Goal: Information Seeking & Learning: Find specific fact

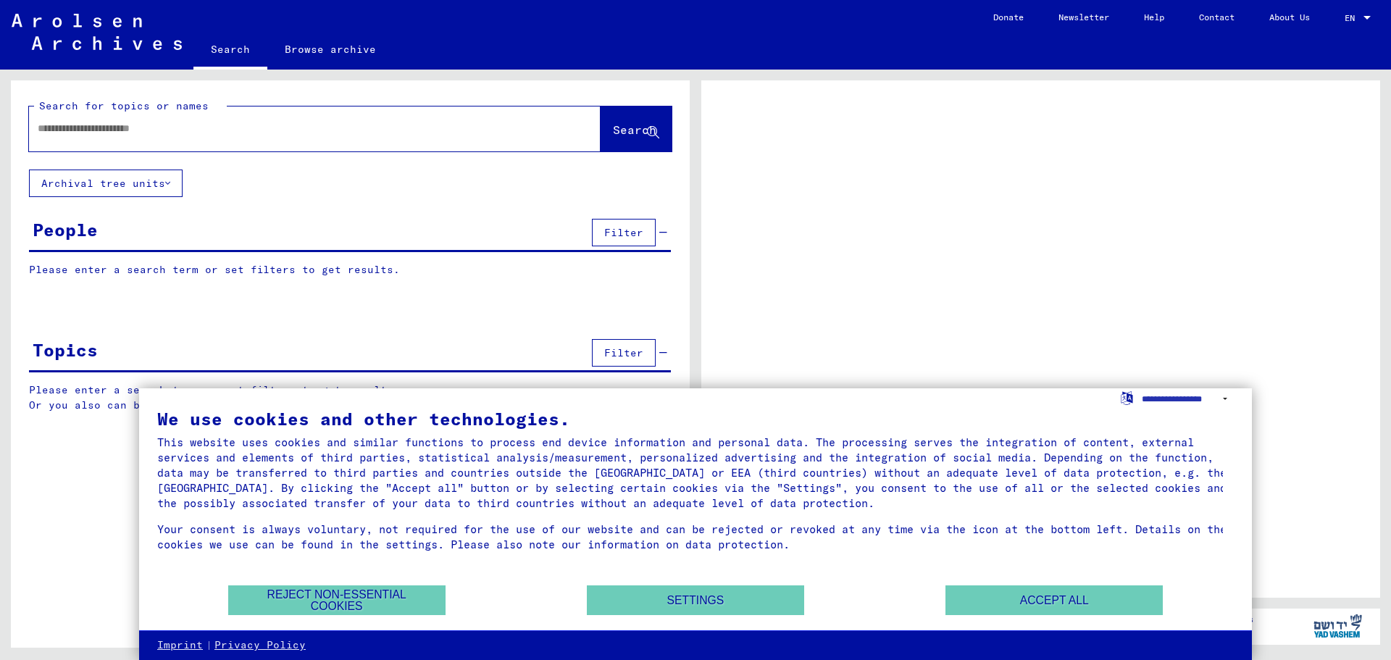
click at [206, 125] on input "text" at bounding box center [302, 128] width 528 height 15
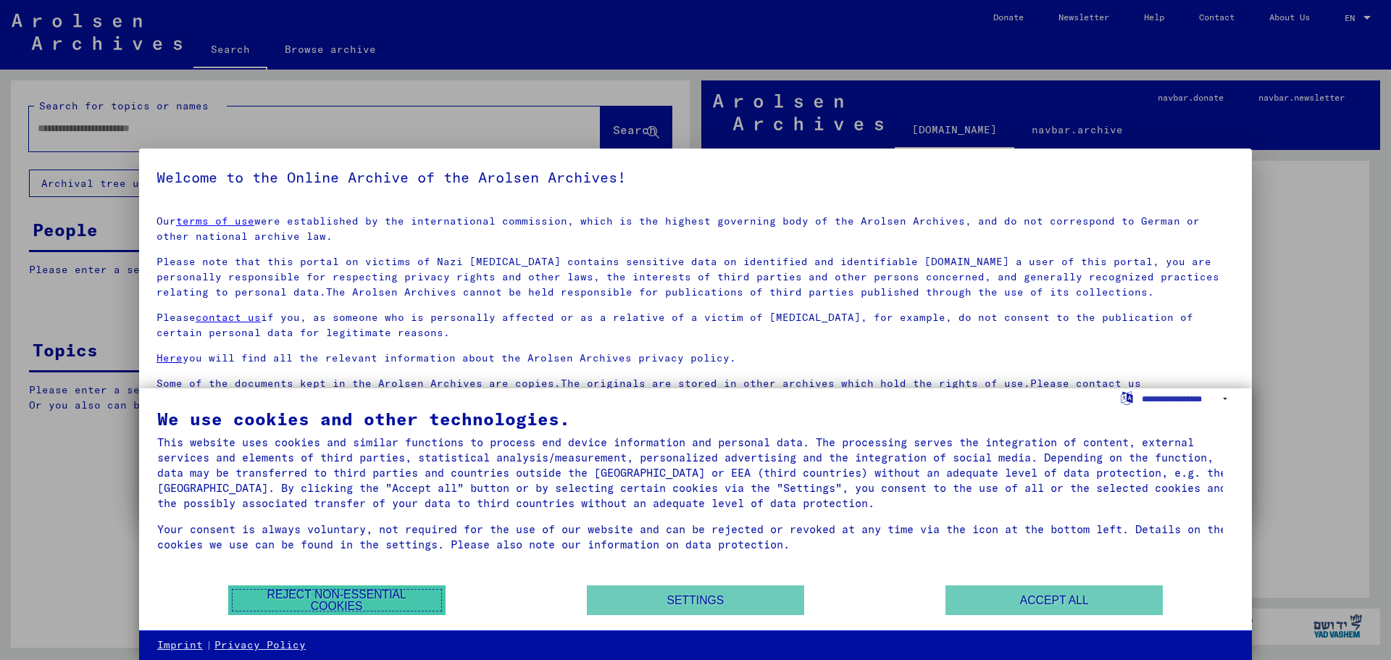
click at [372, 598] on button "Reject non-essential cookies" at bounding box center [336, 600] width 217 height 30
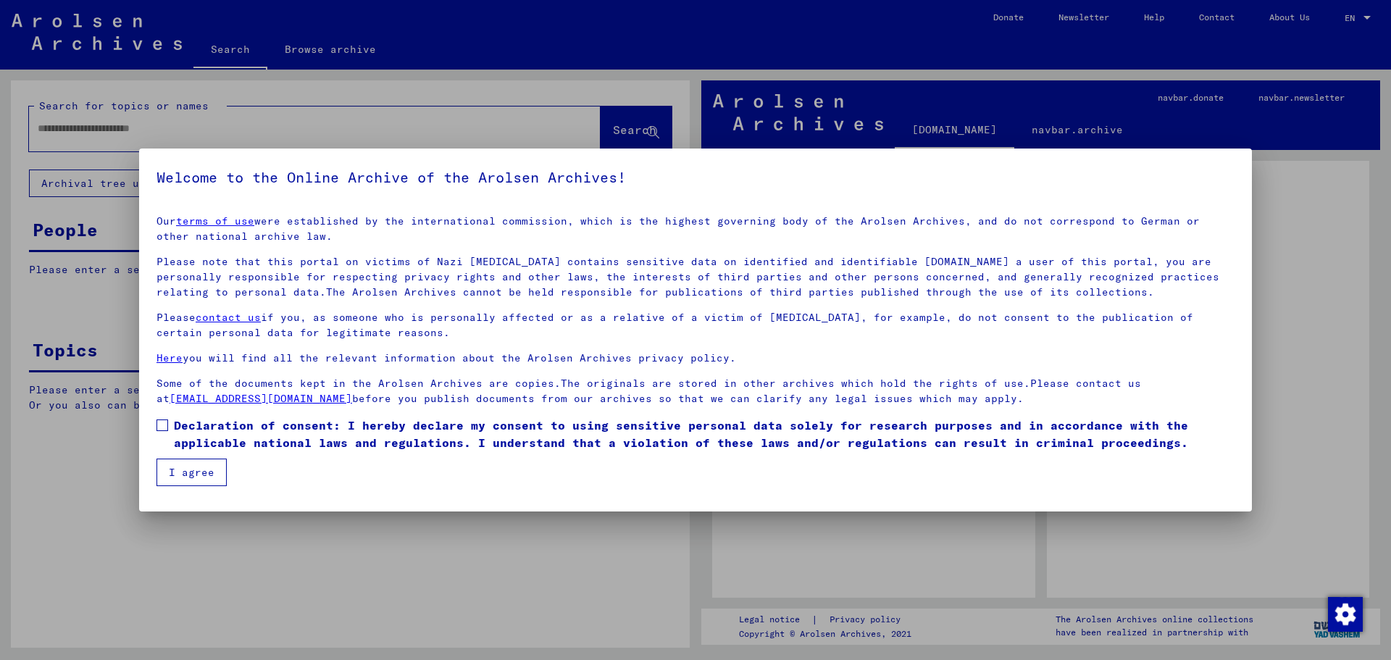
click at [163, 423] on span at bounding box center [162, 425] width 12 height 12
click at [204, 466] on button "I agree" at bounding box center [191, 473] width 70 height 28
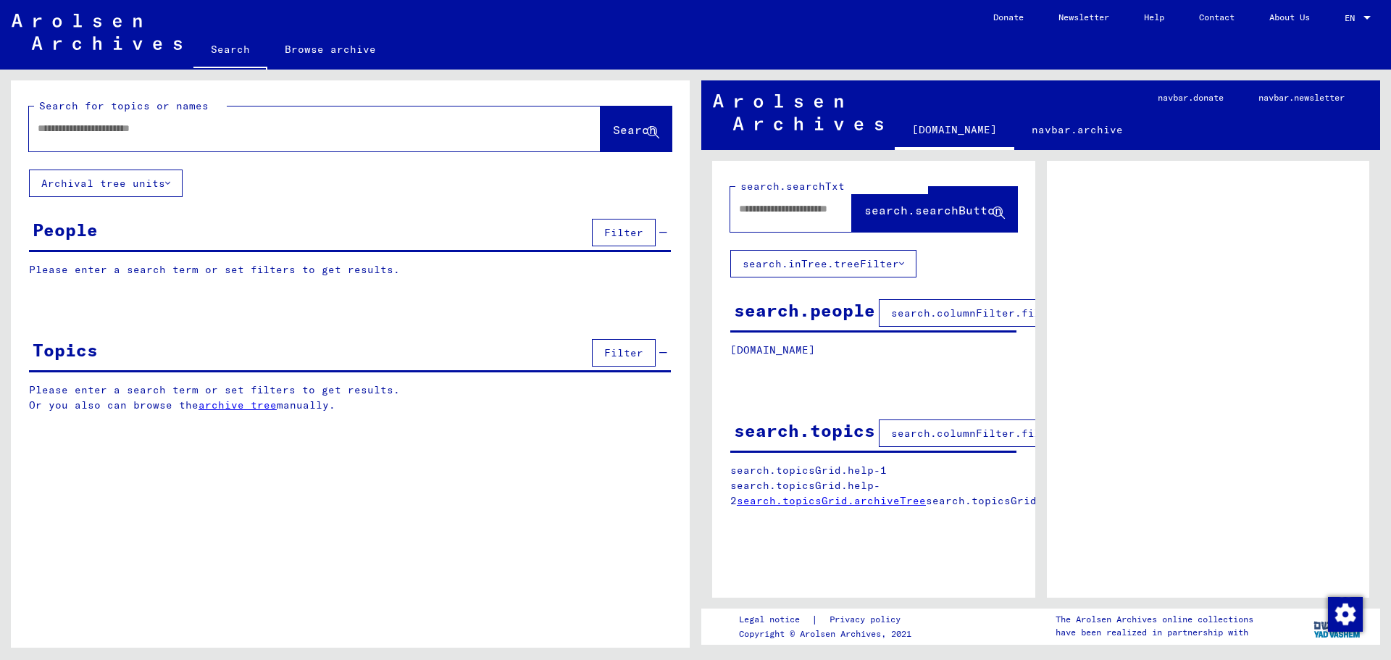
click at [178, 125] on input "text" at bounding box center [302, 128] width 528 height 15
type input "**********"
click at [165, 217] on div "People Filter" at bounding box center [350, 233] width 642 height 37
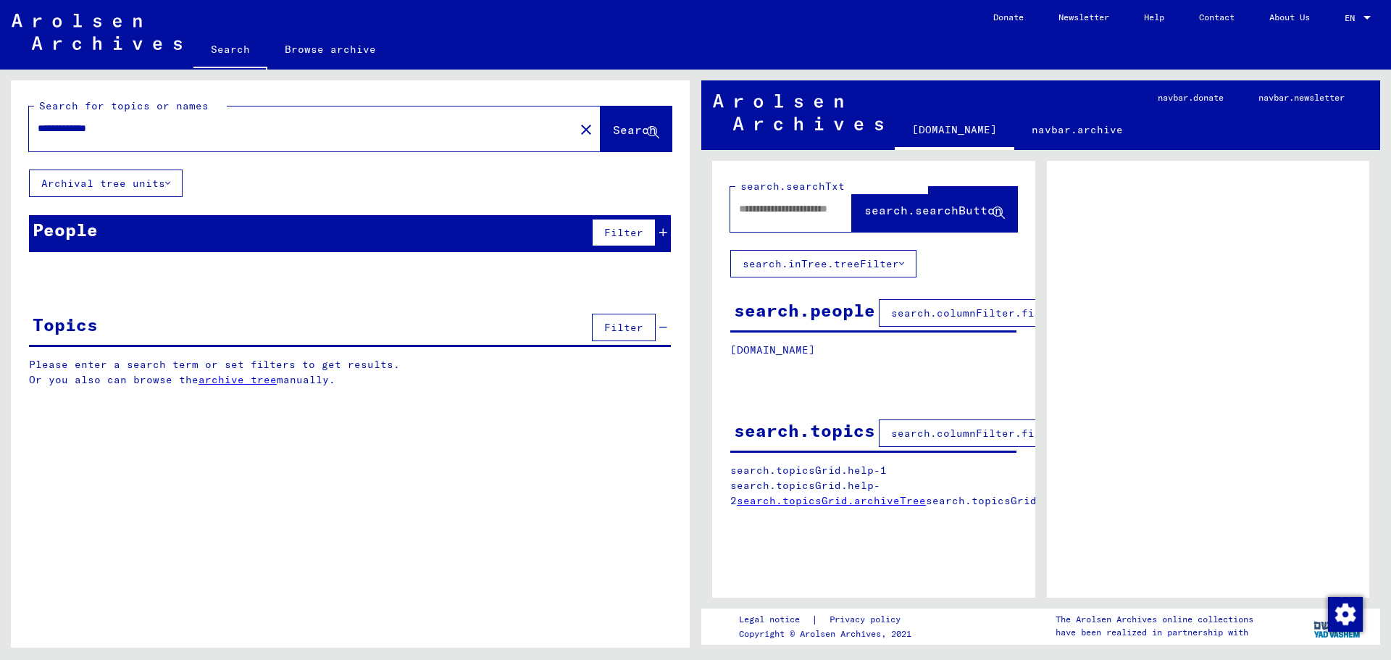
click at [537, 223] on div "People Filter" at bounding box center [350, 233] width 642 height 37
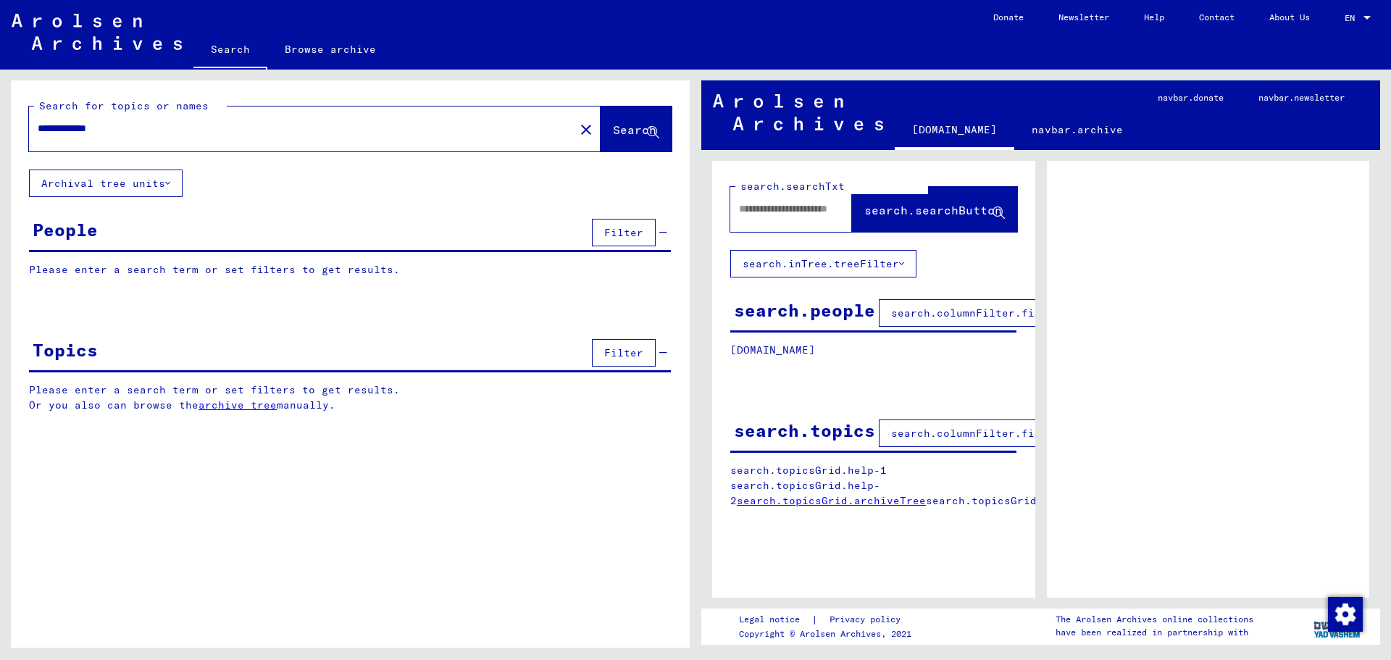
click at [180, 272] on p "Please enter a search term or set filters to get results." at bounding box center [350, 269] width 642 height 15
click at [242, 263] on p "Please enter a search term or set filters to get results." at bounding box center [350, 269] width 642 height 15
drag, startPoint x: 388, startPoint y: 272, endPoint x: 573, endPoint y: 268, distance: 184.8
click at [389, 272] on p "Please enter a search term or set filters to get results." at bounding box center [350, 269] width 642 height 15
click at [627, 125] on span "Search" at bounding box center [634, 129] width 43 height 14
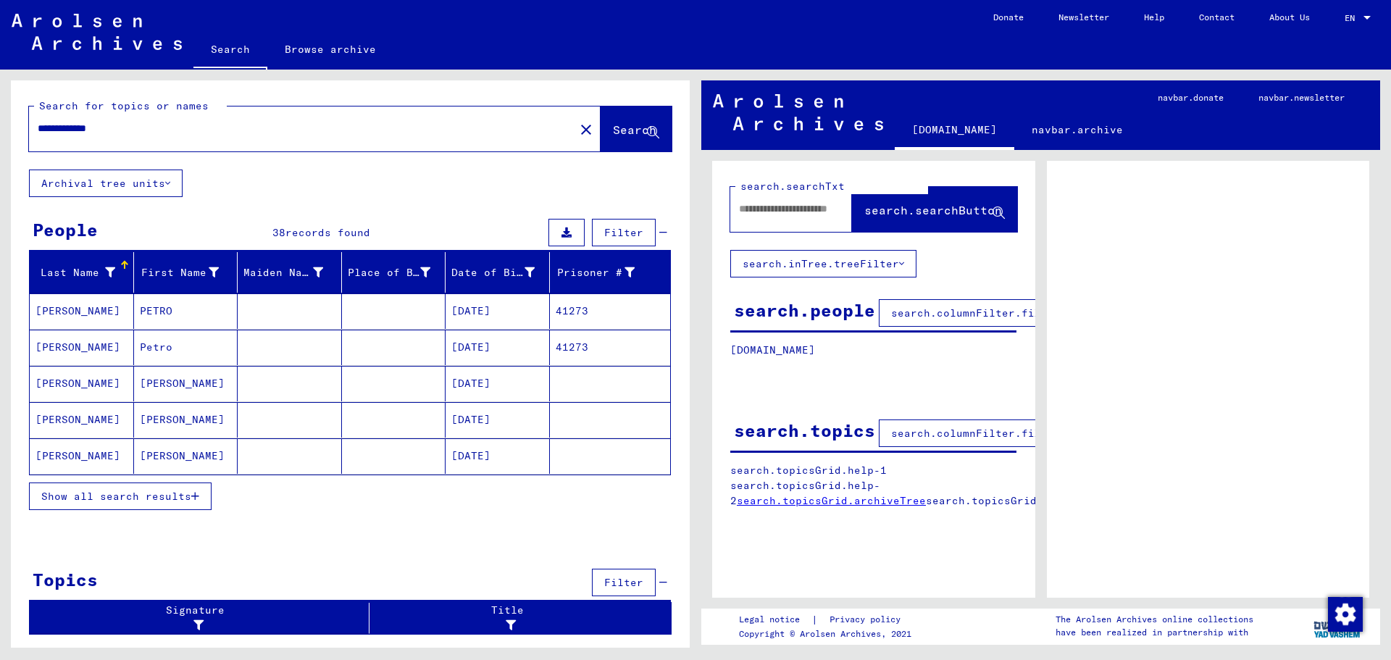
click at [138, 493] on span "Show all search results" at bounding box center [116, 496] width 150 height 13
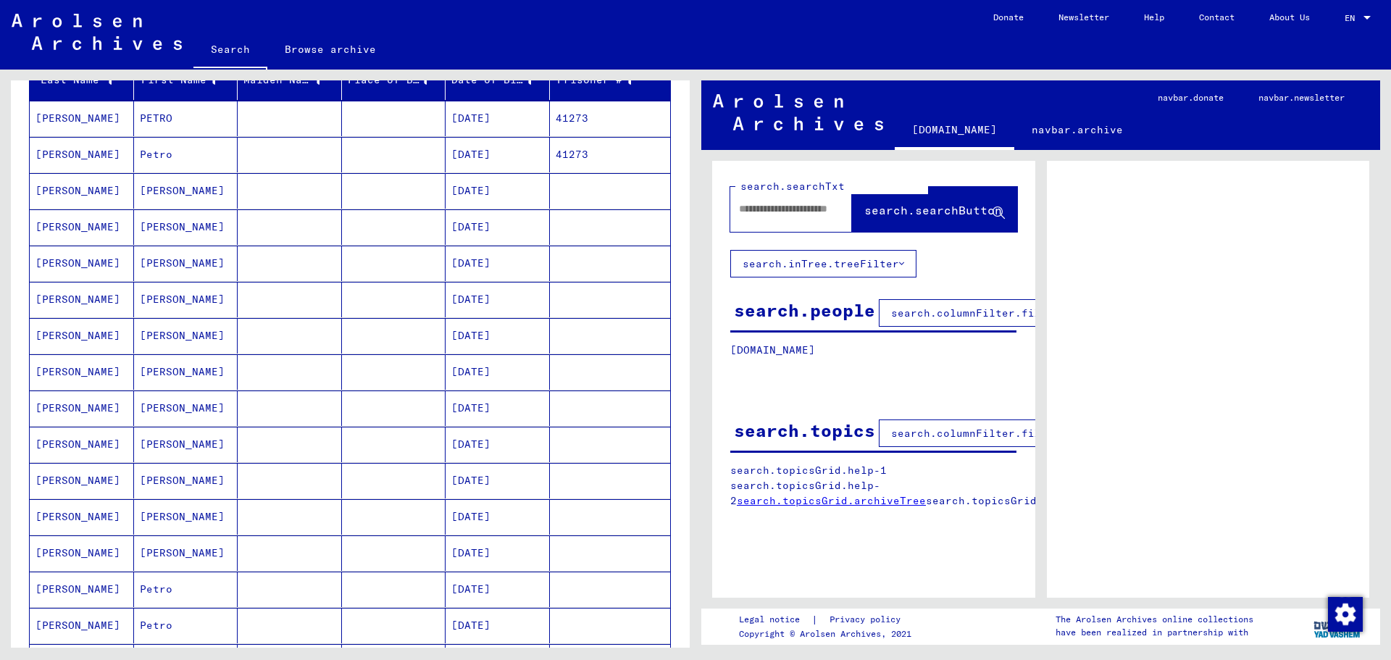
scroll to position [290, 0]
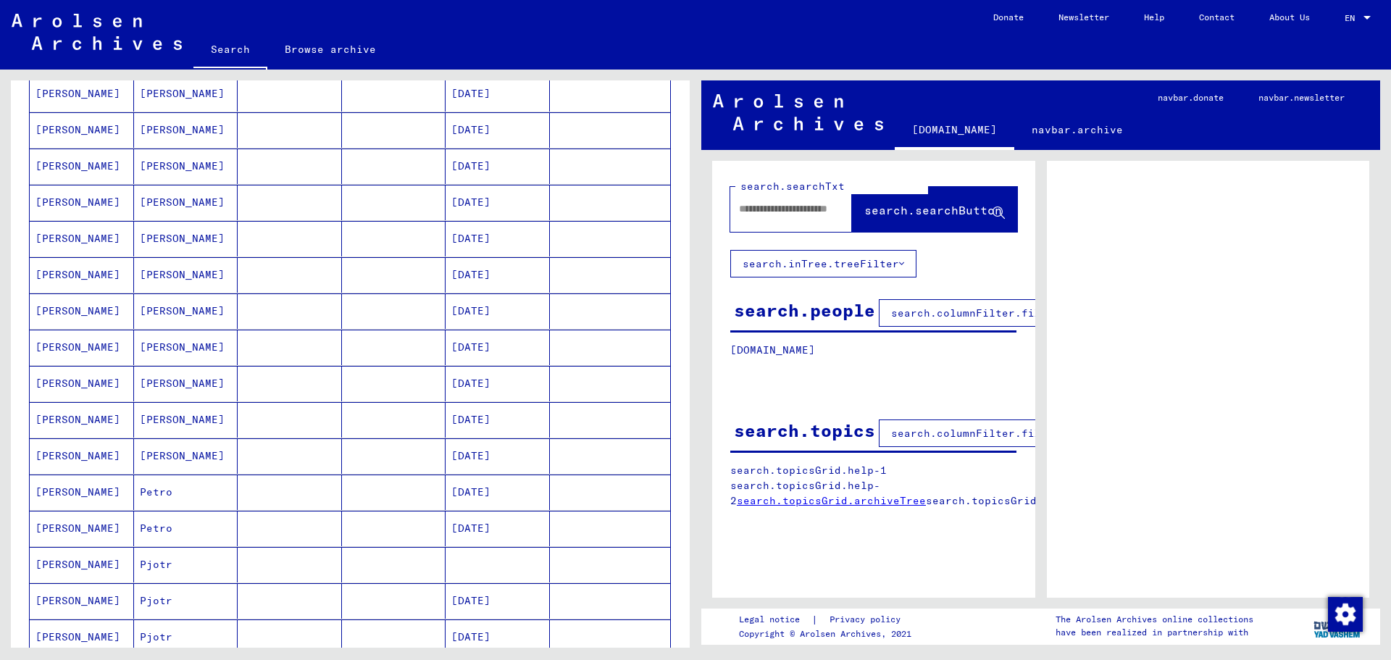
click at [83, 348] on mat-cell "[PERSON_NAME]" at bounding box center [82, 347] width 104 height 35
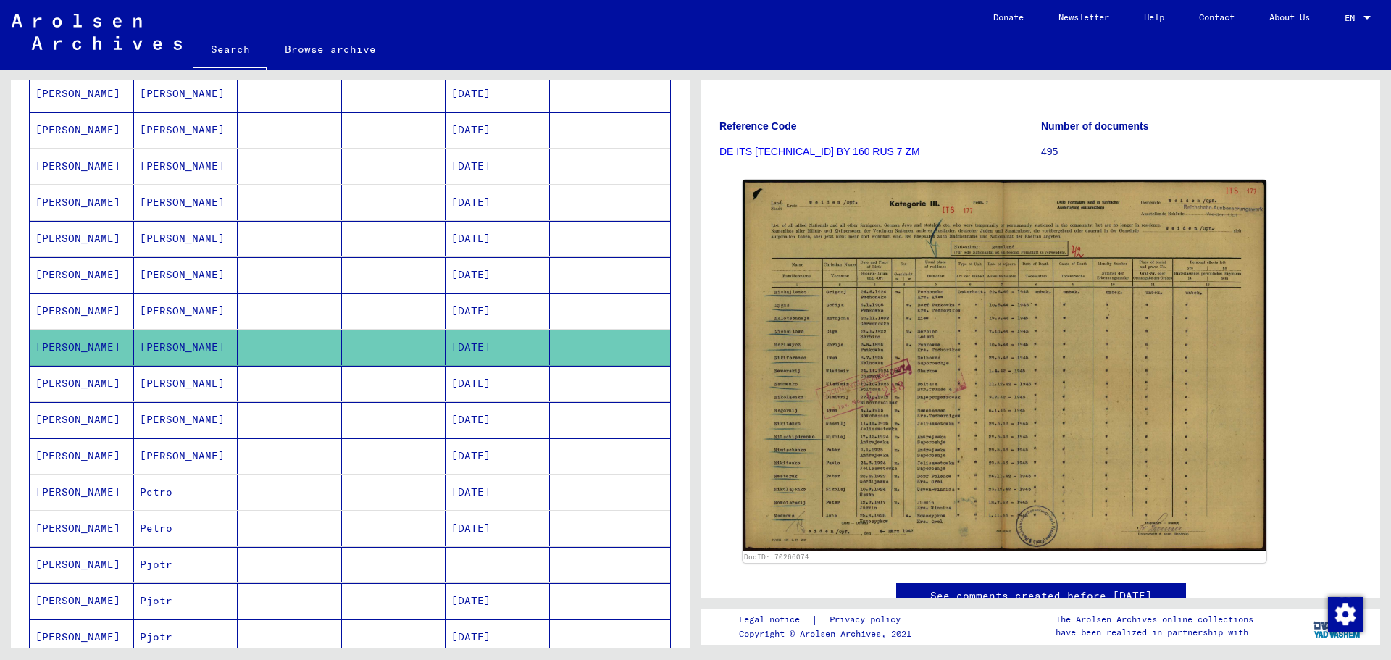
scroll to position [217, 0]
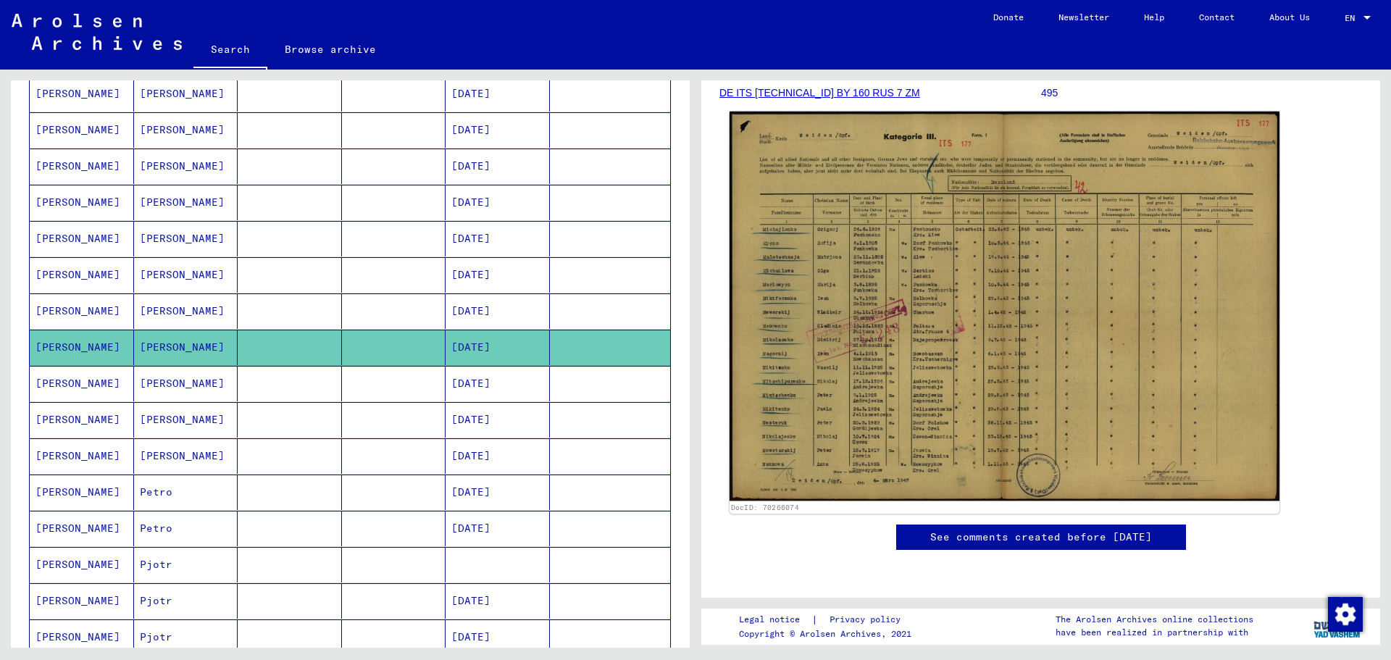
click at [858, 406] on img at bounding box center [1004, 307] width 550 height 390
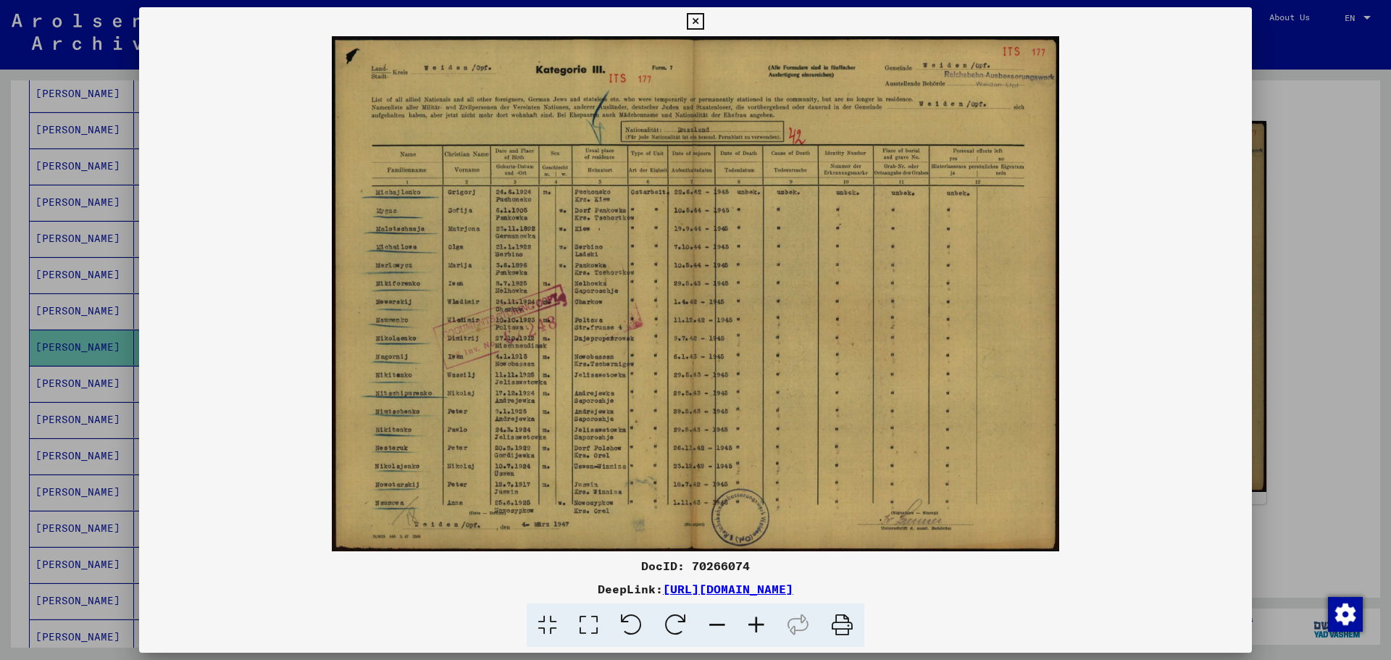
click at [46, 317] on div at bounding box center [695, 330] width 1391 height 660
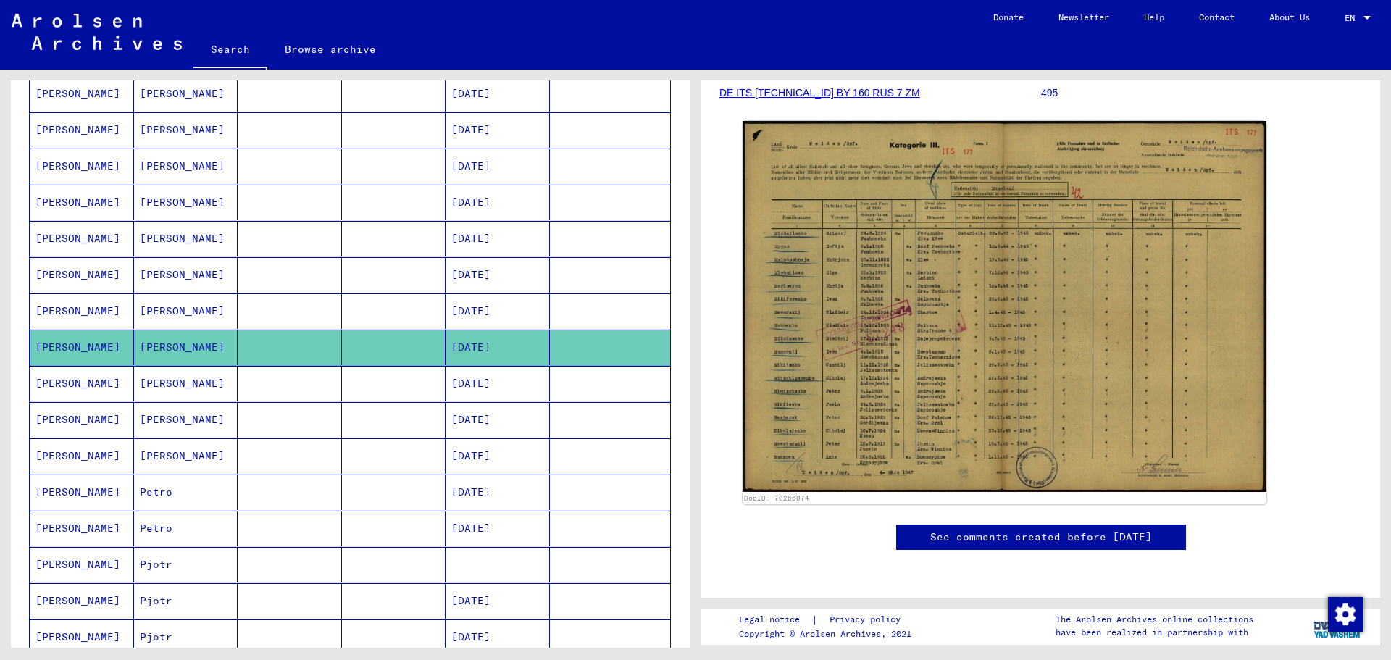
click at [151, 389] on mat-cell "[PERSON_NAME]" at bounding box center [186, 383] width 104 height 35
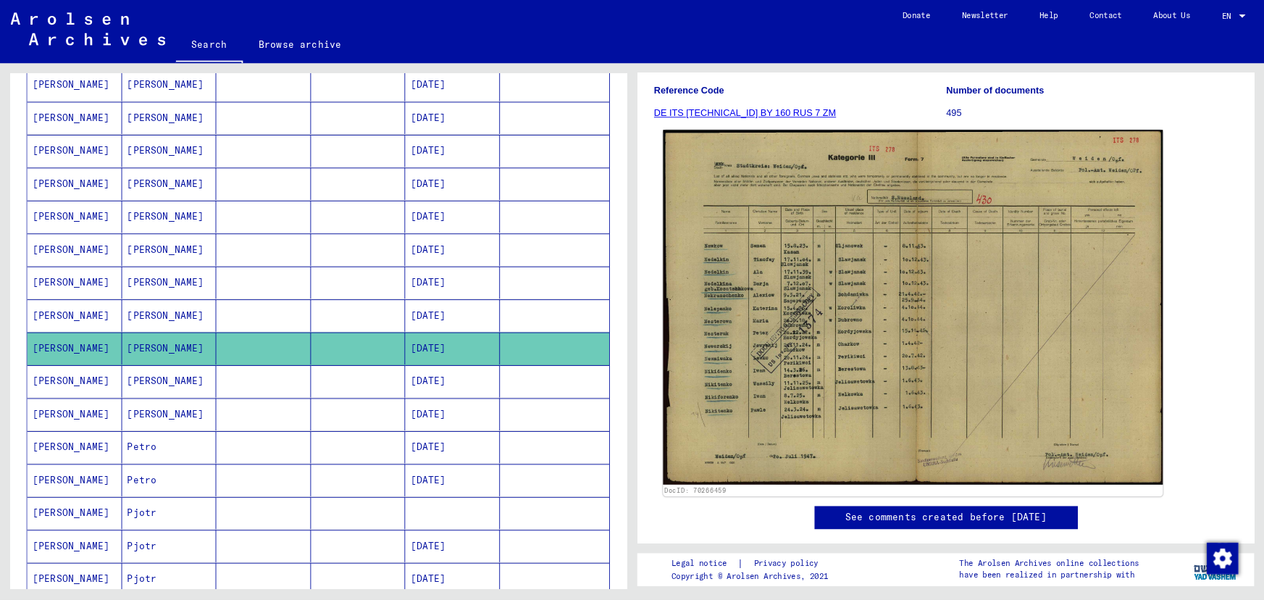
scroll to position [217, 0]
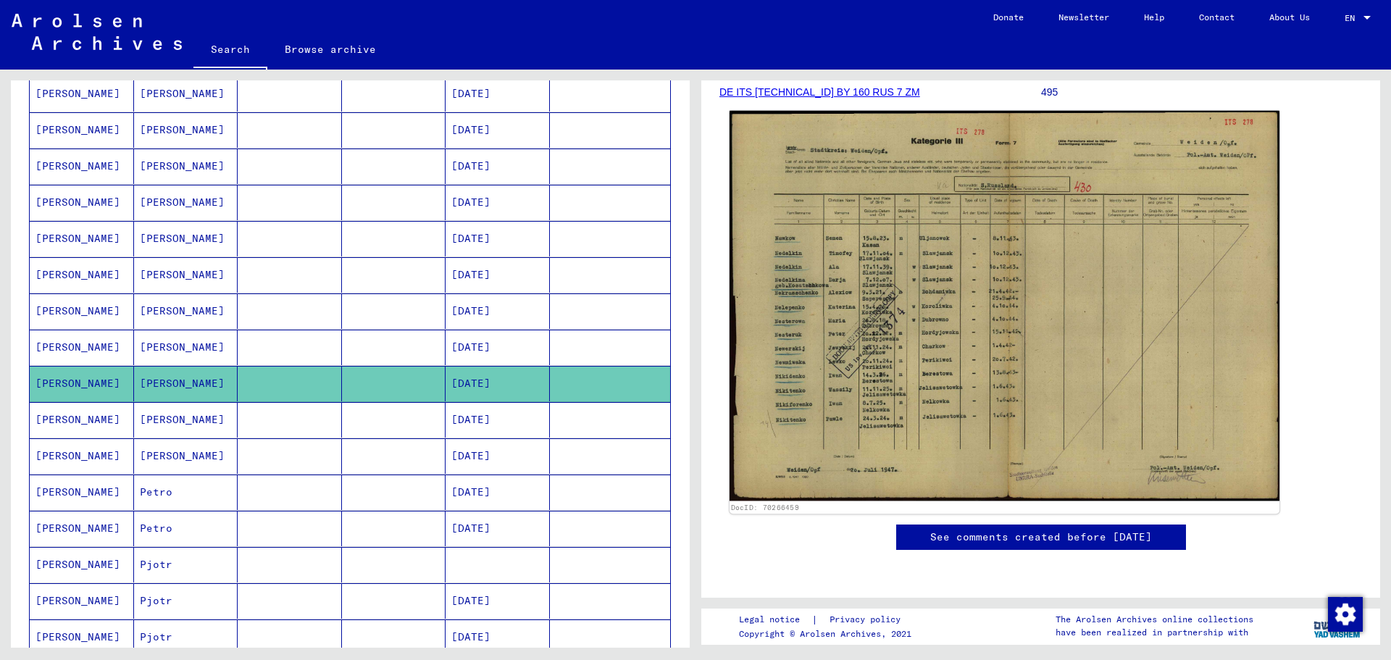
click at [880, 321] on img at bounding box center [1004, 306] width 550 height 390
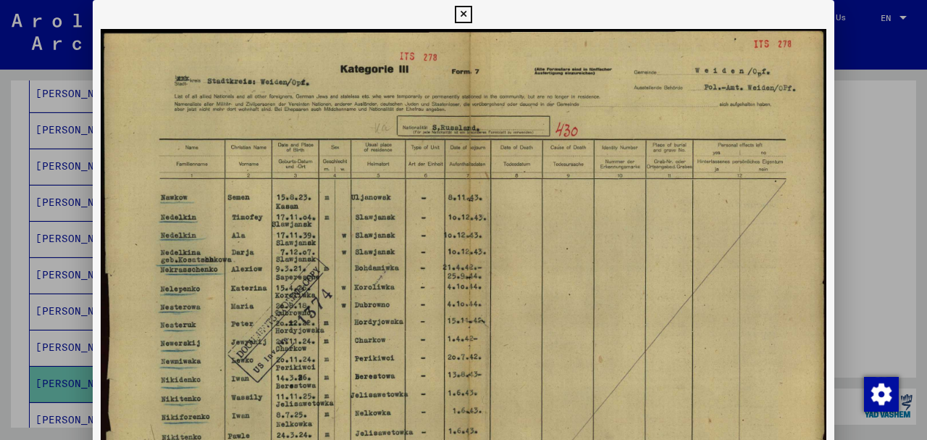
drag, startPoint x: 355, startPoint y: 278, endPoint x: 353, endPoint y: 240, distance: 37.7
click at [353, 240] on img at bounding box center [464, 286] width 742 height 515
click at [740, 93] on img at bounding box center [464, 286] width 742 height 515
click at [735, 81] on img at bounding box center [464, 286] width 742 height 515
click at [732, 75] on img at bounding box center [464, 286] width 742 height 515
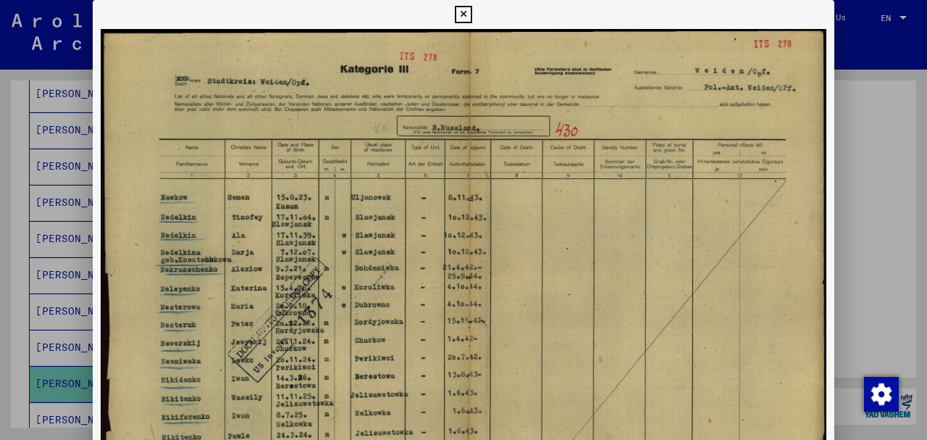
click at [658, 78] on img at bounding box center [464, 286] width 742 height 515
click at [647, 91] on img at bounding box center [464, 286] width 742 height 515
click at [337, 70] on img at bounding box center [464, 286] width 742 height 515
drag, startPoint x: 386, startPoint y: 71, endPoint x: 343, endPoint y: 73, distance: 42.8
click at [385, 71] on img at bounding box center [464, 286] width 742 height 515
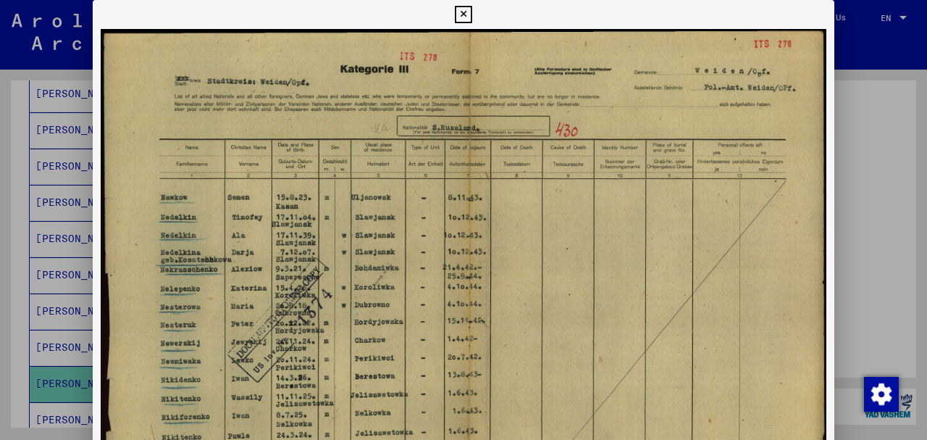
click at [464, 15] on icon at bounding box center [463, 14] width 17 height 17
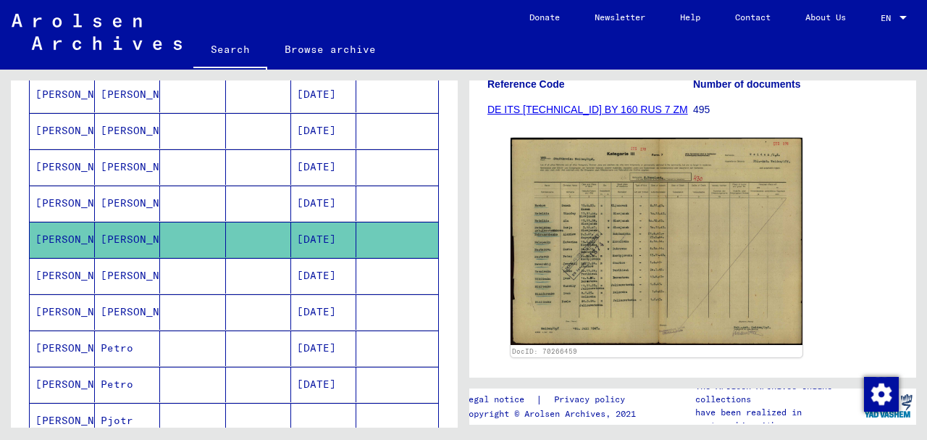
scroll to position [435, 0]
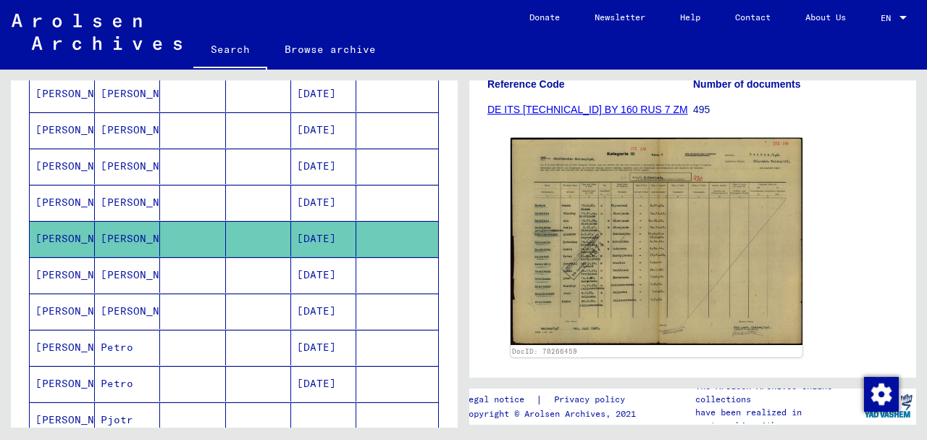
click at [70, 262] on mat-cell "[PERSON_NAME]" at bounding box center [62, 274] width 65 height 35
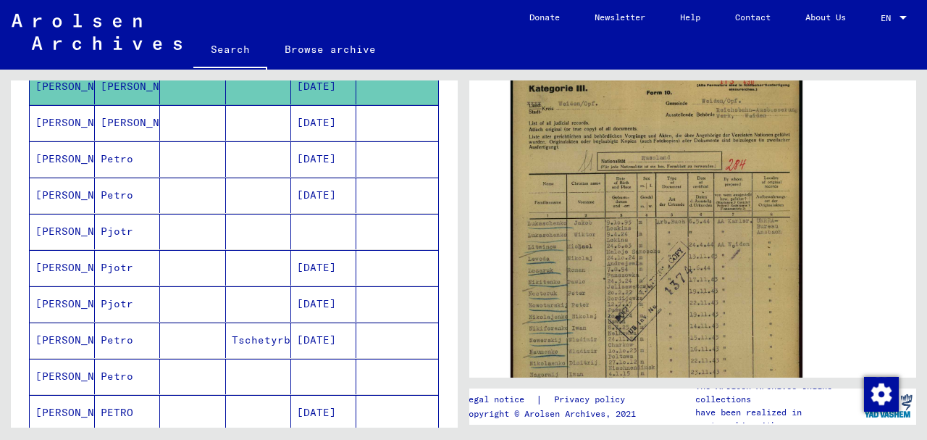
scroll to position [627, 0]
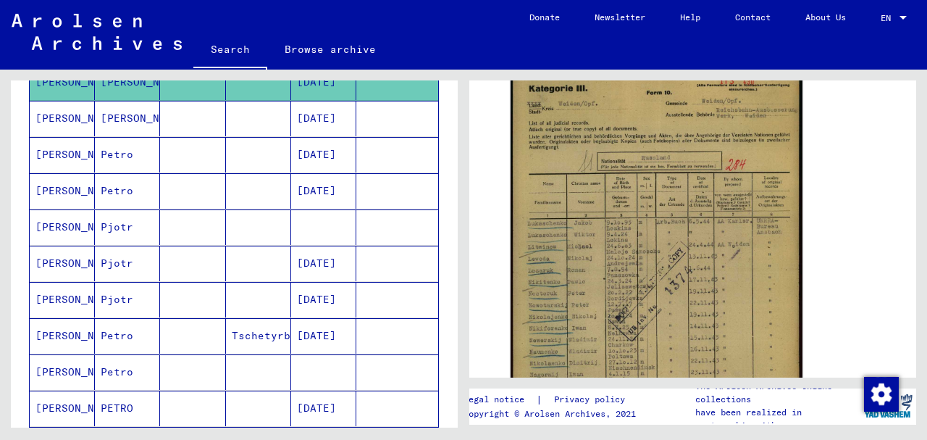
click at [71, 148] on mat-cell "[PERSON_NAME]" at bounding box center [62, 154] width 65 height 35
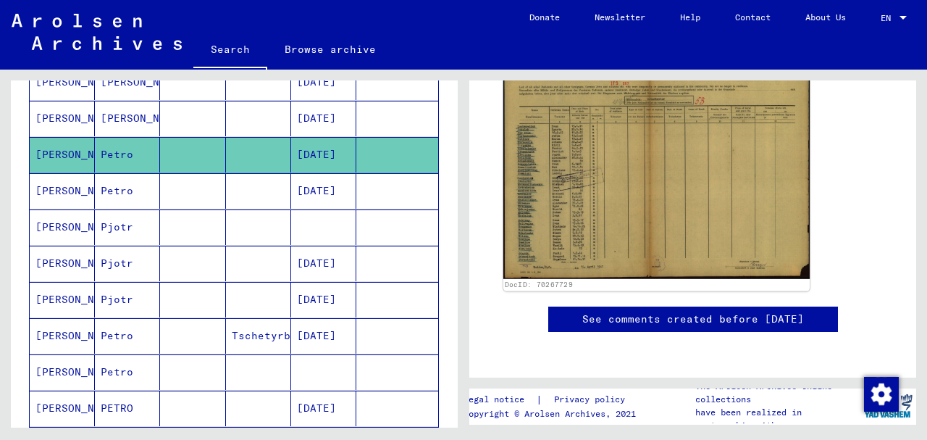
scroll to position [241, 0]
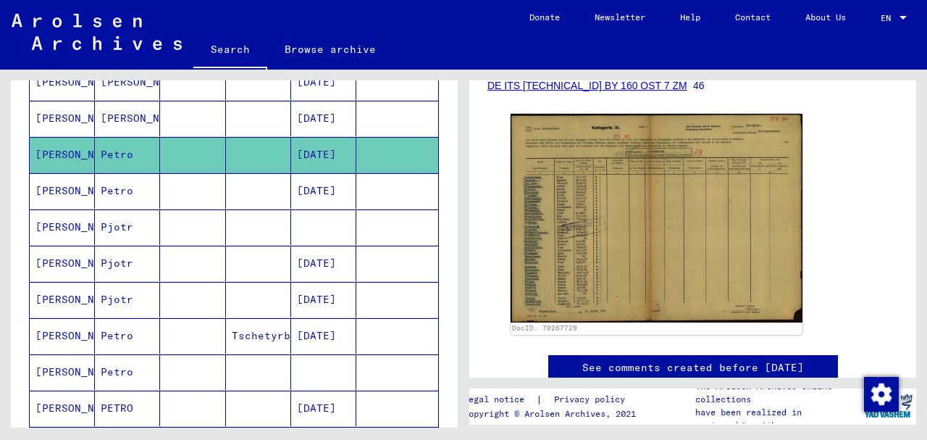
click at [103, 176] on mat-cell "Petro" at bounding box center [127, 190] width 65 height 35
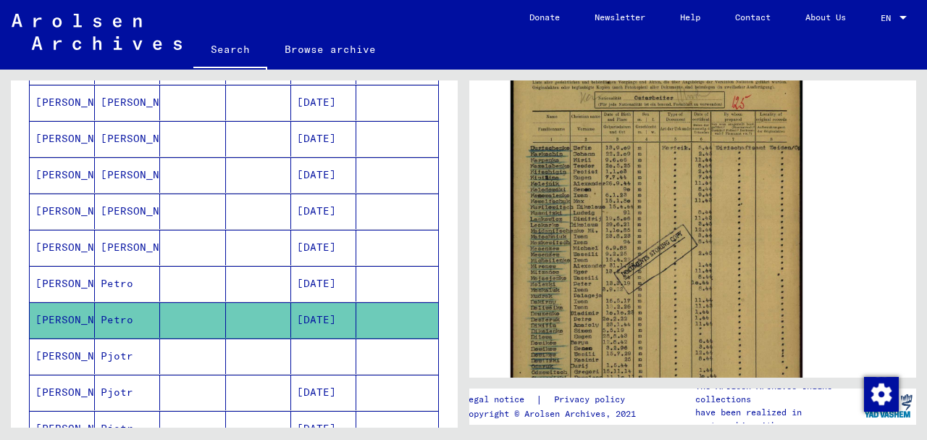
scroll to position [482, 0]
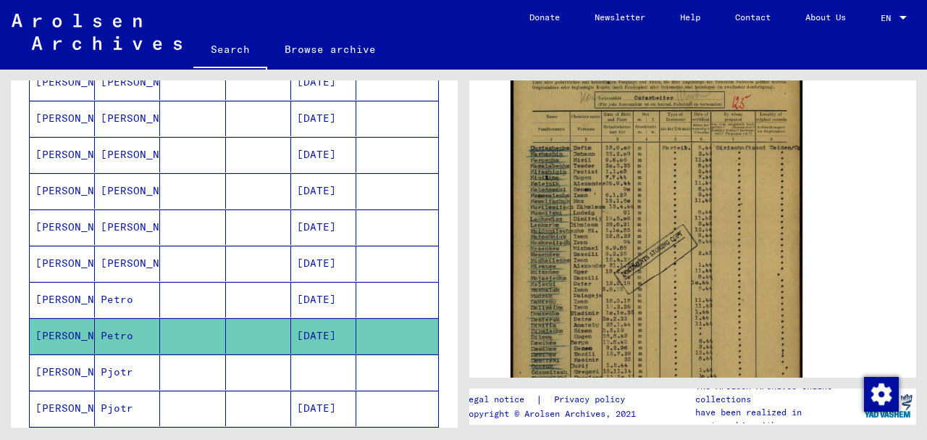
click at [117, 158] on mat-cell "[PERSON_NAME]" at bounding box center [127, 154] width 65 height 35
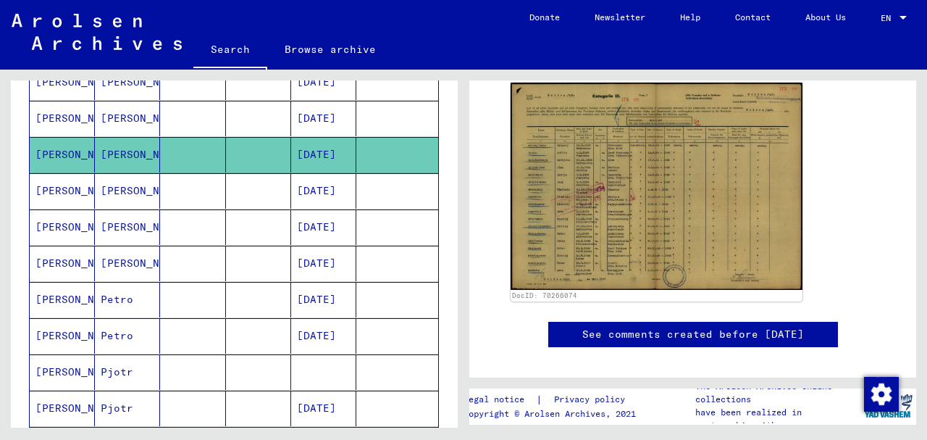
scroll to position [290, 0]
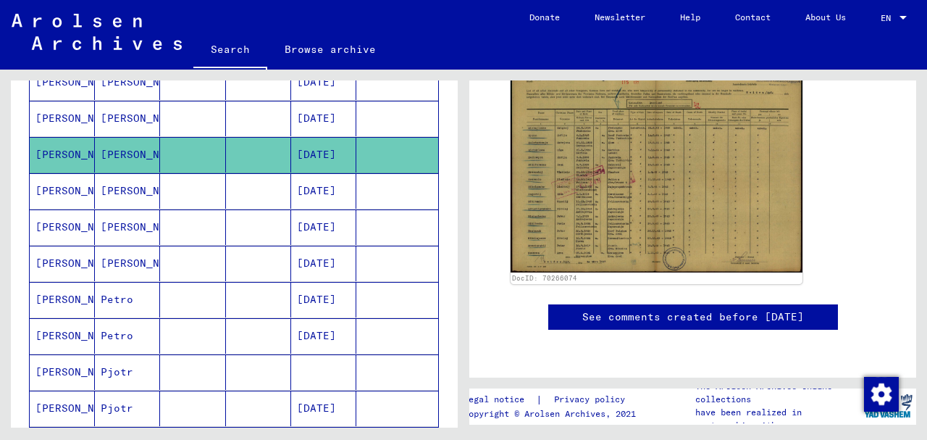
click at [693, 309] on link "See comments created before [DATE]" at bounding box center [693, 316] width 222 height 15
click at [881, 394] on img "Change consent" at bounding box center [881, 394] width 35 height 35
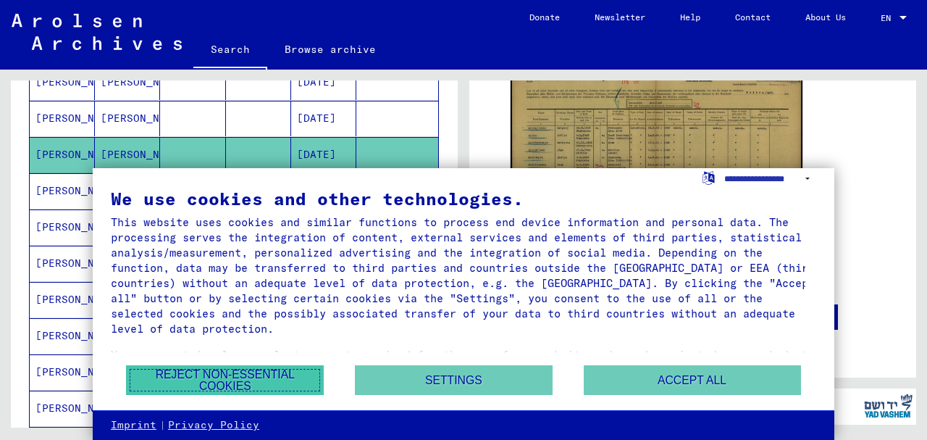
click at [246, 377] on button "Reject non-essential cookies" at bounding box center [225, 380] width 198 height 30
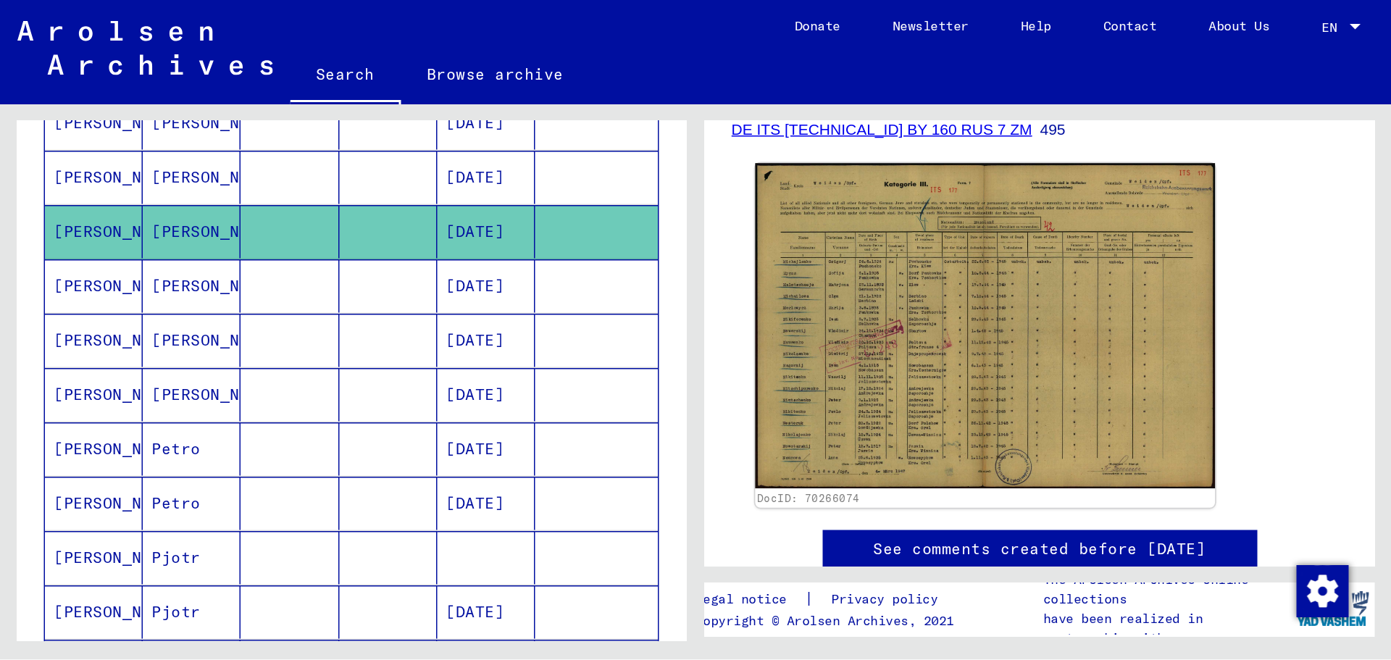
scroll to position [241, 0]
click at [572, 223] on img at bounding box center [656, 217] width 306 height 217
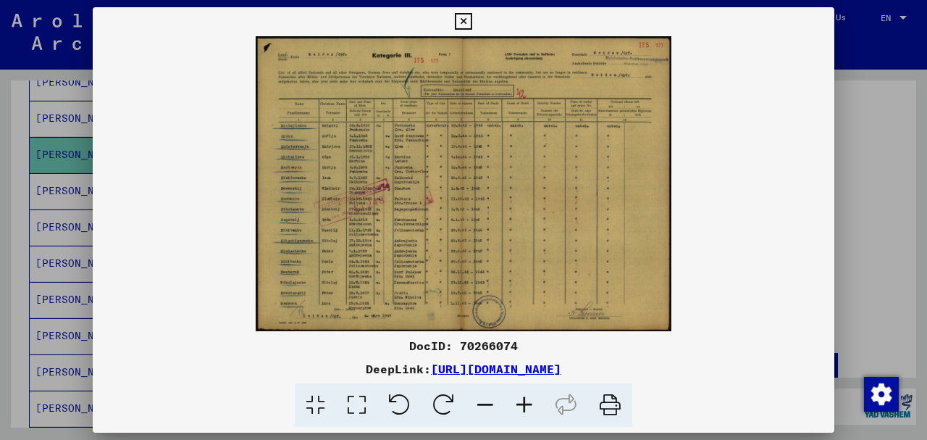
click at [380, 246] on img at bounding box center [464, 183] width 742 height 295
click at [414, 278] on img at bounding box center [464, 183] width 742 height 295
click at [404, 254] on img at bounding box center [464, 183] width 742 height 295
click at [409, 275] on img at bounding box center [464, 183] width 742 height 295
click at [207, 210] on img at bounding box center [464, 183] width 742 height 295
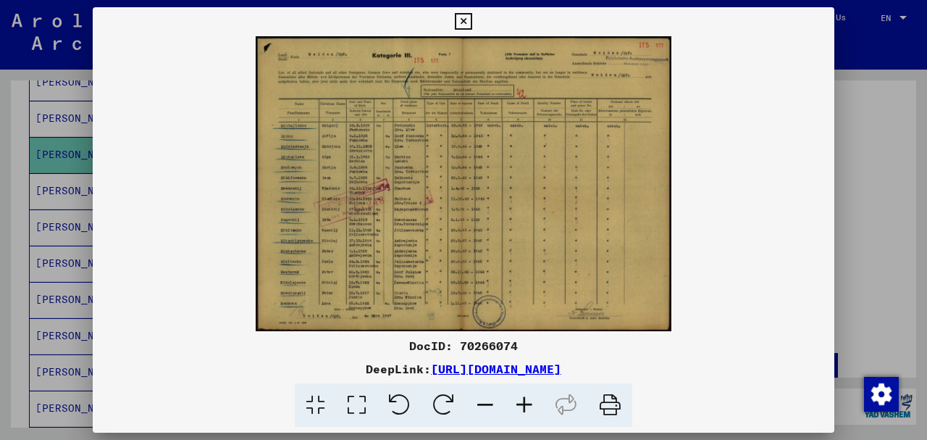
click at [456, 371] on link "[URL][DOMAIN_NAME]" at bounding box center [496, 368] width 130 height 14
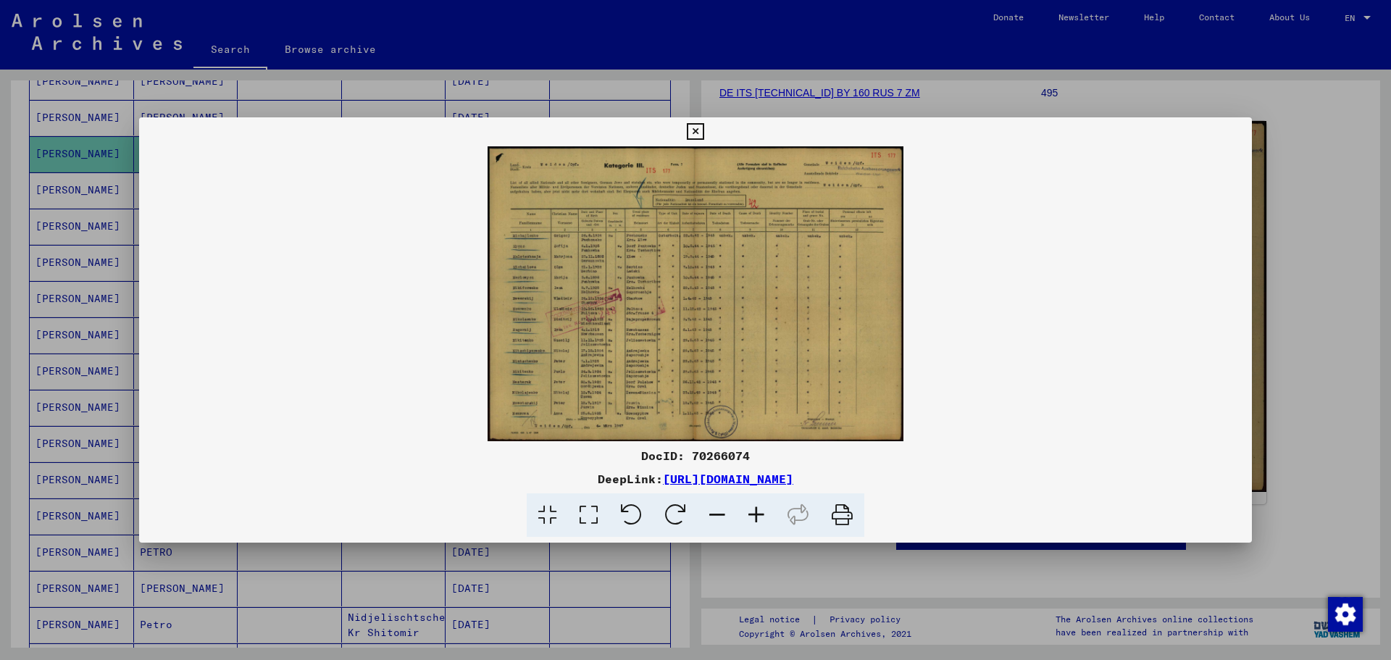
click at [591, 311] on img at bounding box center [695, 293] width 1113 height 295
click at [588, 518] on icon at bounding box center [588, 515] width 41 height 44
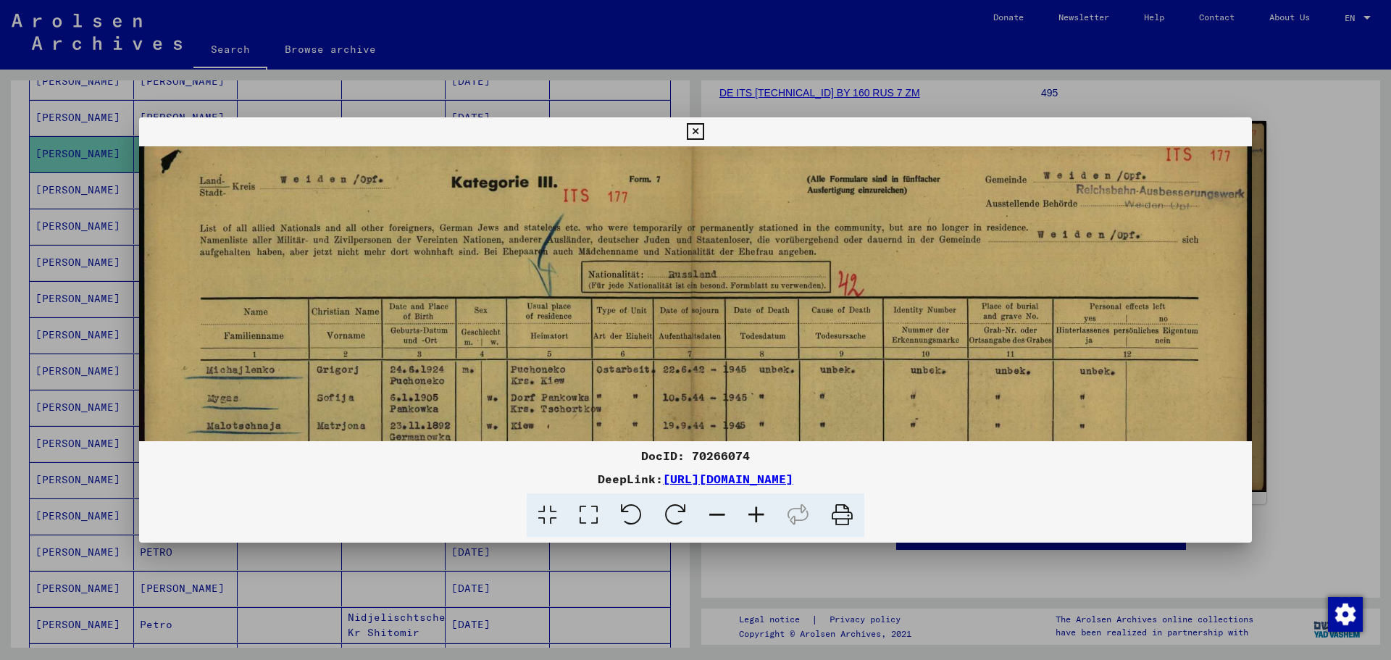
scroll to position [16, 0]
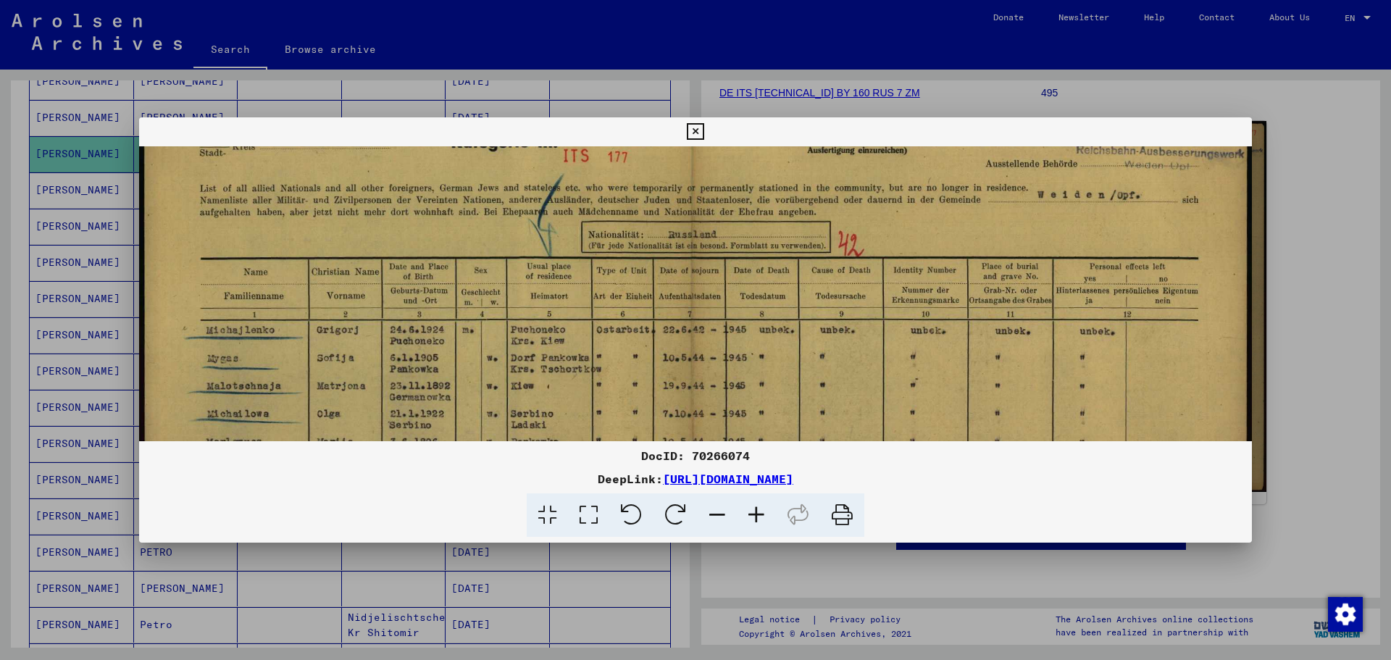
drag, startPoint x: 626, startPoint y: 287, endPoint x: 621, endPoint y: 266, distance: 21.6
click at [621, 266] on img at bounding box center [695, 485] width 1113 height 788
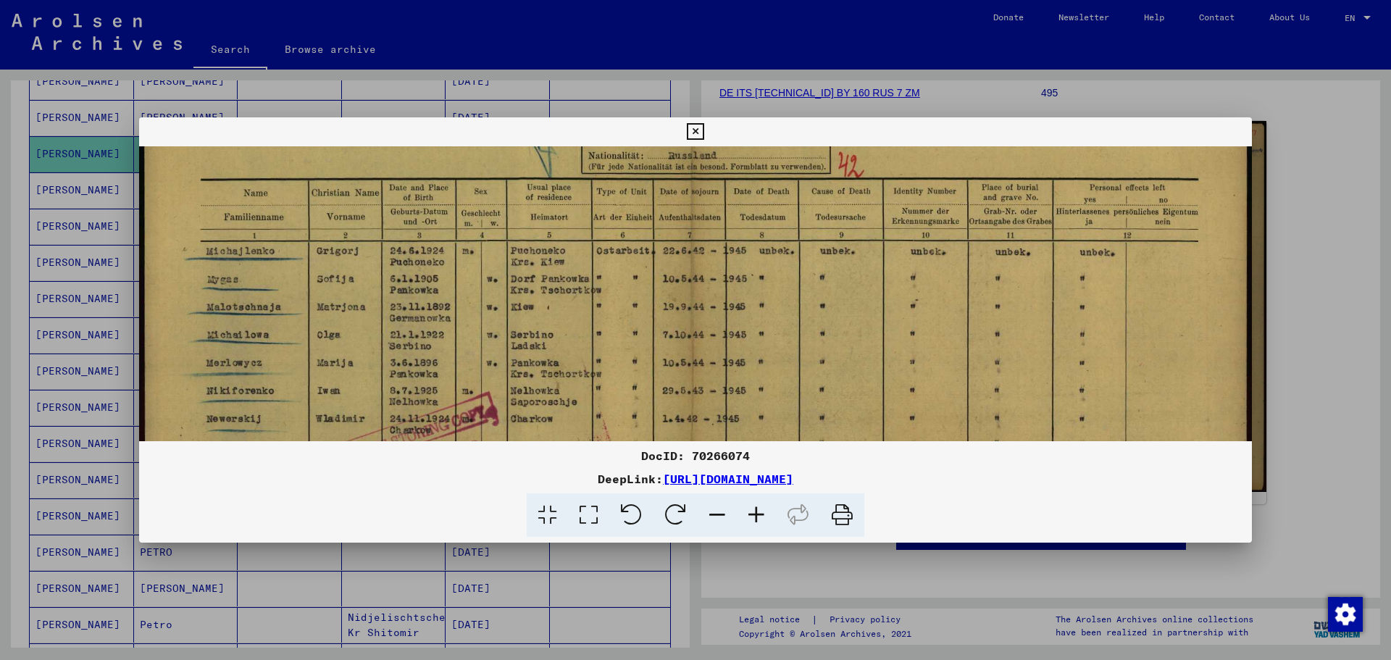
drag, startPoint x: 734, startPoint y: 333, endPoint x: 719, endPoint y: 251, distance: 83.8
click at [719, 252] on img at bounding box center [695, 406] width 1113 height 788
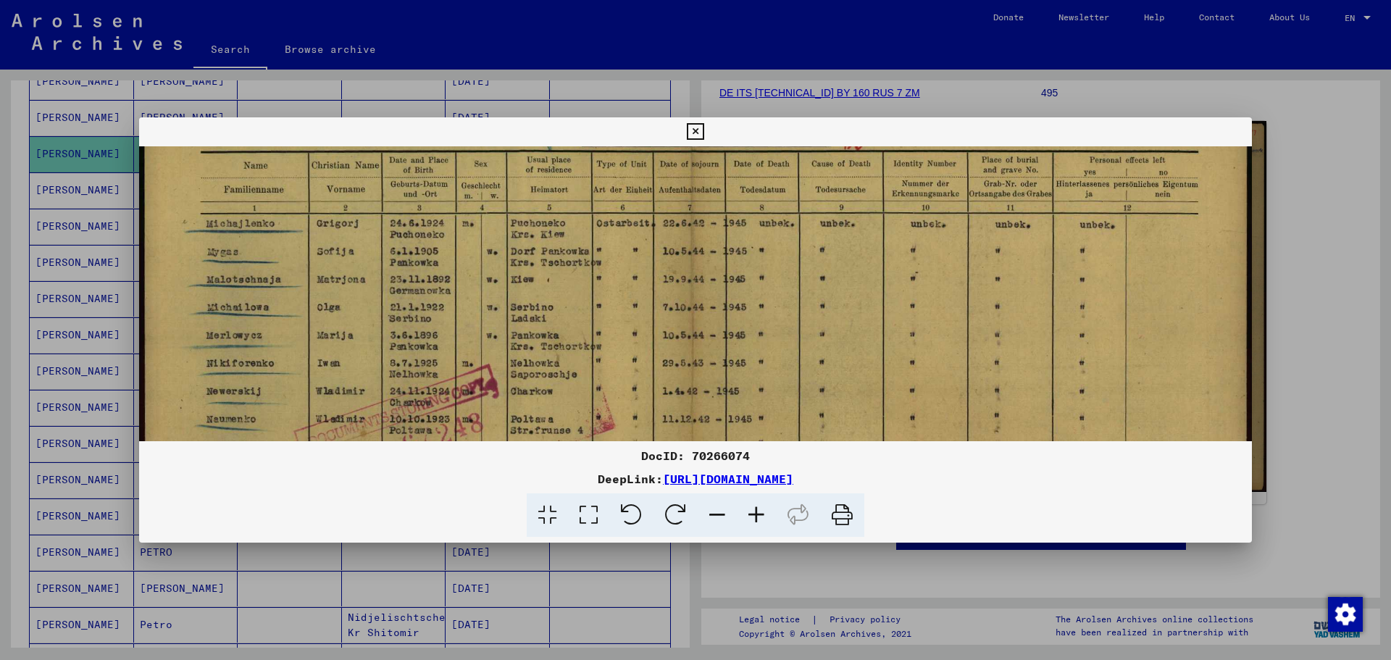
drag, startPoint x: 724, startPoint y: 338, endPoint x: 709, endPoint y: 304, distance: 36.3
click at [709, 307] on img at bounding box center [695, 379] width 1113 height 788
click at [626, 324] on img at bounding box center [695, 375] width 1113 height 788
click at [470, 349] on img at bounding box center [695, 375] width 1113 height 788
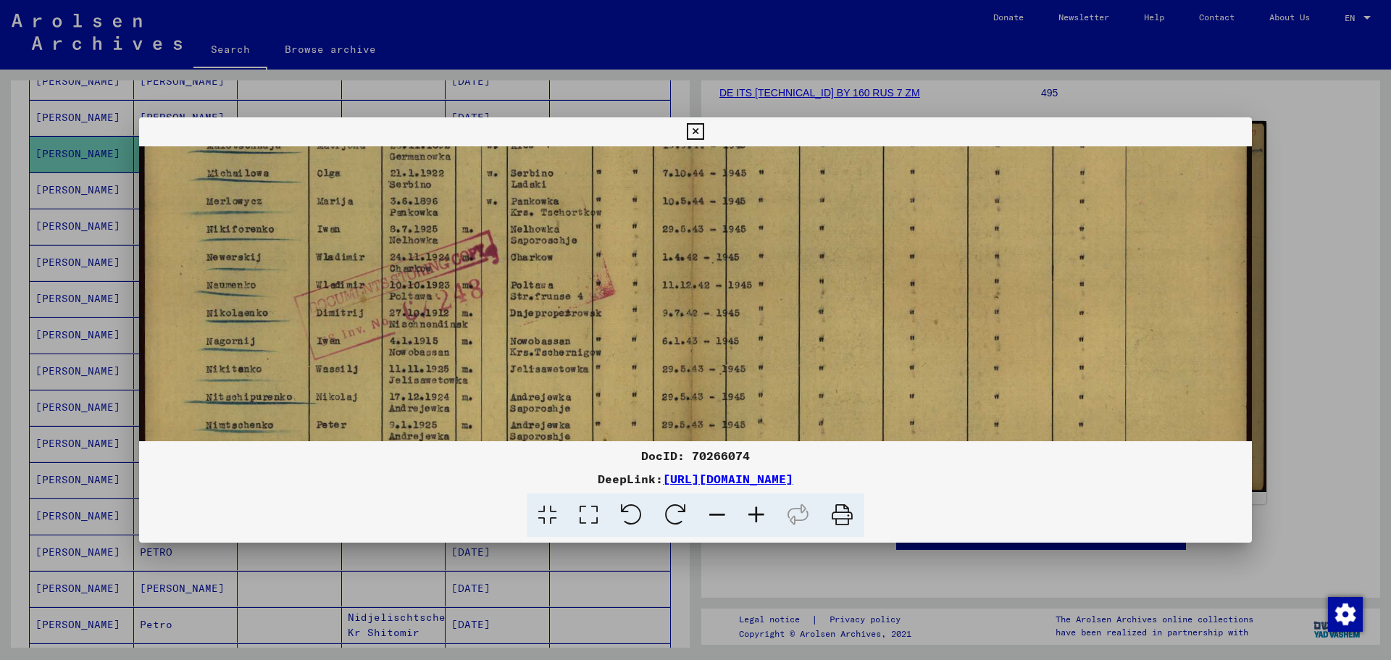
drag, startPoint x: 474, startPoint y: 334, endPoint x: 467, endPoint y: 204, distance: 130.6
click at [467, 204] on img at bounding box center [695, 245] width 1113 height 788
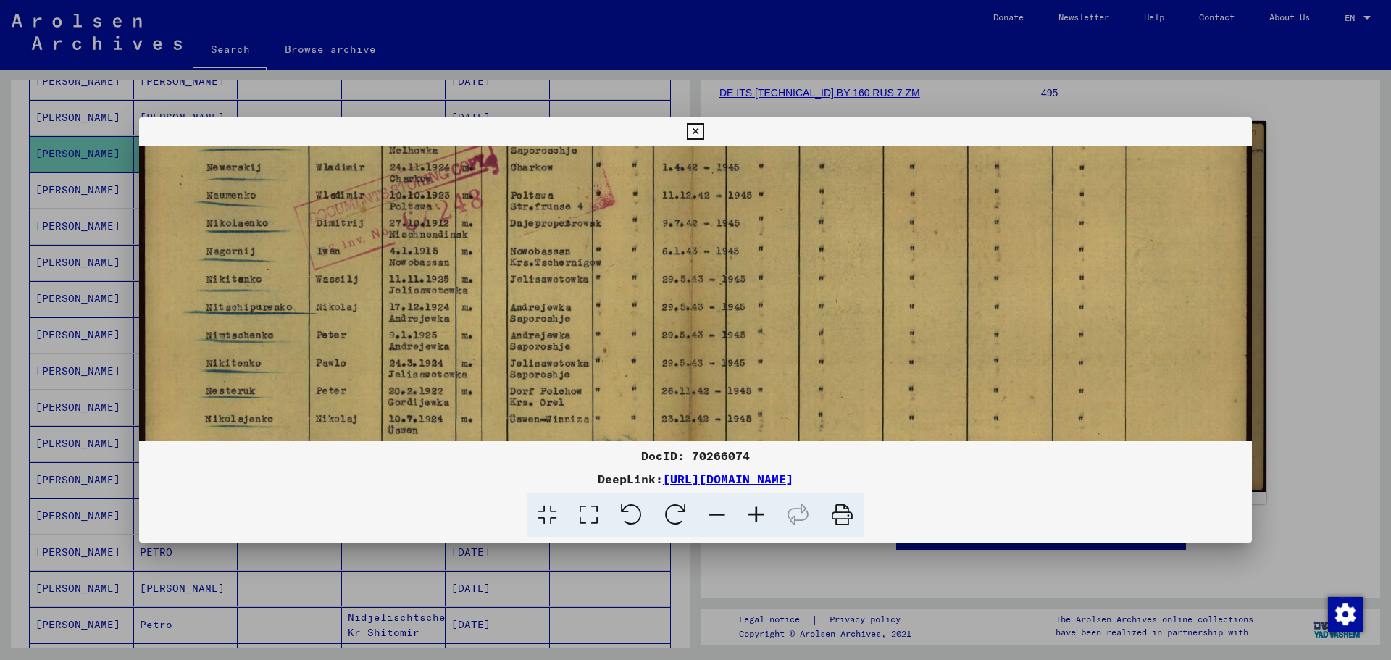
drag, startPoint x: 490, startPoint y: 341, endPoint x: 493, endPoint y: 251, distance: 89.8
click at [493, 251] on img at bounding box center [695, 155] width 1113 height 788
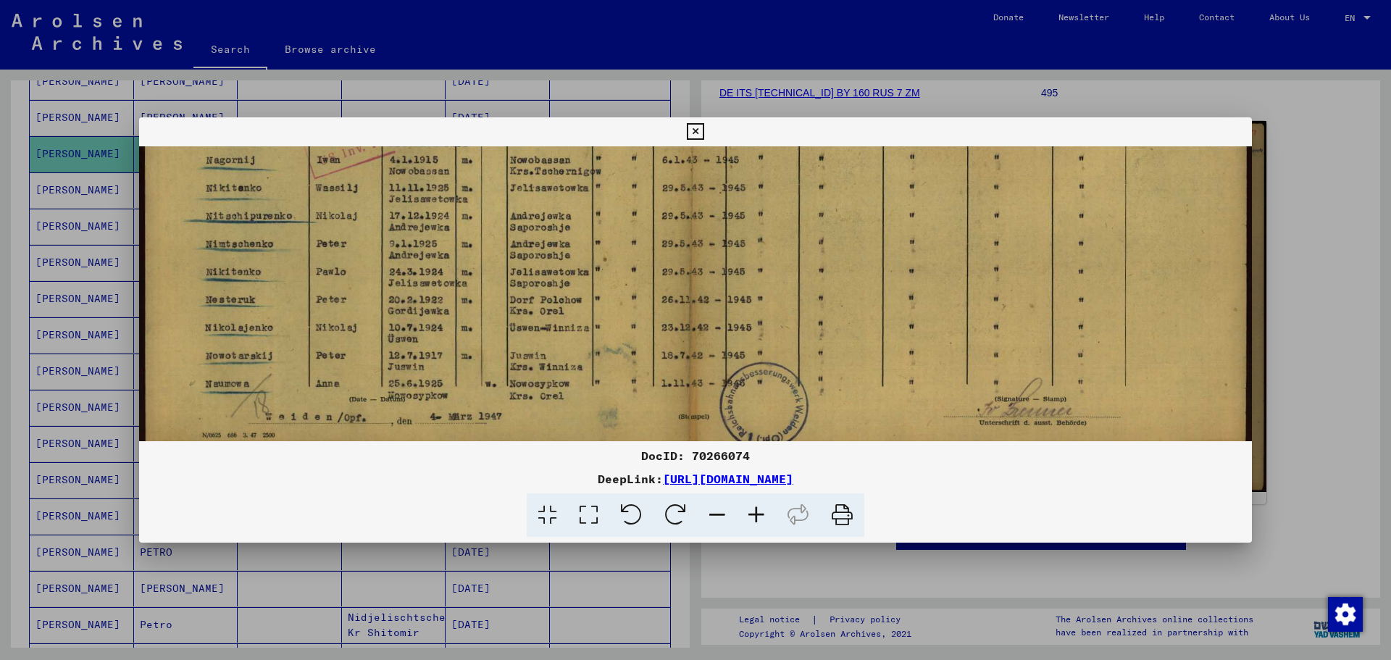
drag, startPoint x: 496, startPoint y: 340, endPoint x: 494, endPoint y: 249, distance: 91.3
click at [494, 249] on img at bounding box center [695, 64] width 1113 height 788
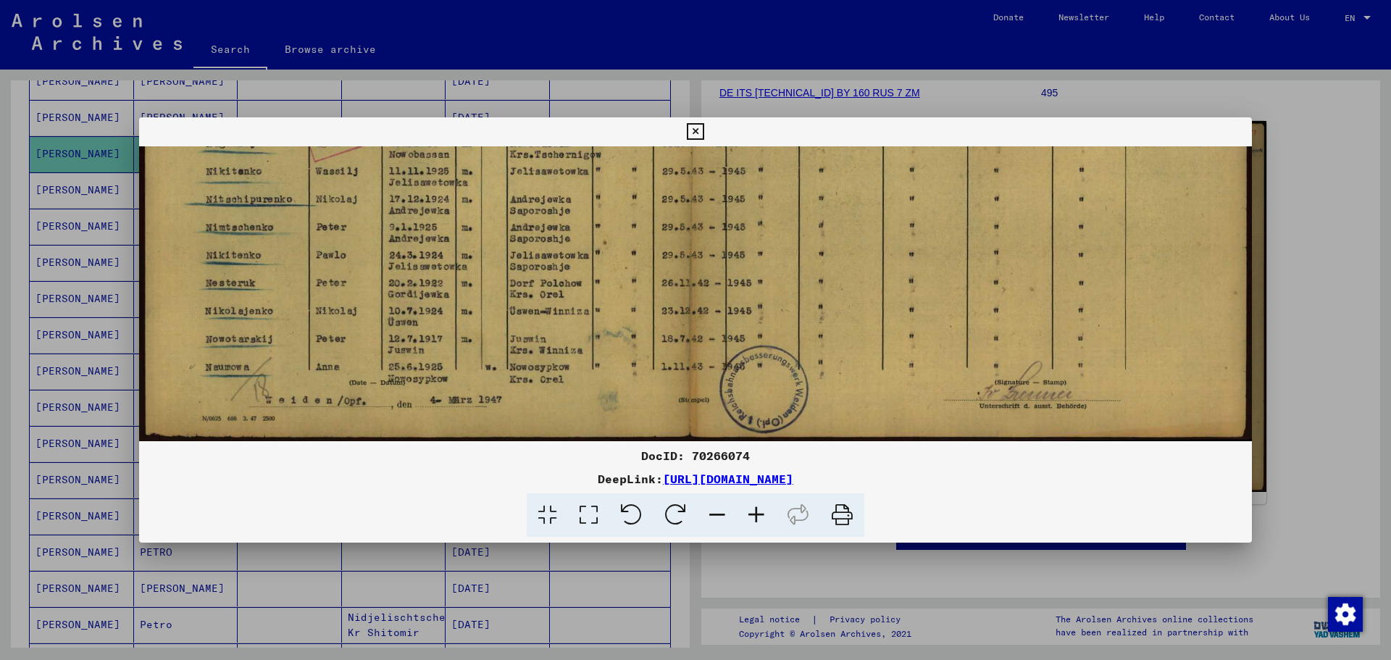
drag, startPoint x: 463, startPoint y: 342, endPoint x: 463, endPoint y: 317, distance: 25.4
click at [463, 317] on img at bounding box center [695, 47] width 1113 height 788
click at [65, 286] on div at bounding box center [695, 330] width 1391 height 660
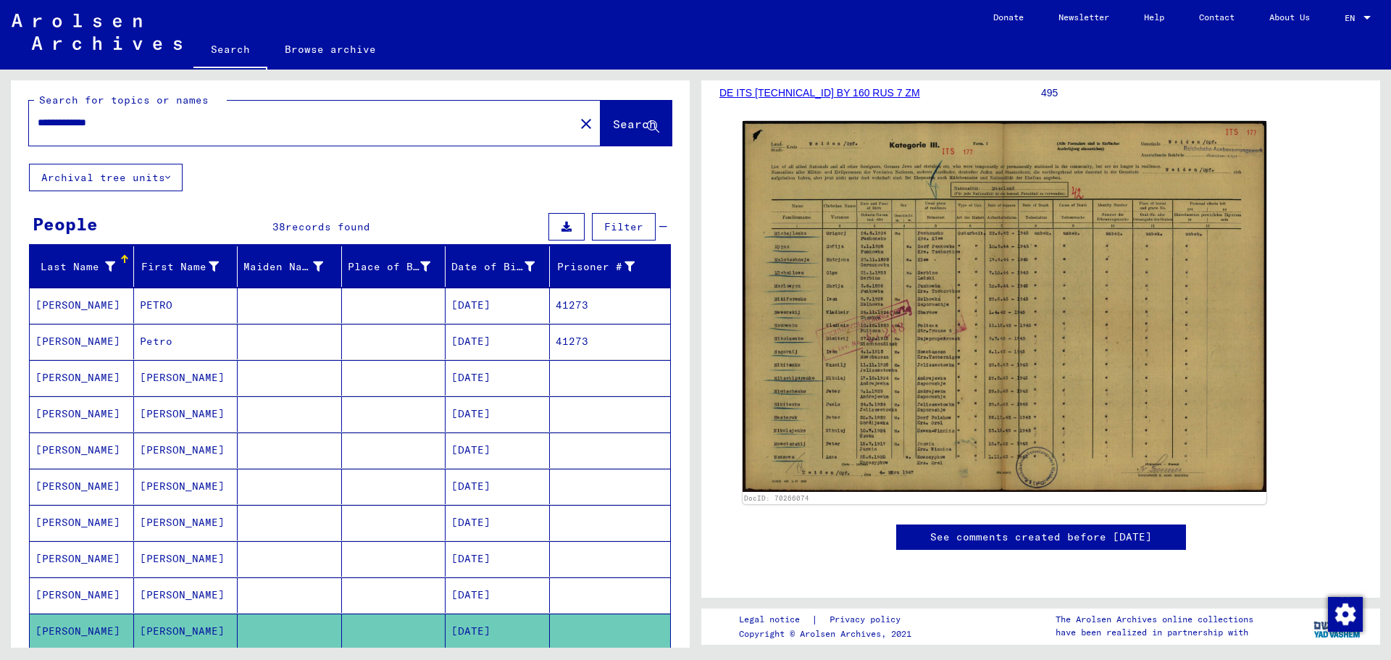
scroll to position [0, 0]
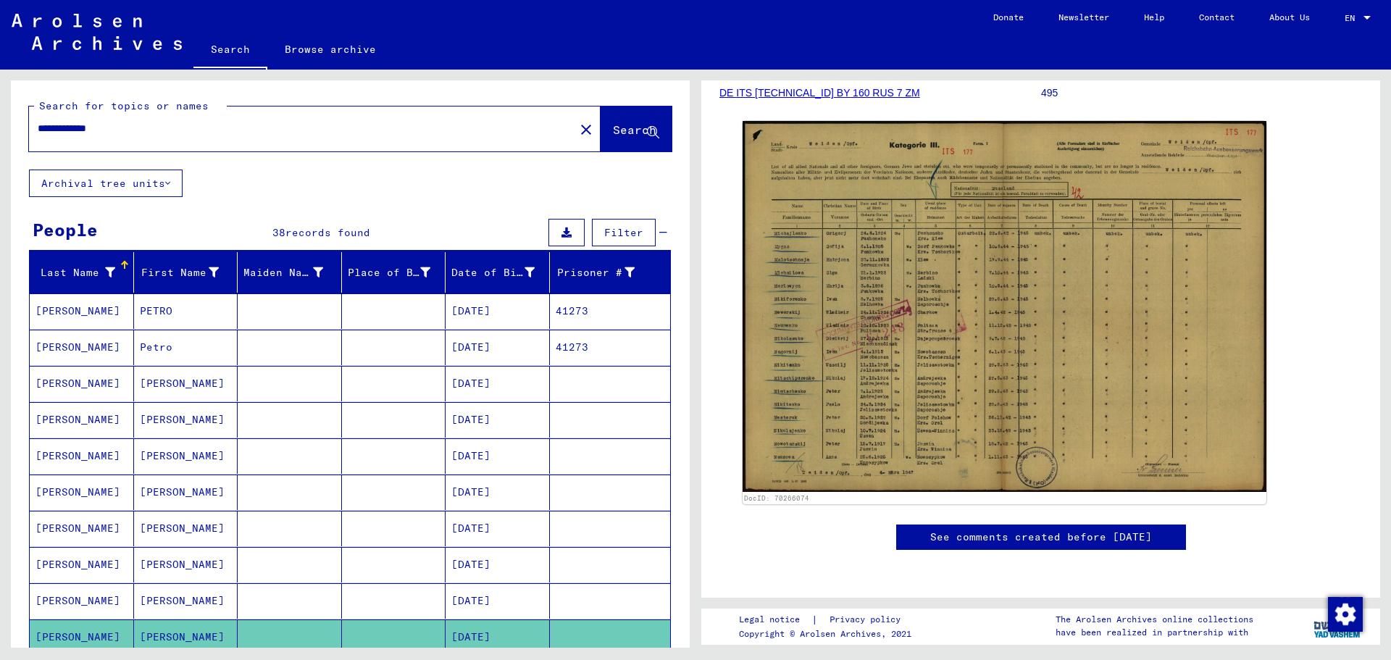
click at [615, 230] on span "Filter" at bounding box center [623, 232] width 39 height 13
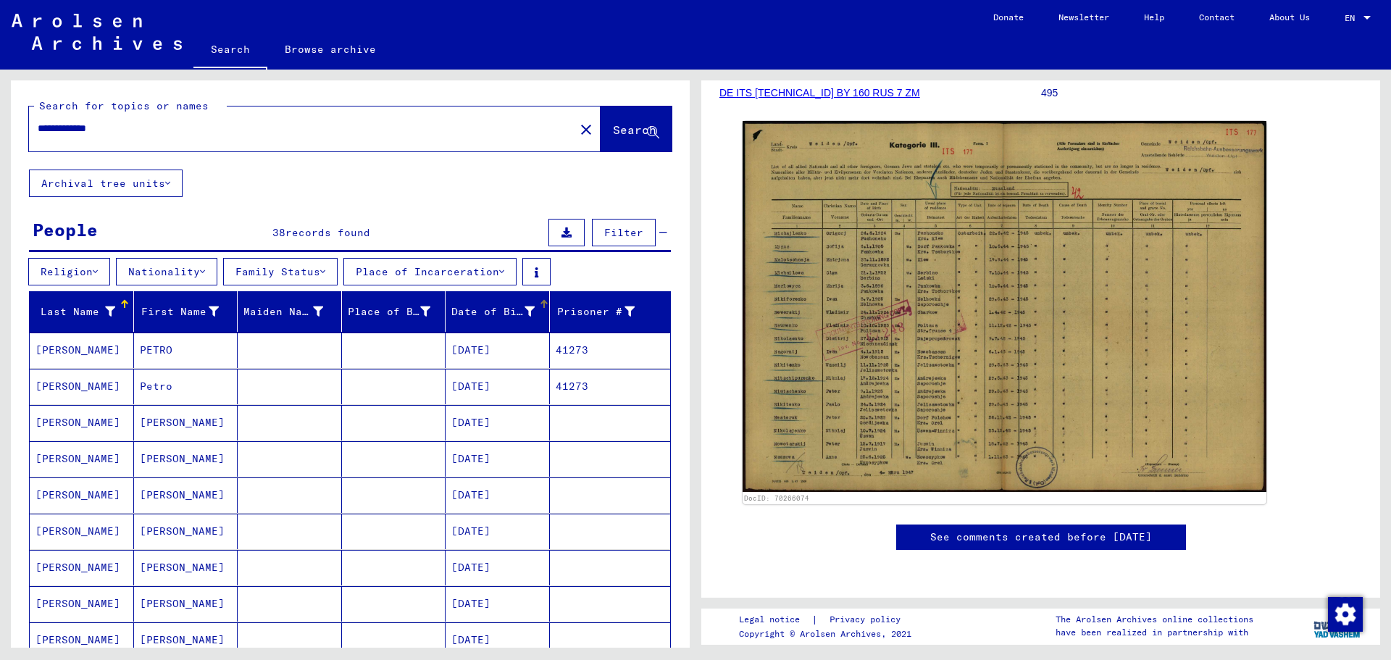
click at [524, 306] on icon at bounding box center [529, 311] width 10 height 10
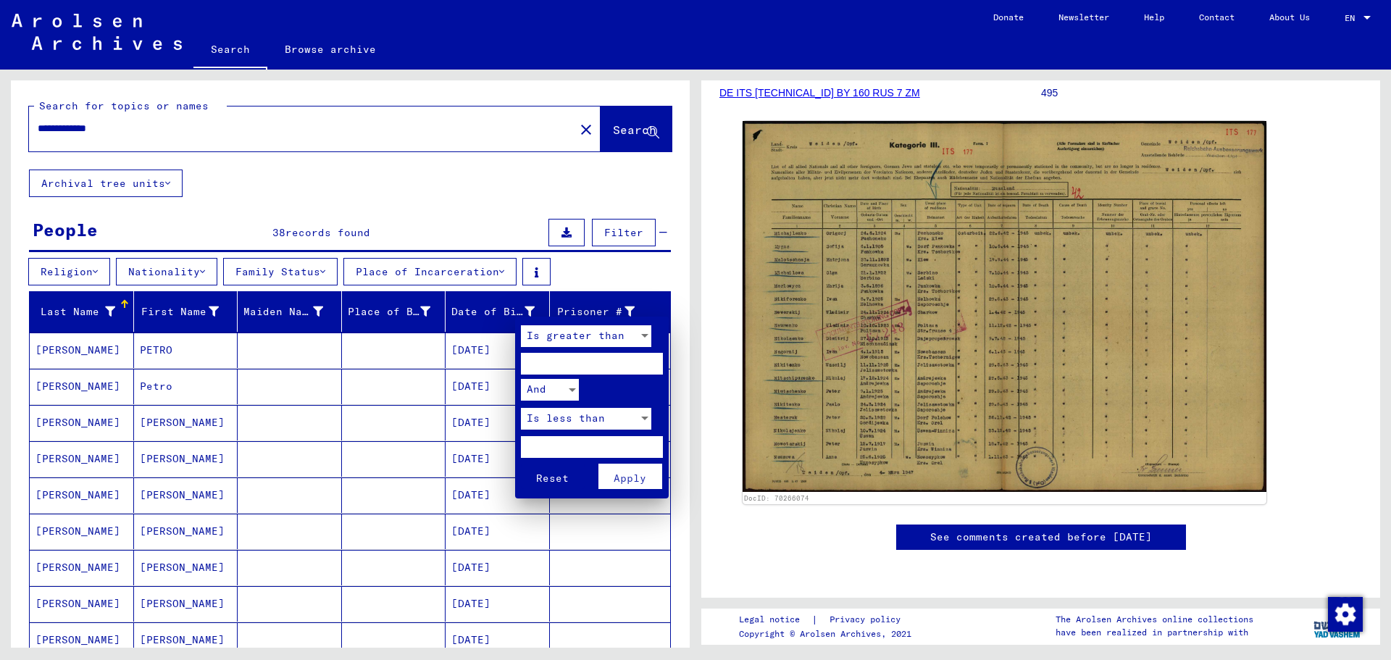
click at [606, 334] on span "Is greater than" at bounding box center [576, 335] width 98 height 13
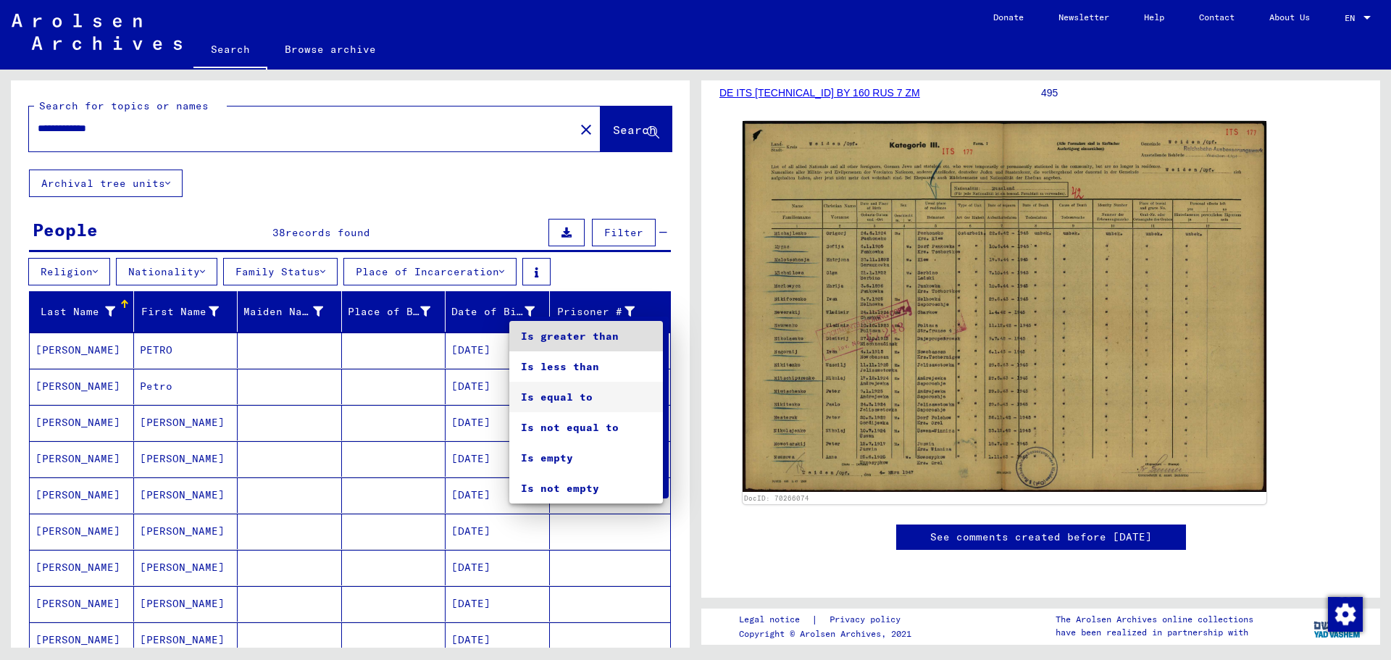
click at [582, 393] on span "Is equal to" at bounding box center [586, 397] width 130 height 30
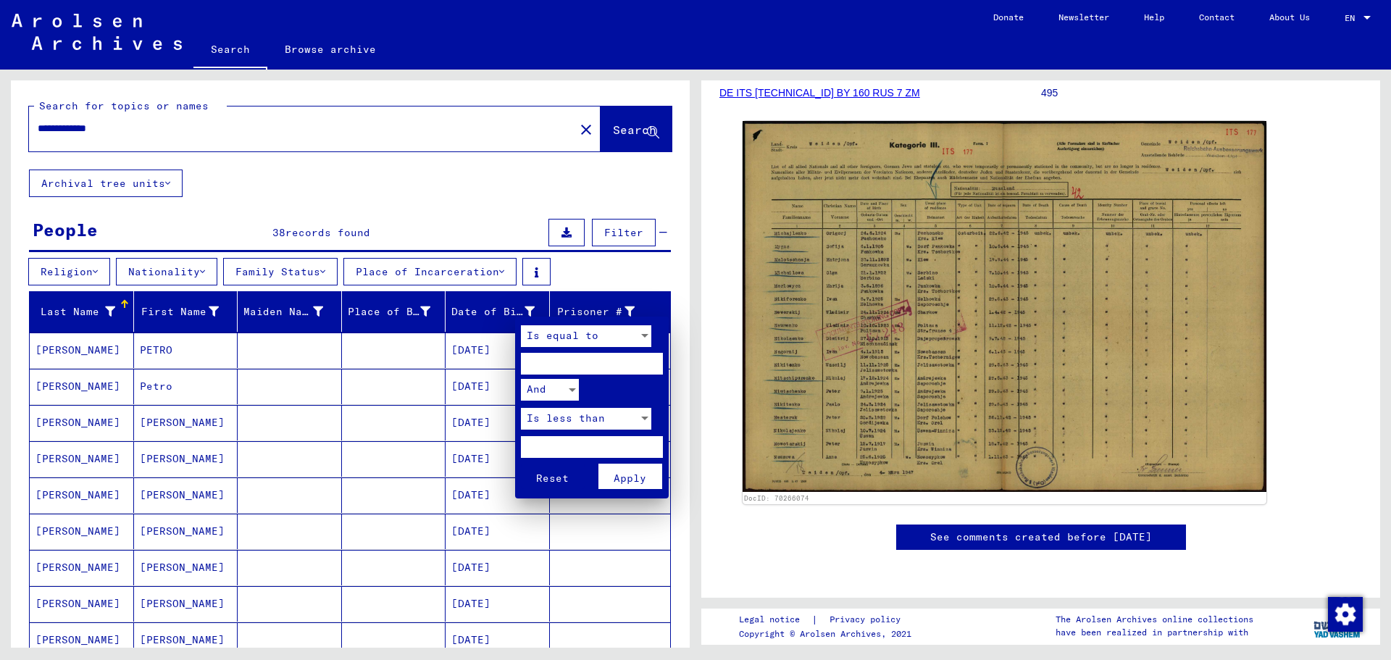
click at [574, 366] on input "number" at bounding box center [592, 364] width 142 height 22
click at [537, 368] on input "********" at bounding box center [592, 364] width 142 height 22
click at [551, 362] on input "********" at bounding box center [592, 364] width 142 height 22
type input "********"
click at [577, 451] on input "number" at bounding box center [592, 447] width 142 height 22
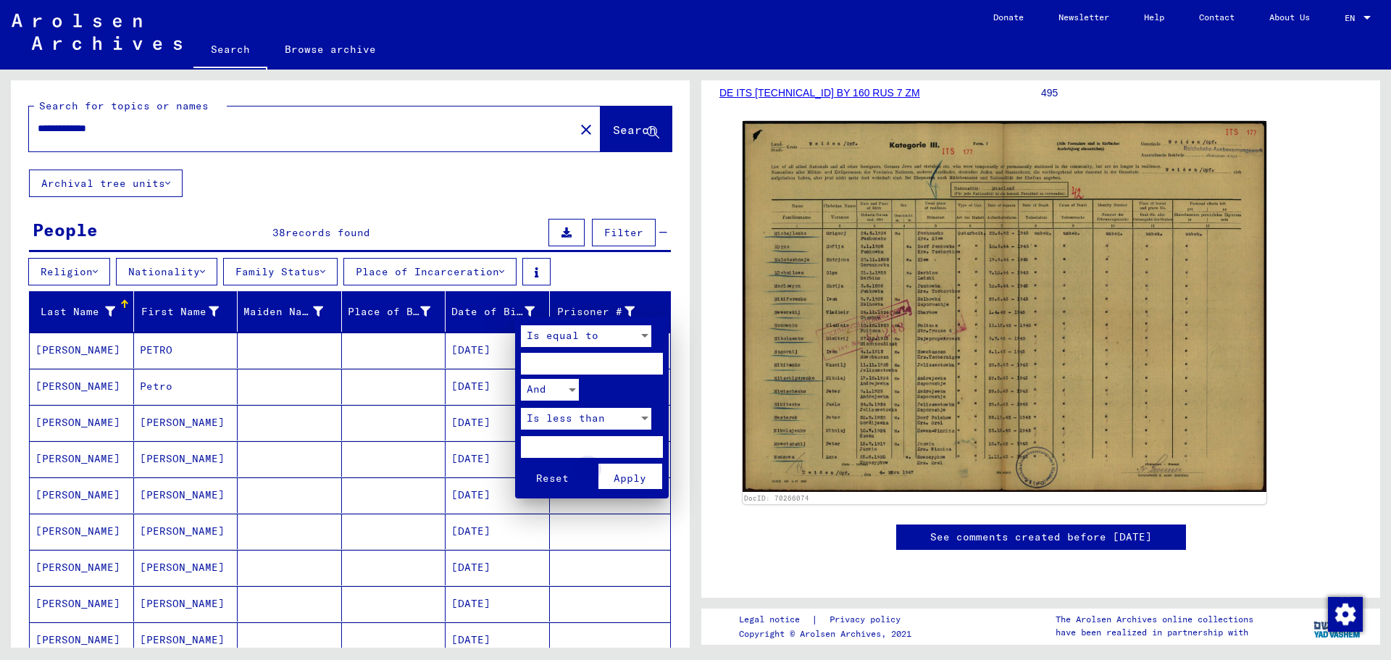
click at [635, 477] on span "Apply" at bounding box center [630, 478] width 33 height 13
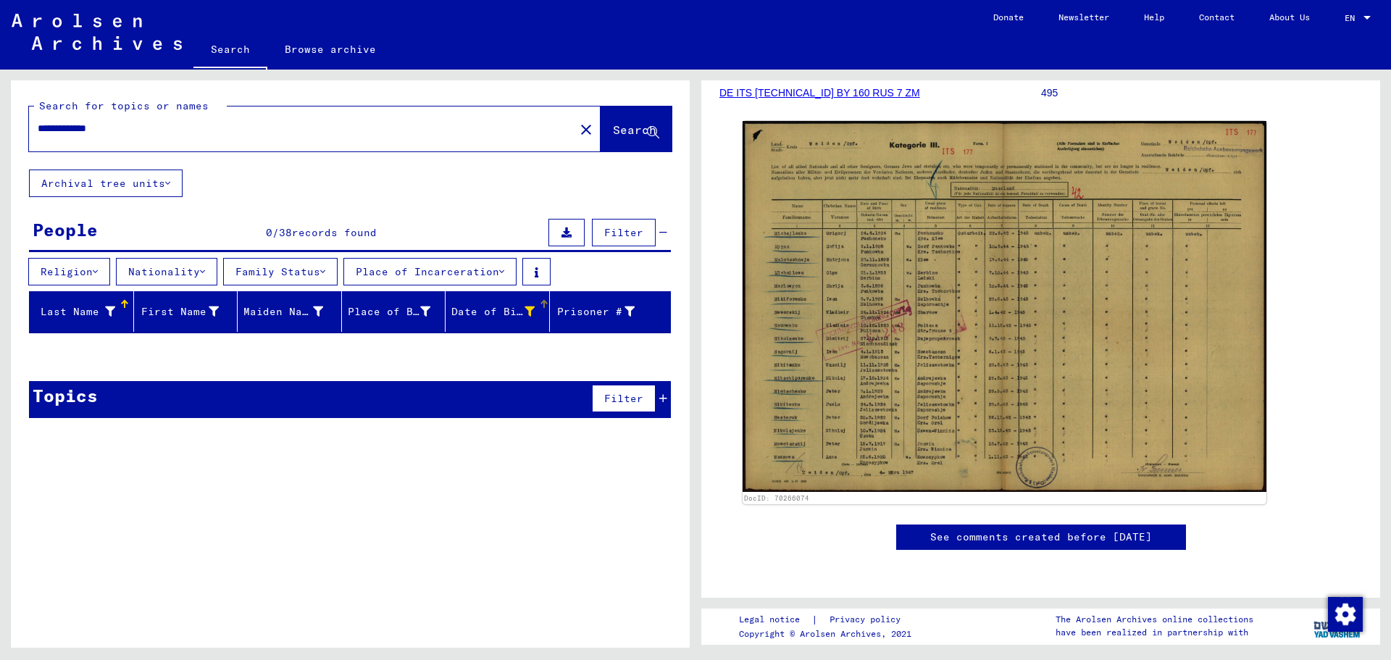
click at [527, 306] on icon at bounding box center [529, 311] width 10 height 10
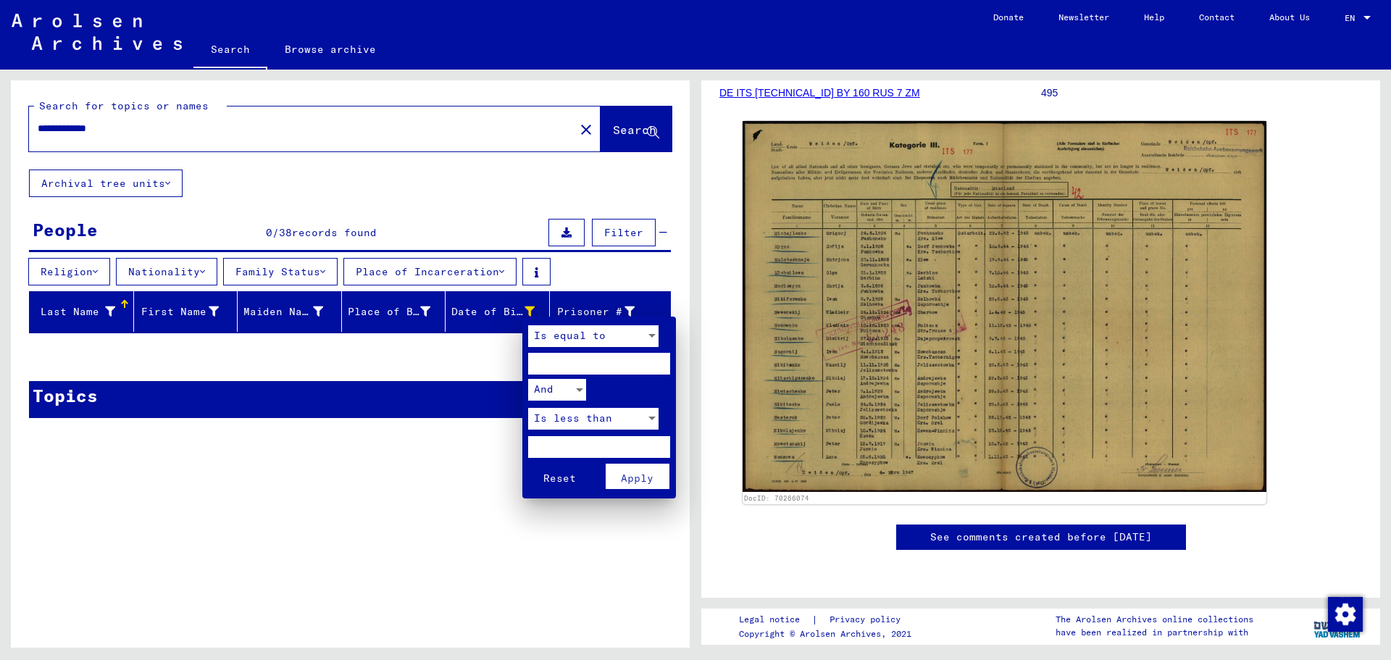
click at [547, 363] on input "********" at bounding box center [599, 364] width 142 height 22
type input "****"
click at [638, 480] on span "Apply" at bounding box center [637, 478] width 33 height 13
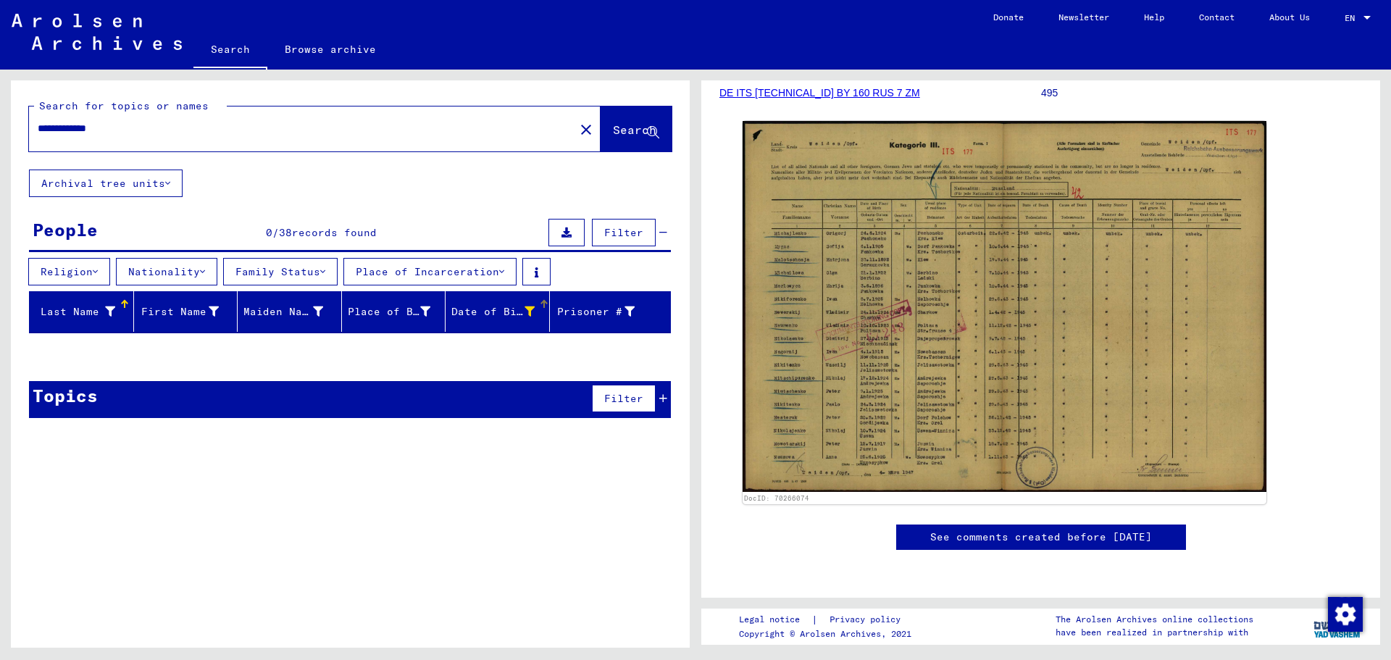
click at [501, 311] on div "Date of Birth" at bounding box center [492, 311] width 83 height 15
click at [527, 310] on icon at bounding box center [529, 311] width 10 height 10
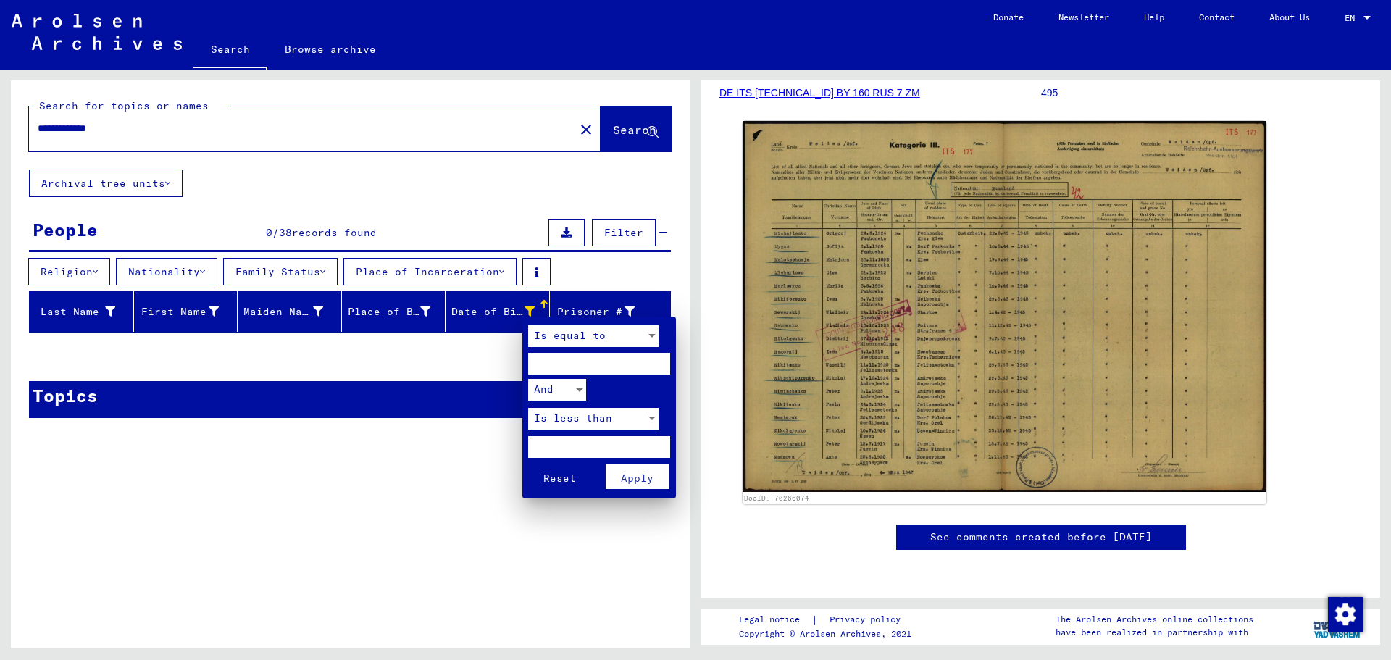
click at [561, 474] on span "Reset" at bounding box center [559, 478] width 33 height 13
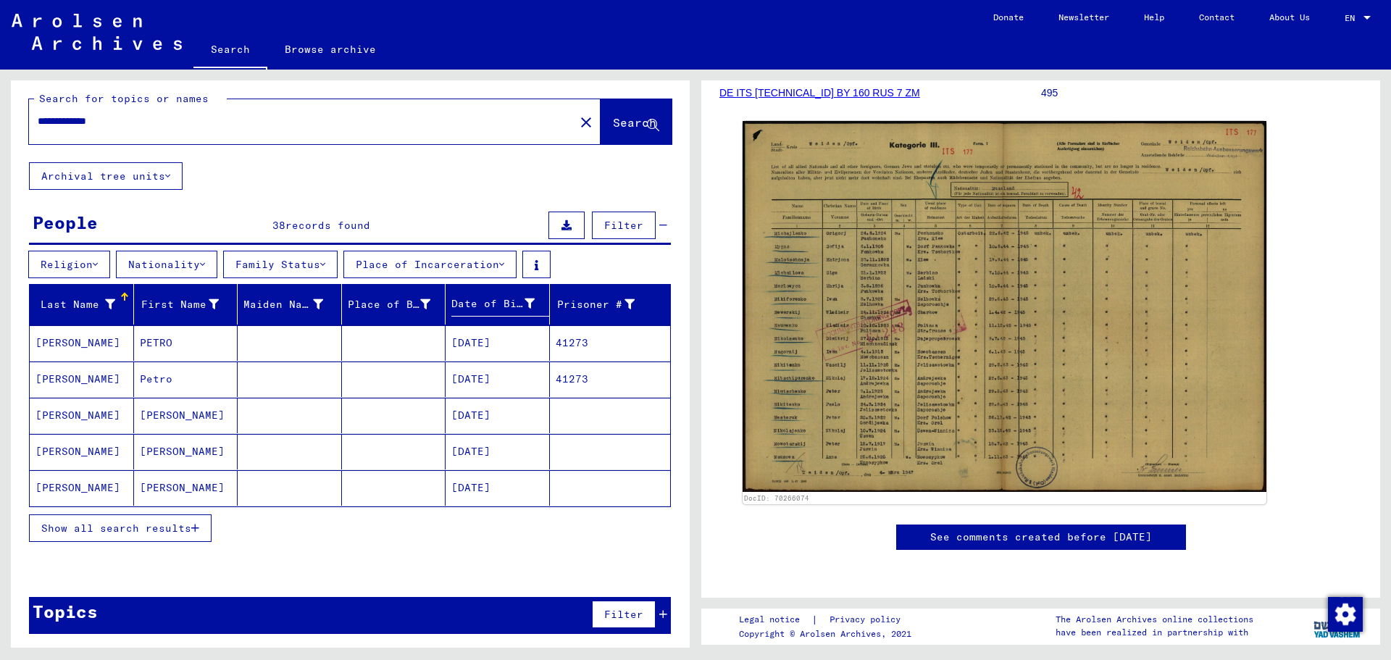
scroll to position [9, 0]
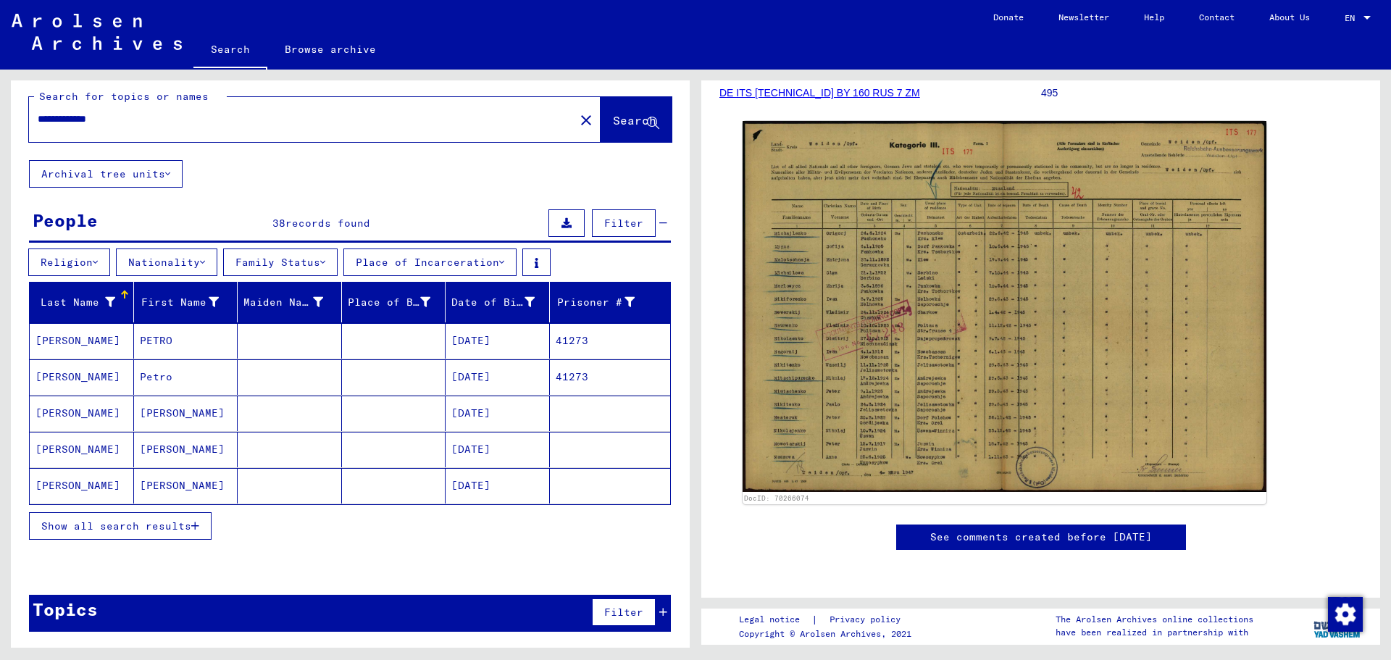
click at [137, 525] on span "Show all search results" at bounding box center [116, 525] width 150 height 13
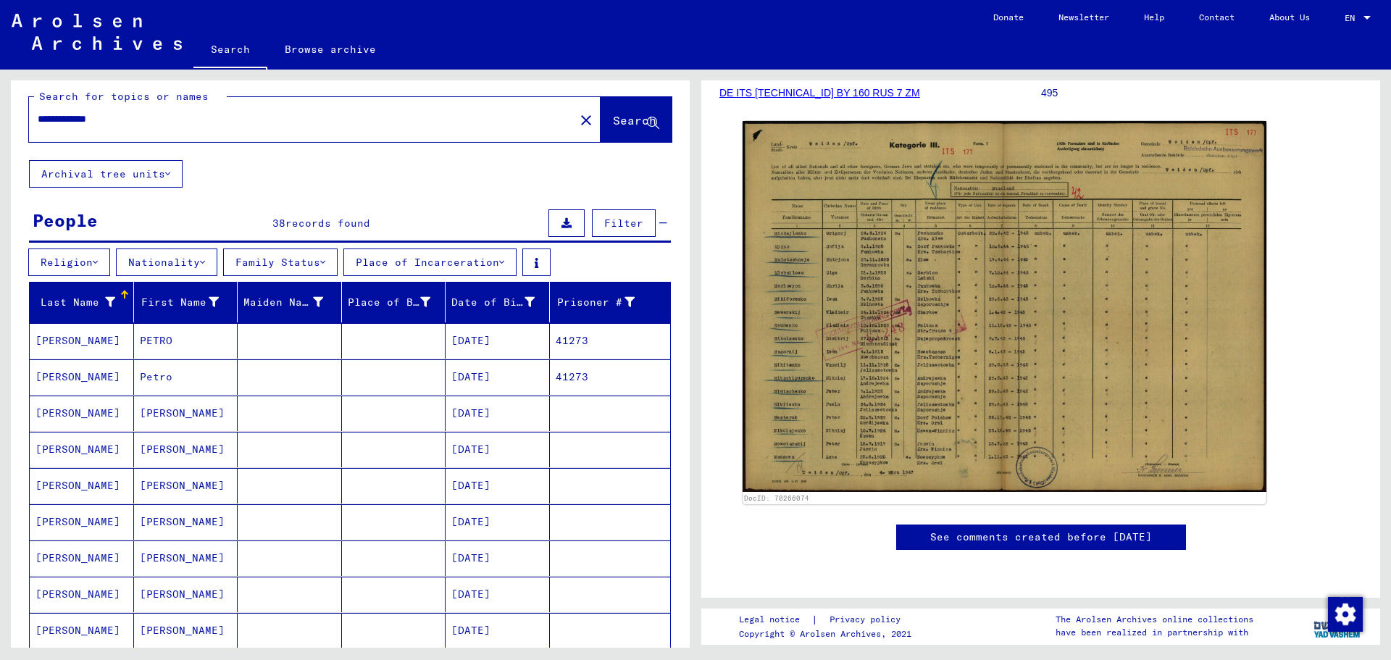
click at [506, 524] on mat-cell "[DATE]" at bounding box center [497, 521] width 104 height 35
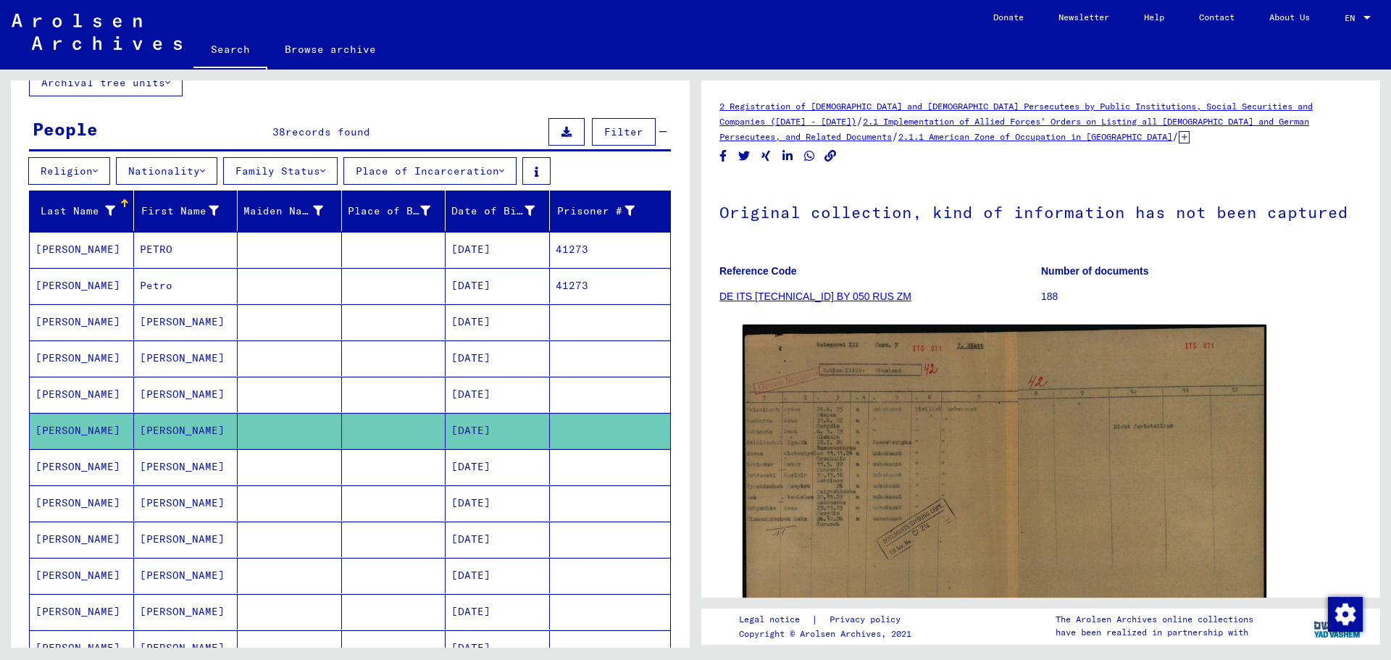
scroll to position [145, 0]
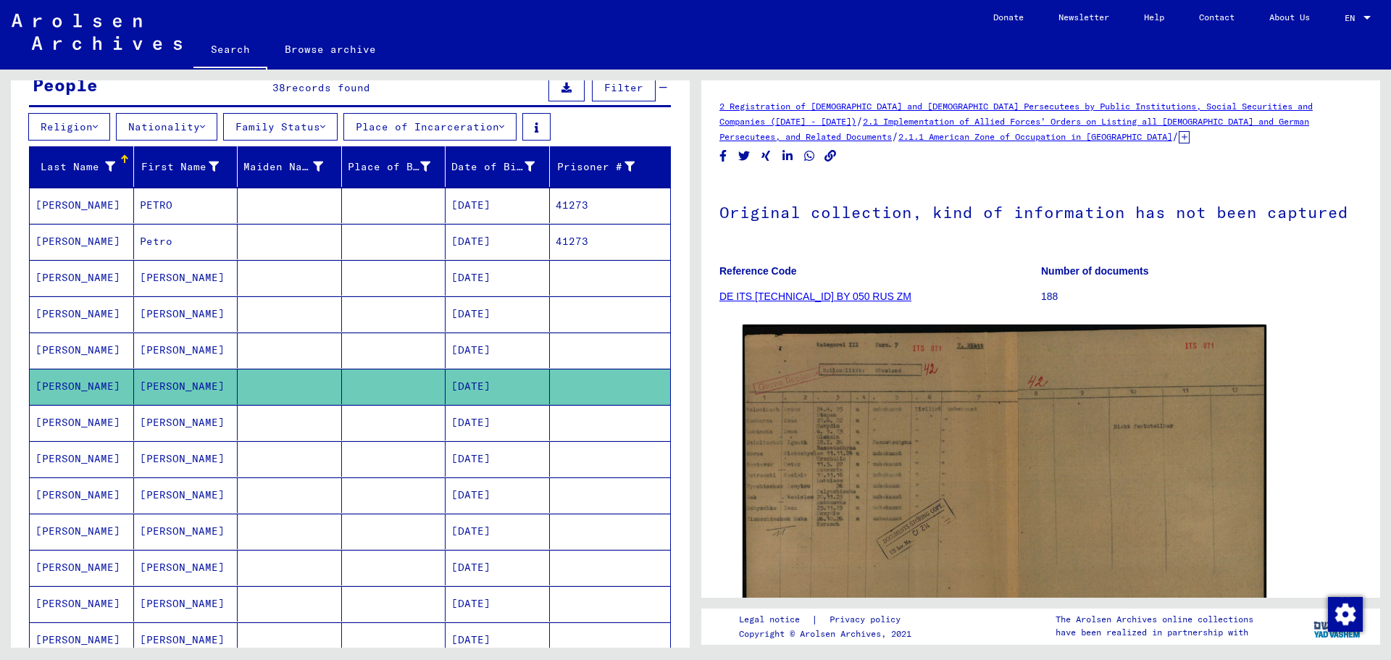
click at [493, 421] on mat-cell "[DATE]" at bounding box center [497, 422] width 104 height 35
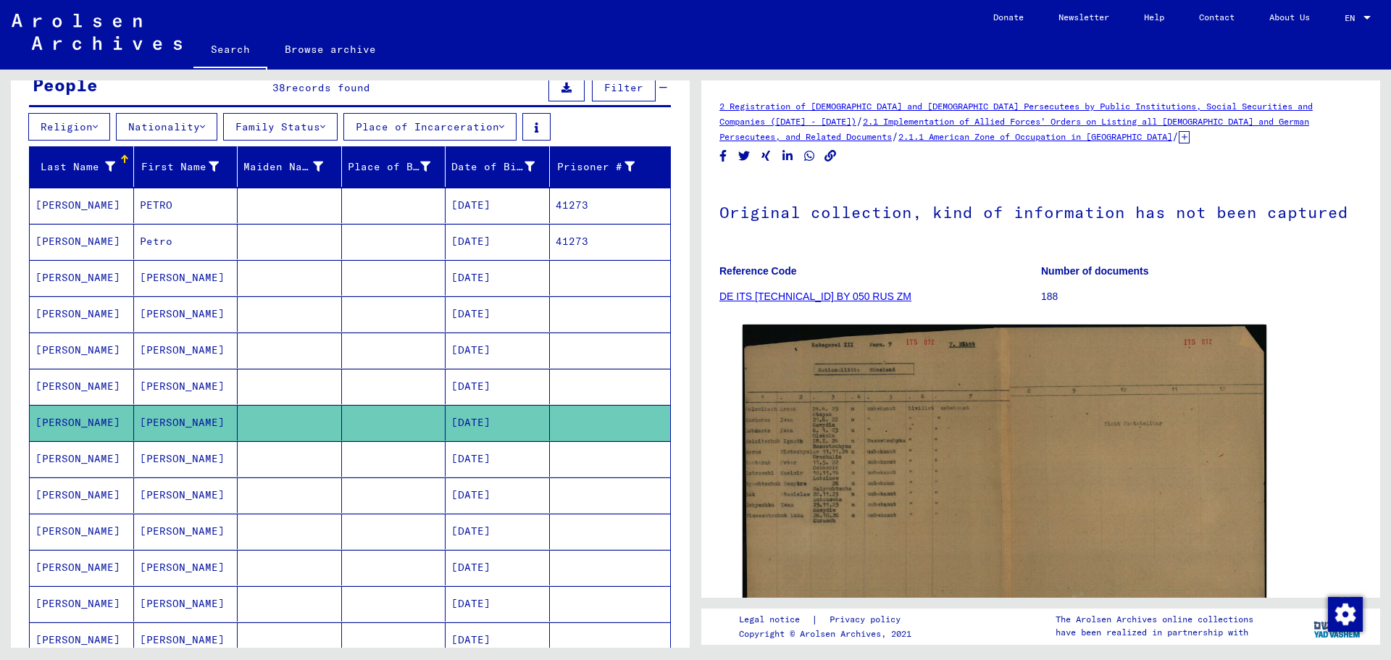
click at [477, 530] on mat-cell "[DATE]" at bounding box center [497, 531] width 104 height 35
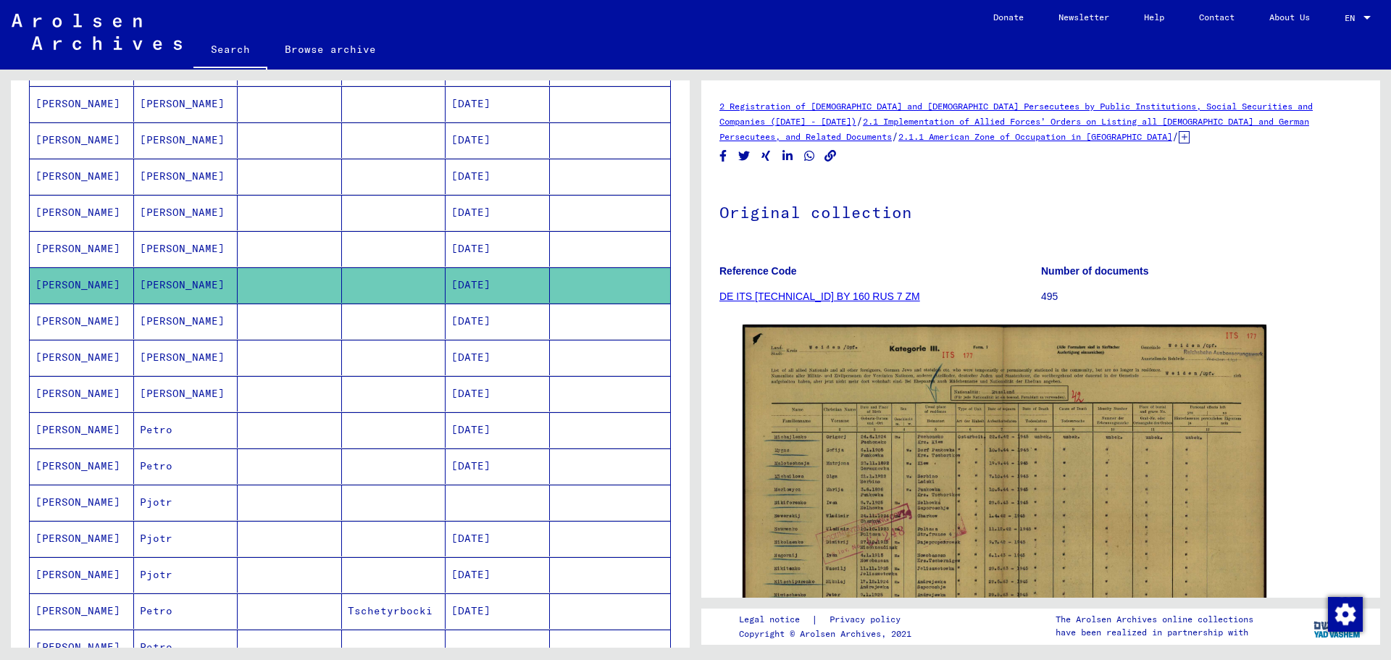
scroll to position [435, 0]
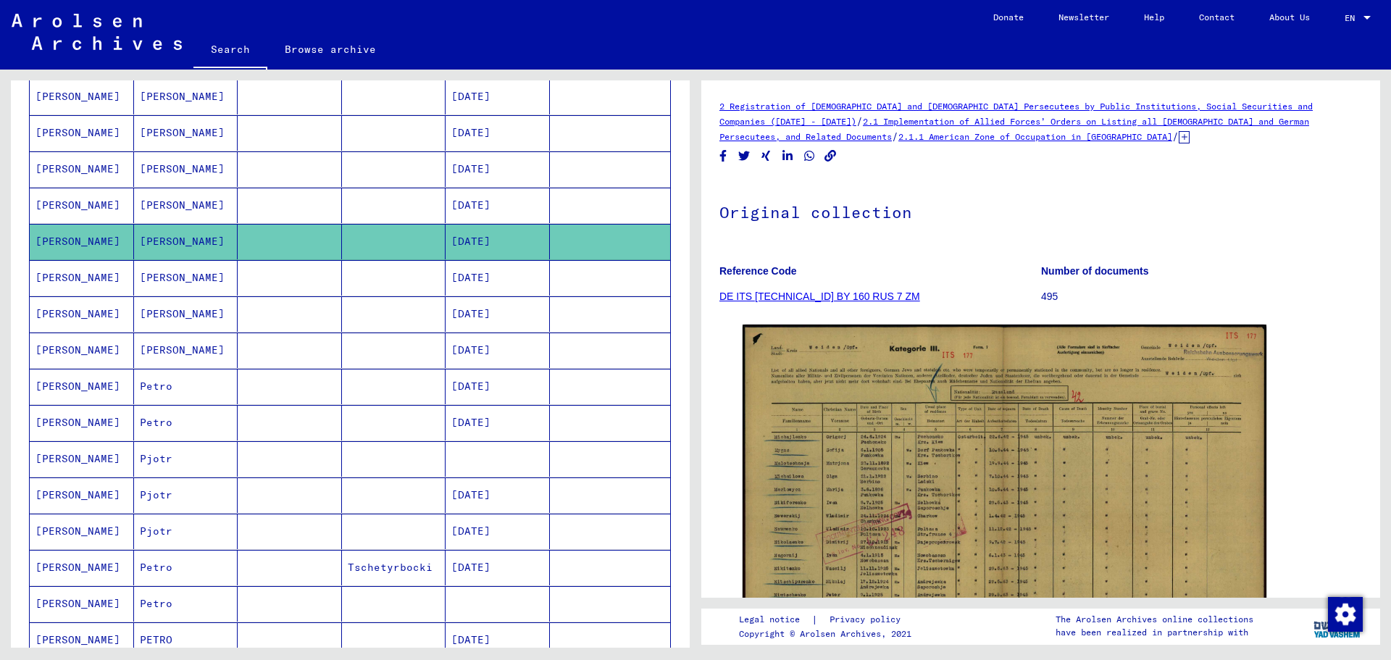
click at [480, 284] on mat-cell "[DATE]" at bounding box center [497, 277] width 104 height 35
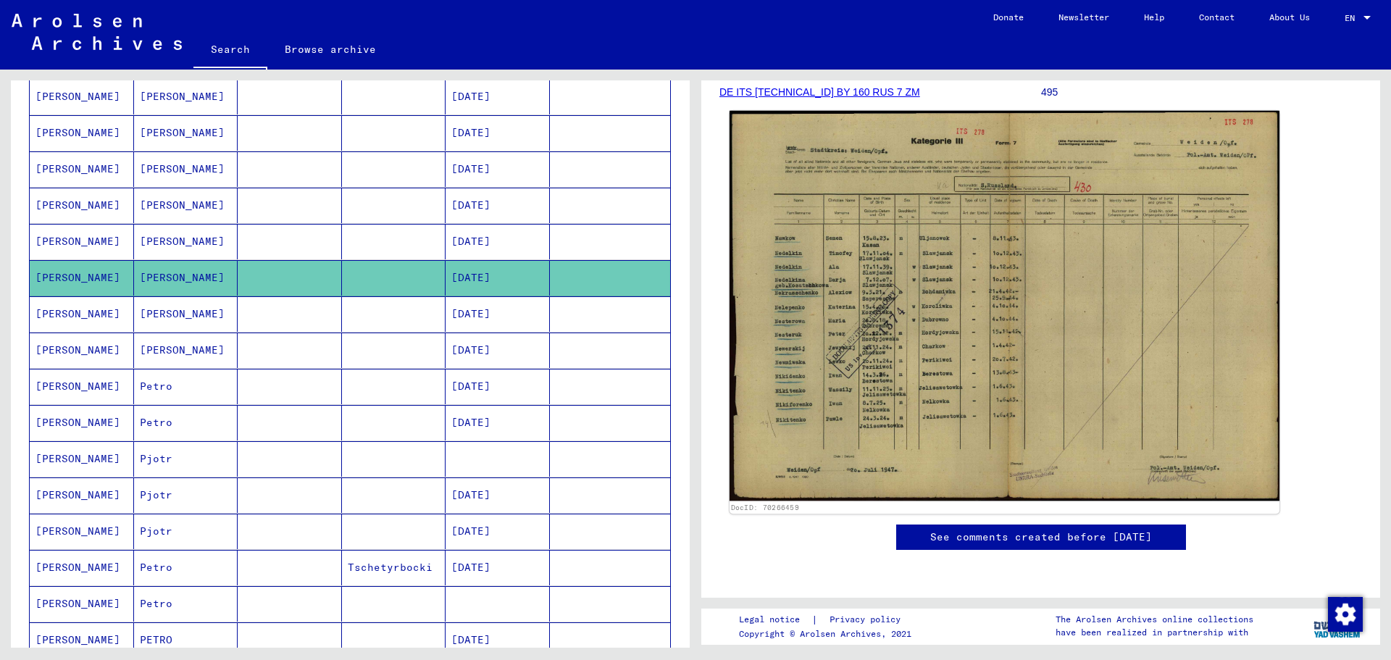
scroll to position [290, 0]
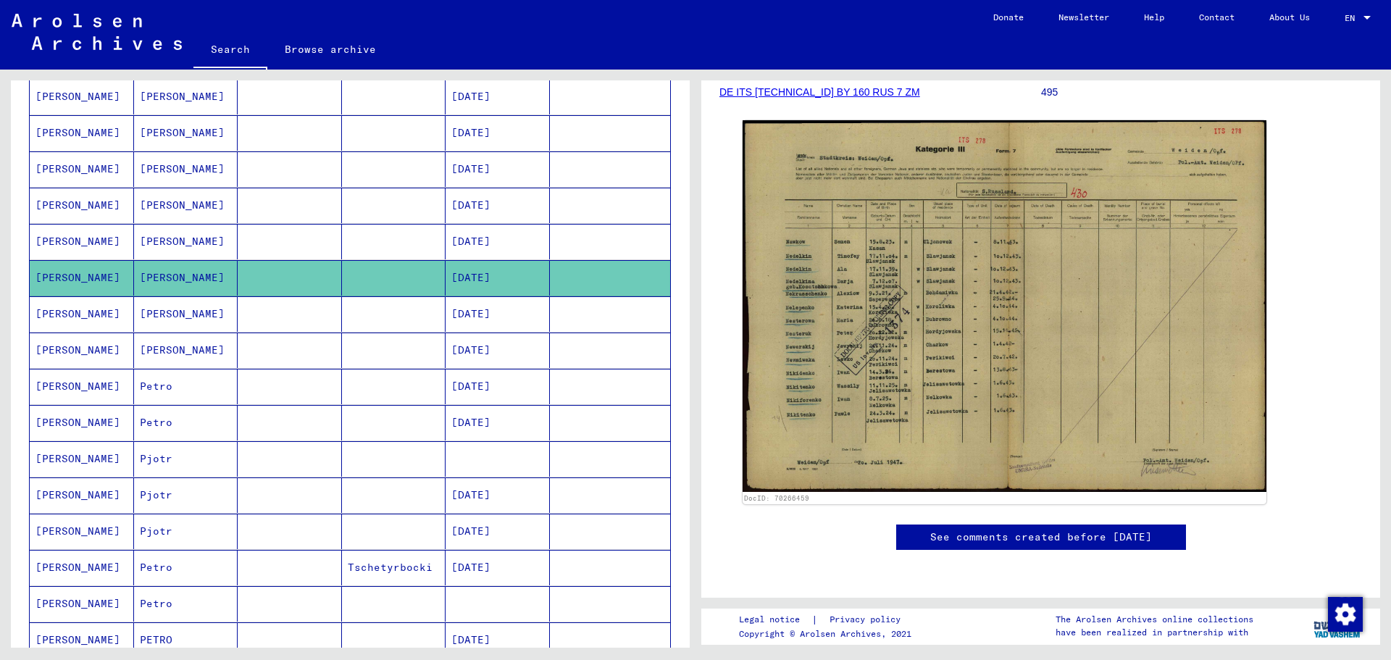
click at [496, 311] on mat-cell "[DATE]" at bounding box center [497, 313] width 104 height 35
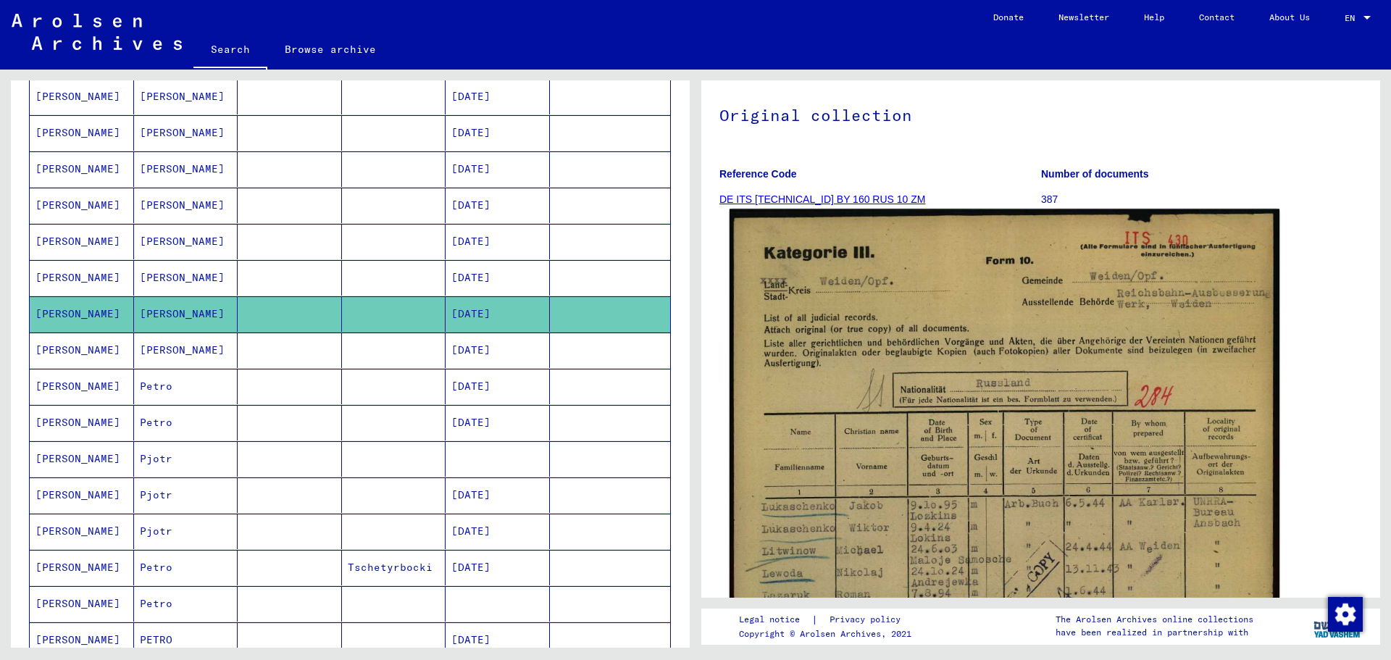
scroll to position [72, 0]
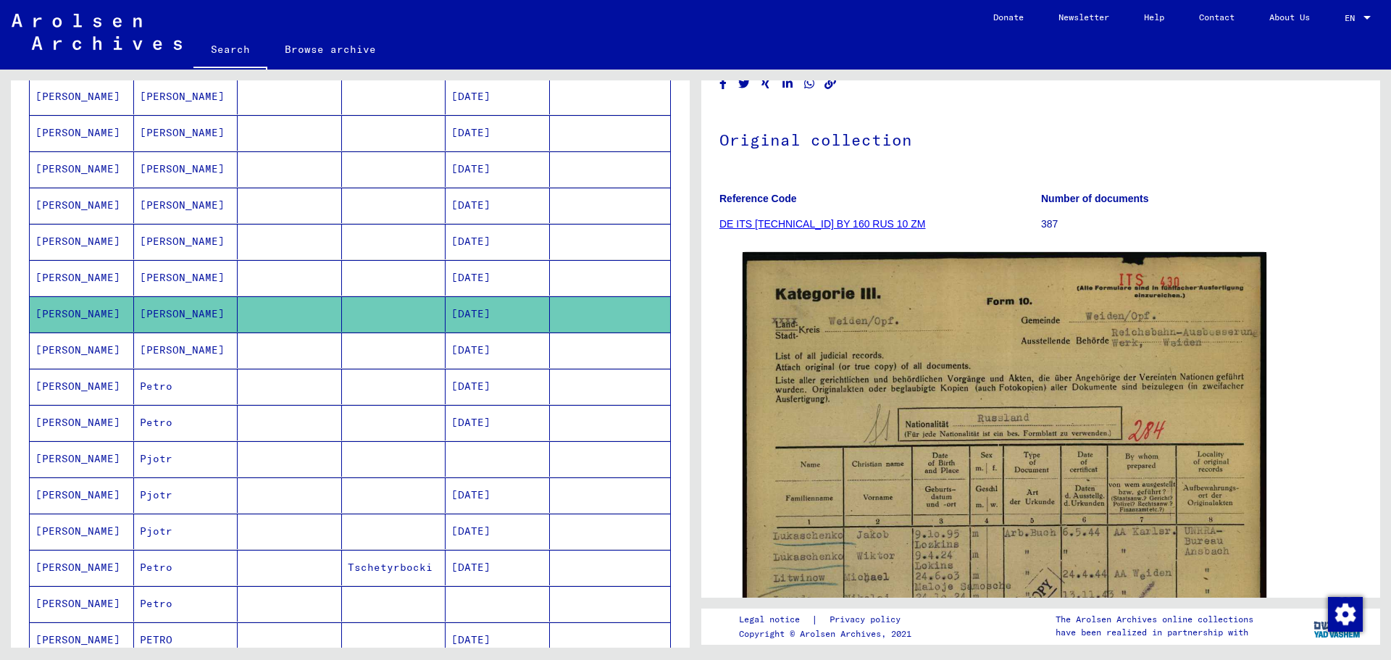
click at [406, 346] on mat-cell at bounding box center [394, 349] width 104 height 35
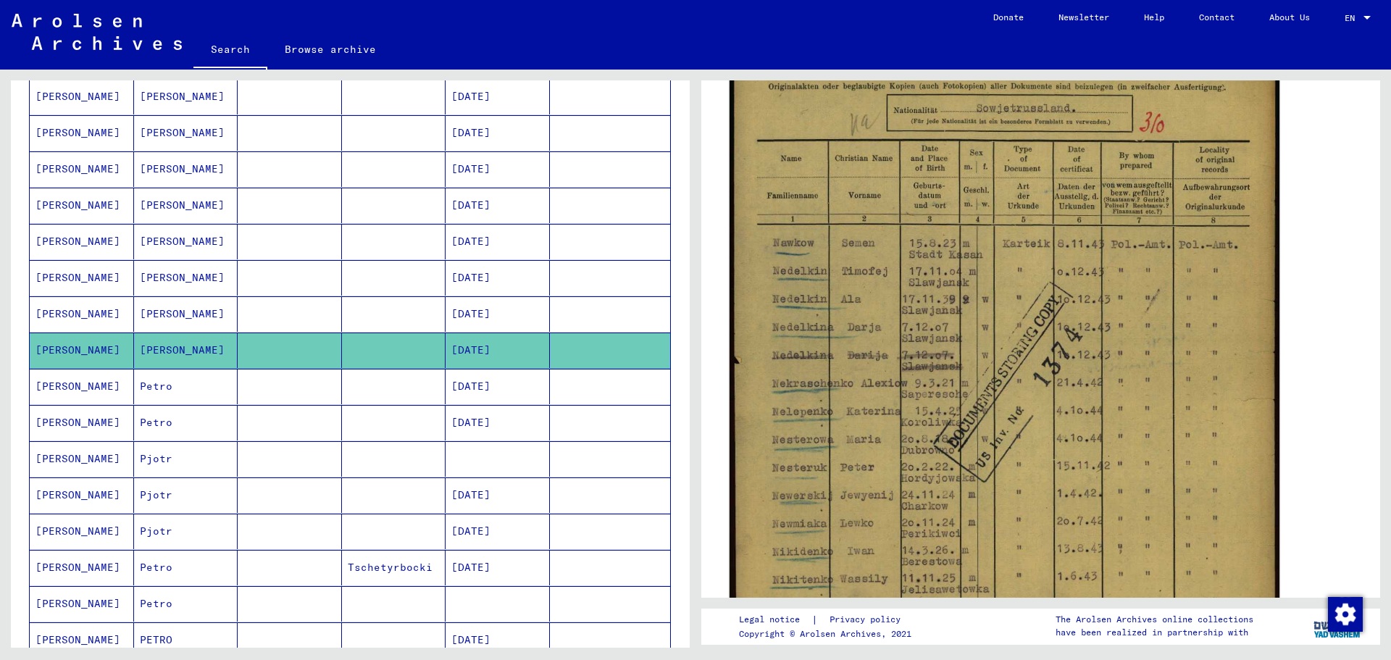
scroll to position [435, 0]
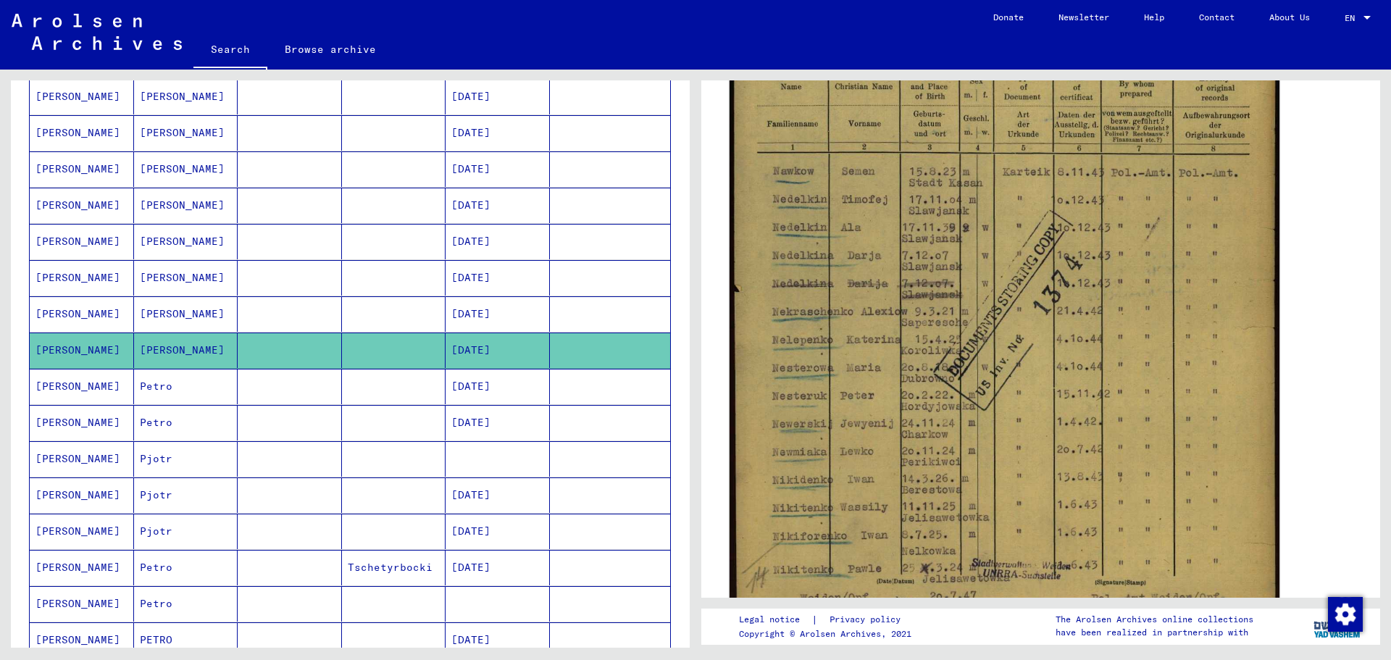
click at [1076, 391] on img at bounding box center [1004, 261] width 550 height 780
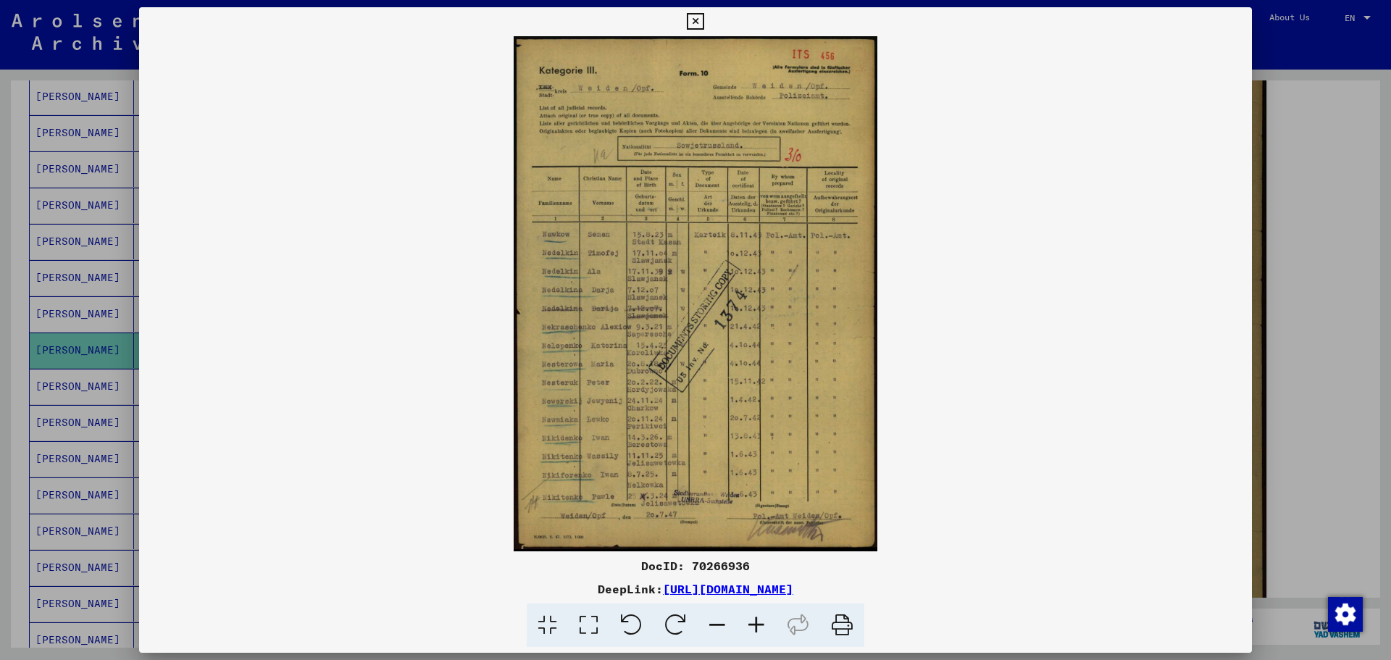
click at [586, 135] on img at bounding box center [695, 293] width 1113 height 515
click at [600, 629] on icon at bounding box center [588, 625] width 41 height 44
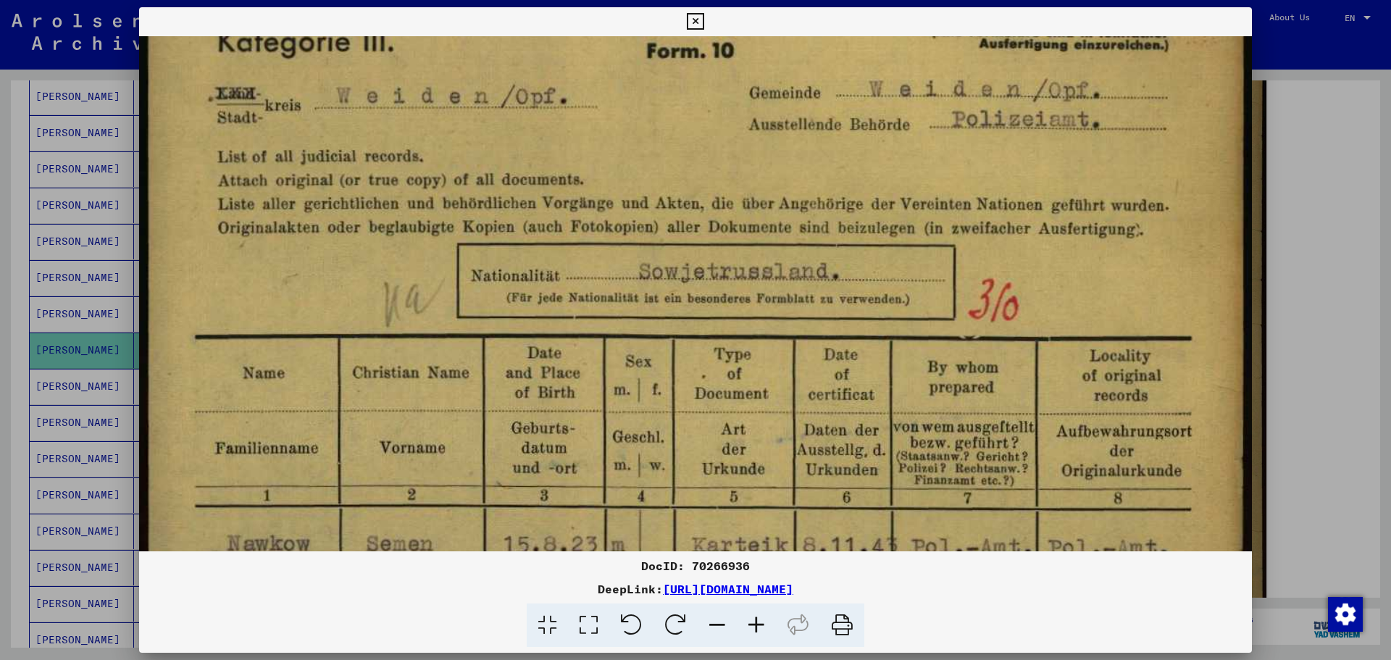
drag, startPoint x: 635, startPoint y: 363, endPoint x: 616, endPoint y: 248, distance: 116.7
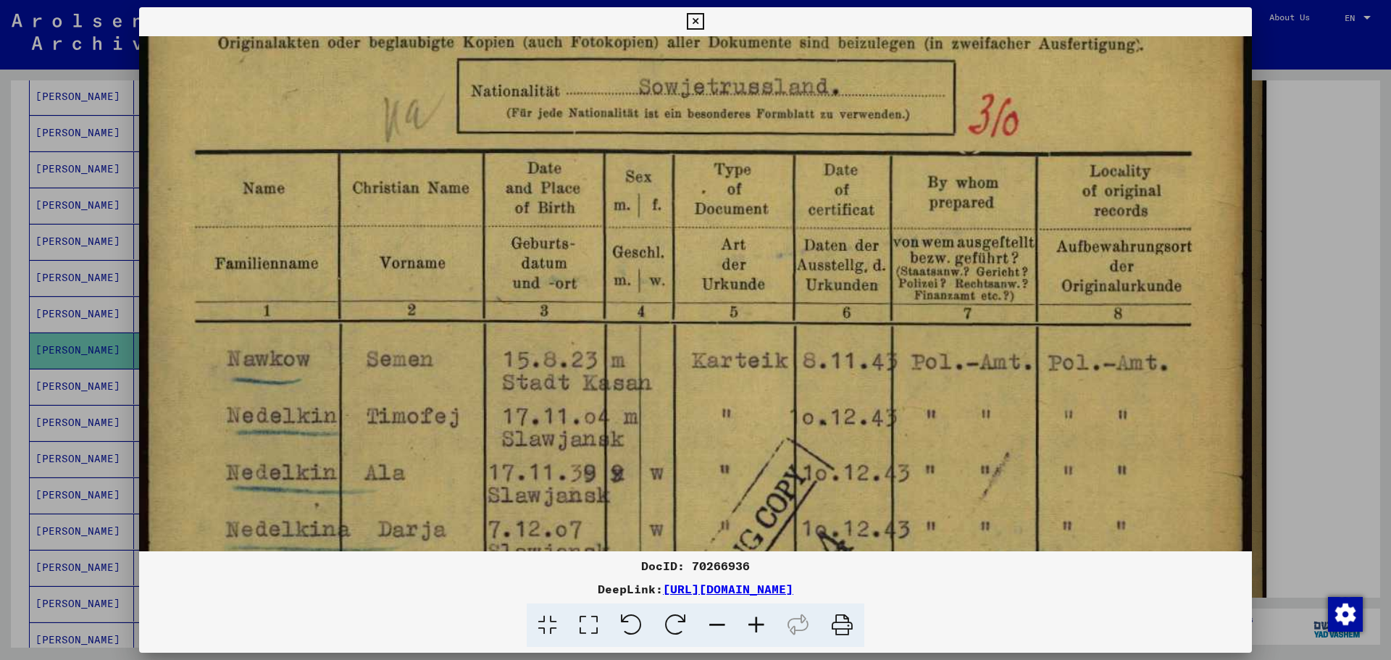
drag, startPoint x: 607, startPoint y: 420, endPoint x: 586, endPoint y: 248, distance: 173.7
click at [586, 248] on img at bounding box center [695, 541] width 1113 height 1578
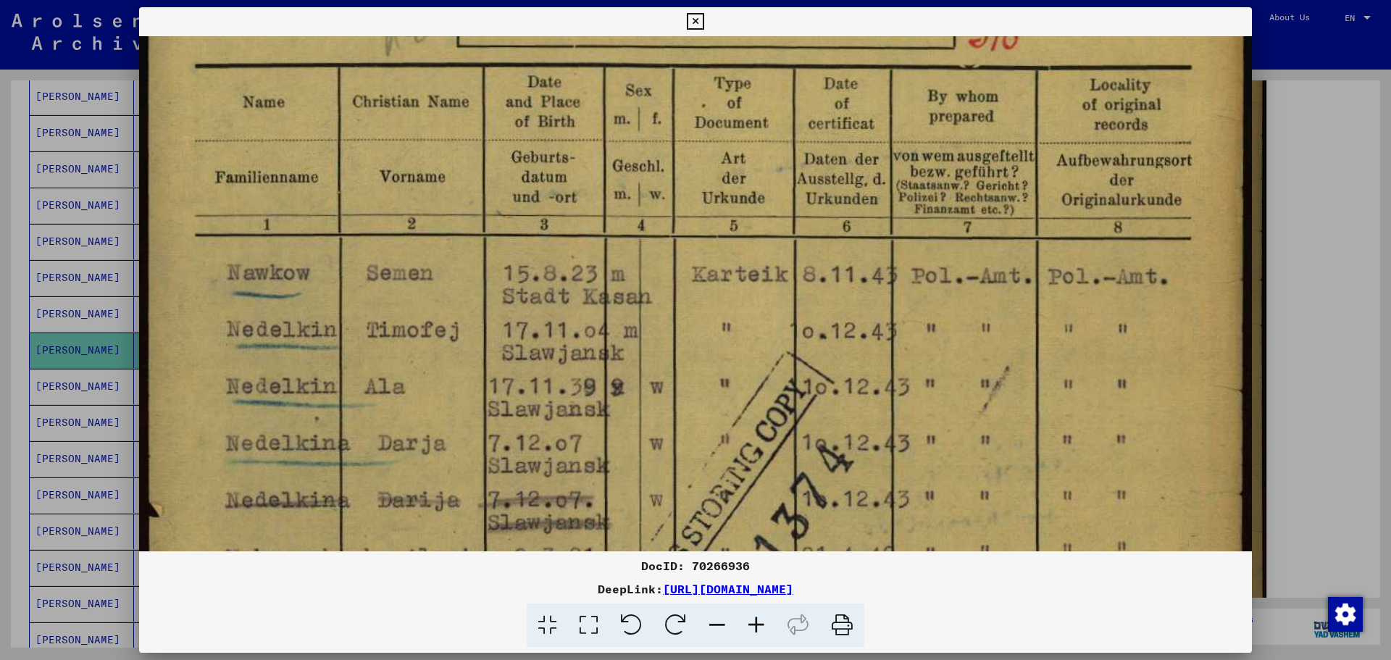
drag, startPoint x: 574, startPoint y: 388, endPoint x: 556, endPoint y: 281, distance: 108.6
click at [556, 281] on img at bounding box center [695, 455] width 1113 height 1578
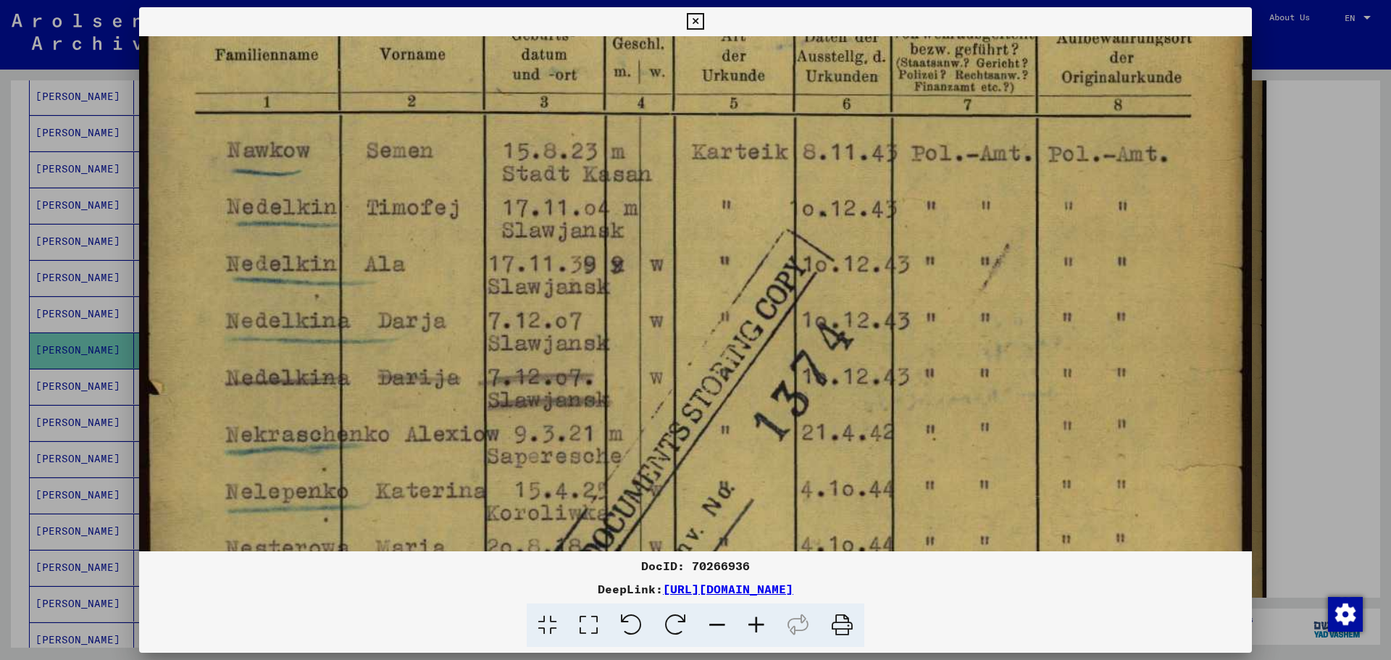
drag, startPoint x: 558, startPoint y: 320, endPoint x: 548, endPoint y: 220, distance: 100.4
click at [548, 220] on img at bounding box center [695, 333] width 1113 height 1578
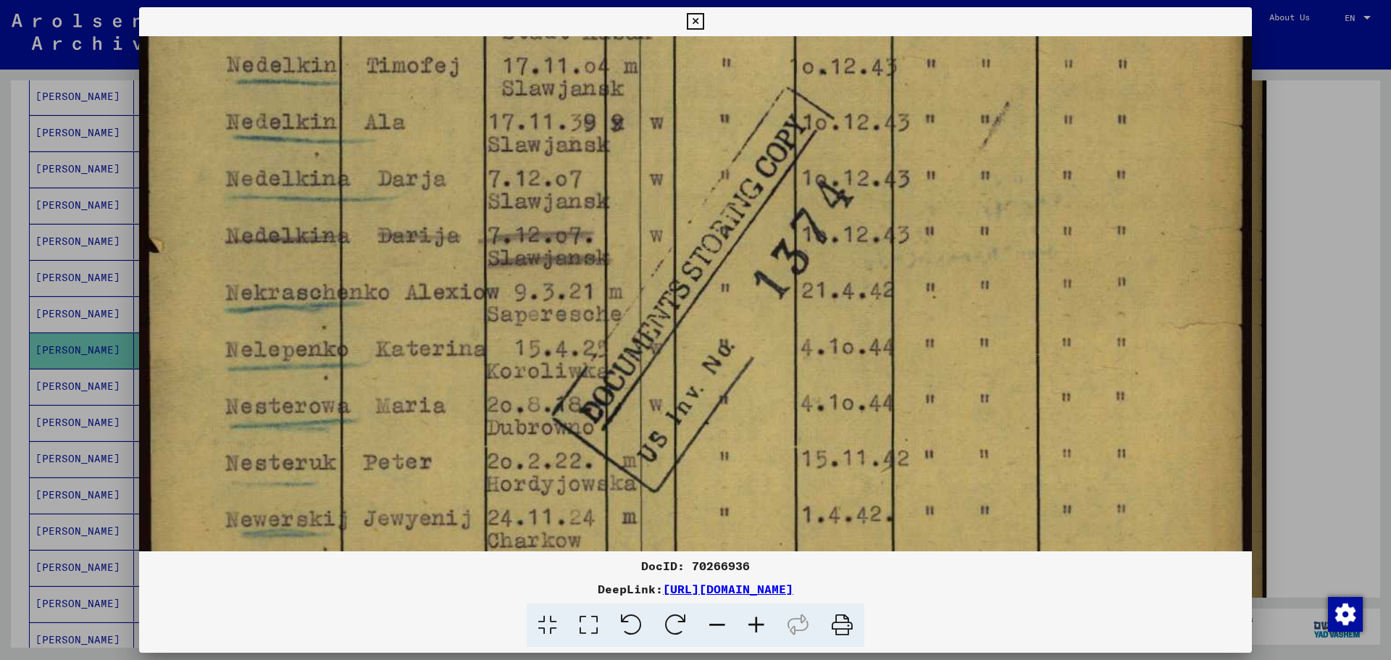
drag, startPoint x: 557, startPoint y: 340, endPoint x: 561, endPoint y: 172, distance: 168.8
click at [561, 209] on img at bounding box center [695, 190] width 1113 height 1578
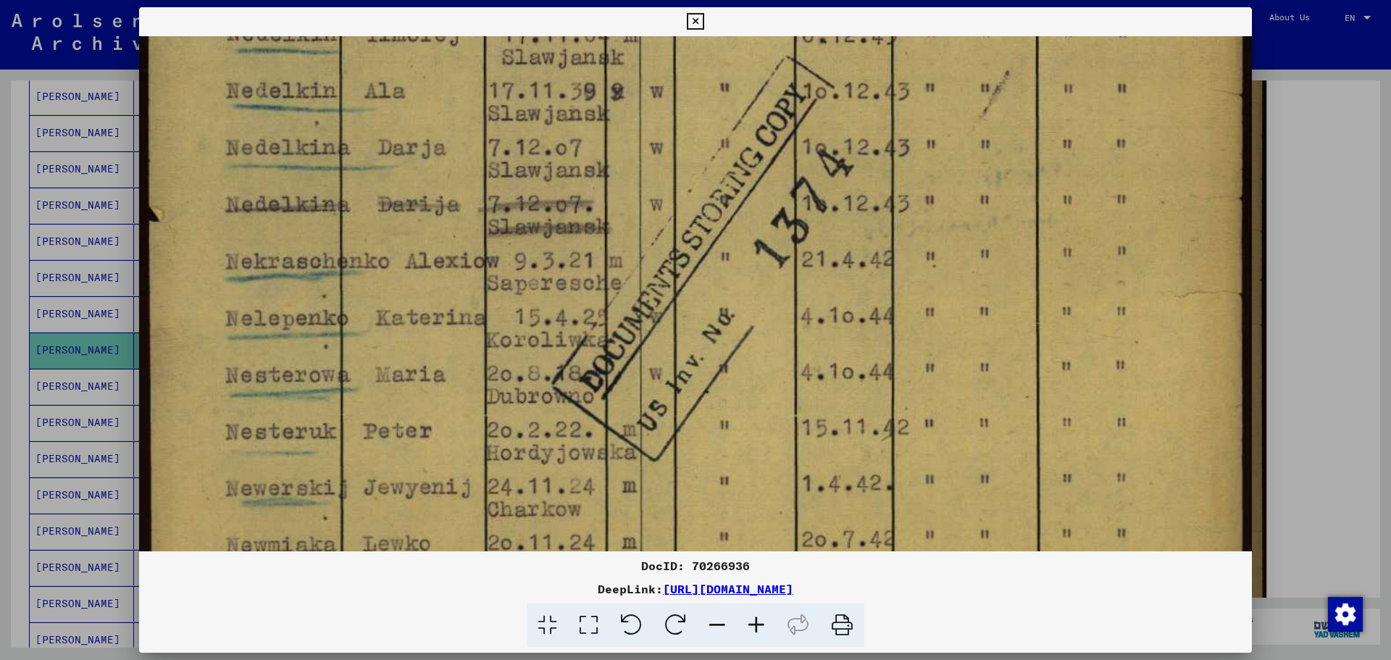
drag, startPoint x: 561, startPoint y: 475, endPoint x: 565, endPoint y: 384, distance: 91.3
click at [563, 387] on img at bounding box center [695, 160] width 1113 height 1578
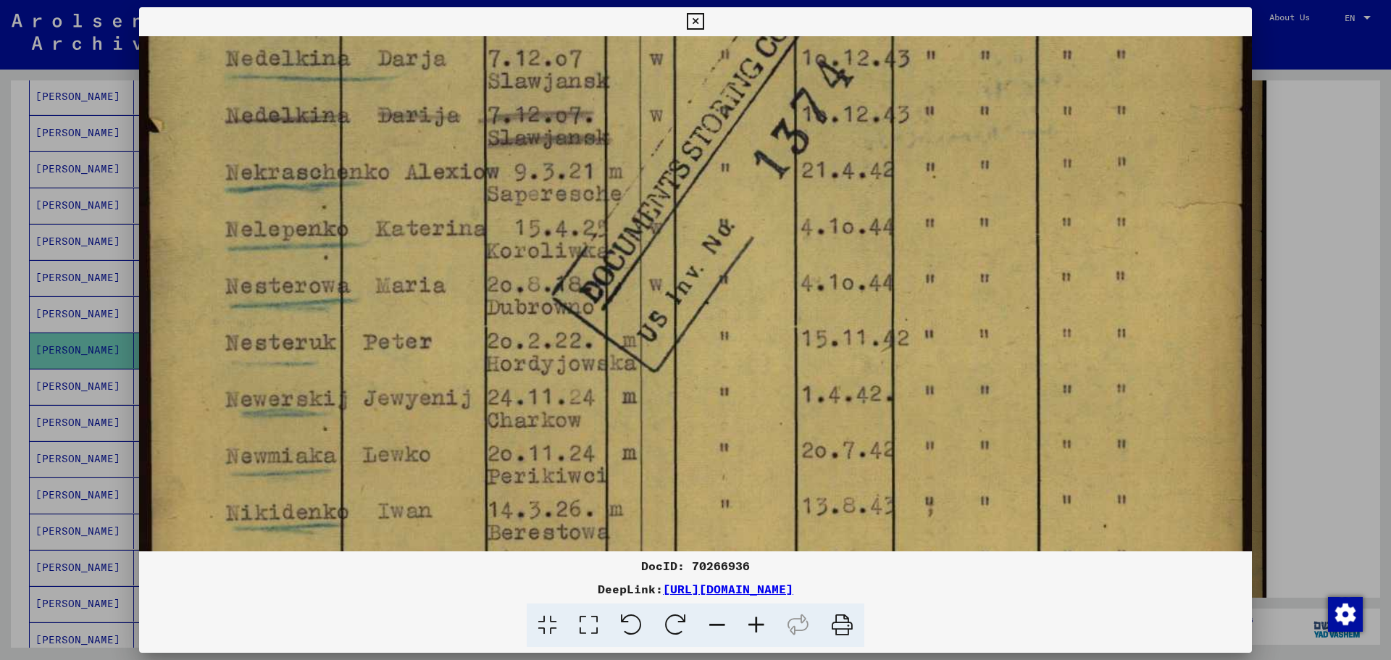
click at [585, 630] on icon at bounding box center [588, 625] width 41 height 44
click at [541, 629] on icon at bounding box center [547, 625] width 41 height 44
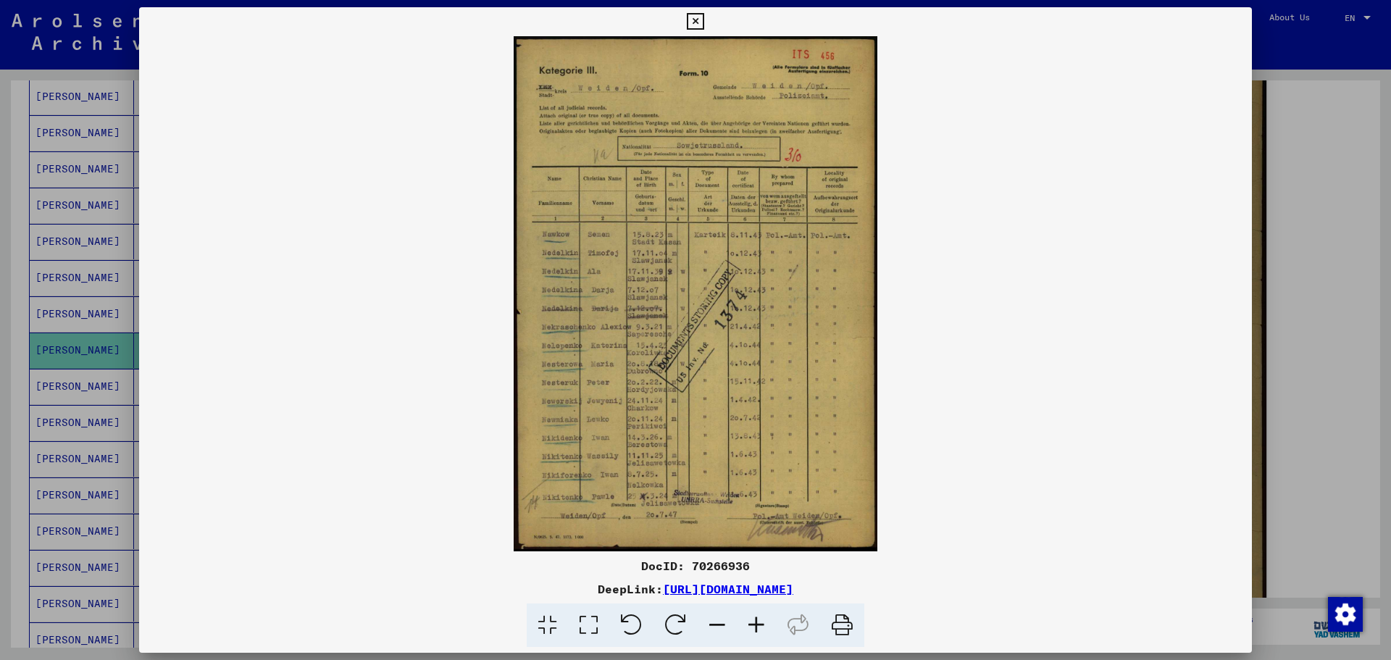
scroll to position [0, 0]
click at [950, 220] on img at bounding box center [695, 293] width 1113 height 515
click at [793, 589] on link "[URL][DOMAIN_NAME]" at bounding box center [728, 589] width 130 height 14
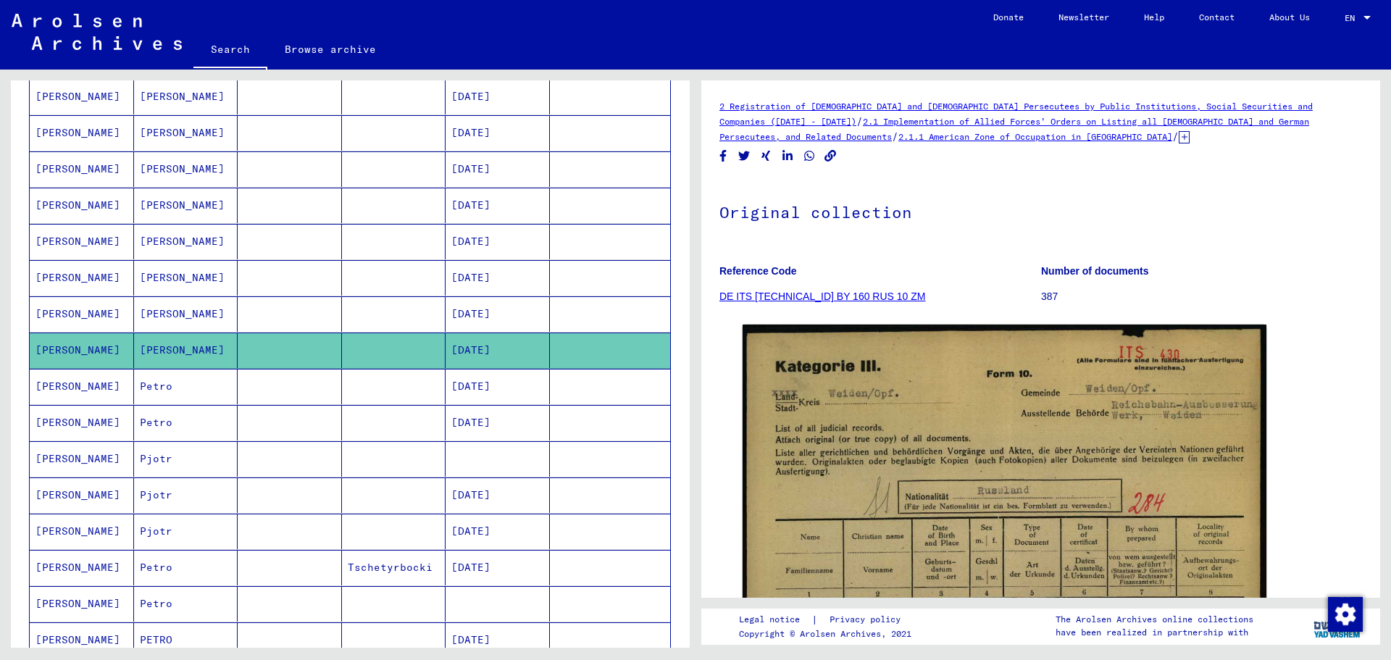
click at [467, 391] on mat-cell "[DATE]" at bounding box center [497, 386] width 104 height 35
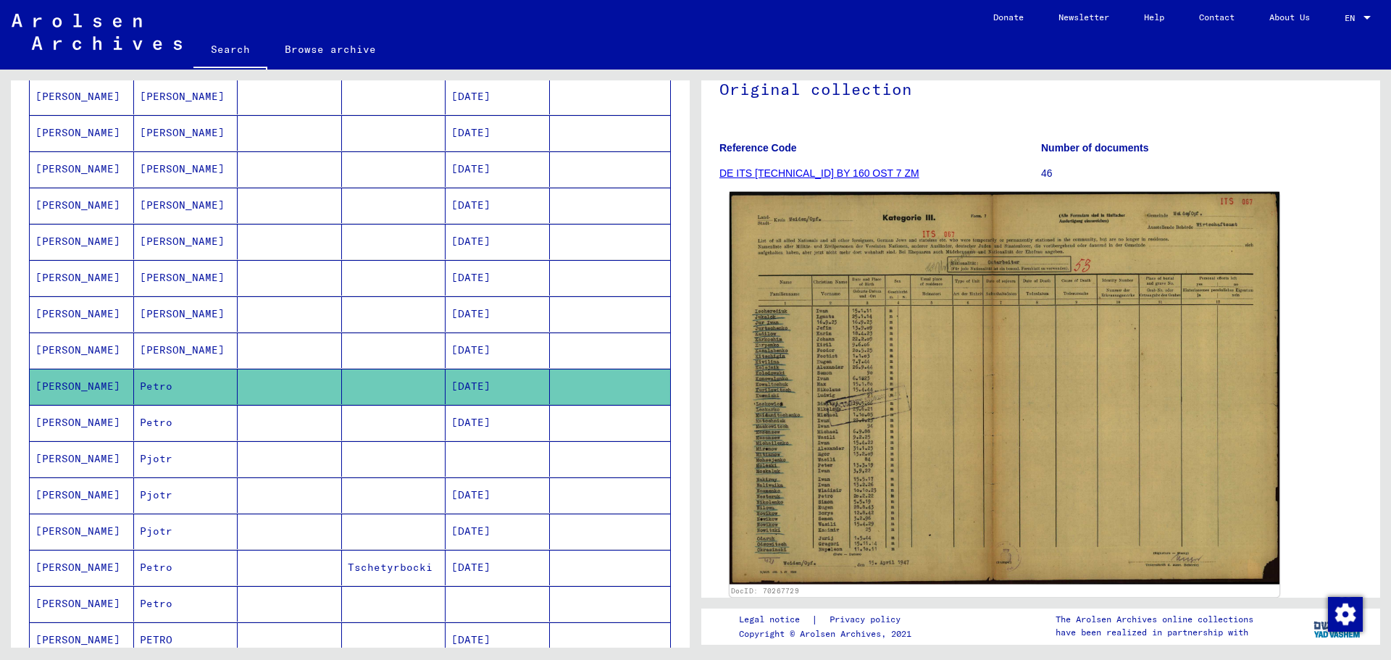
scroll to position [145, 0]
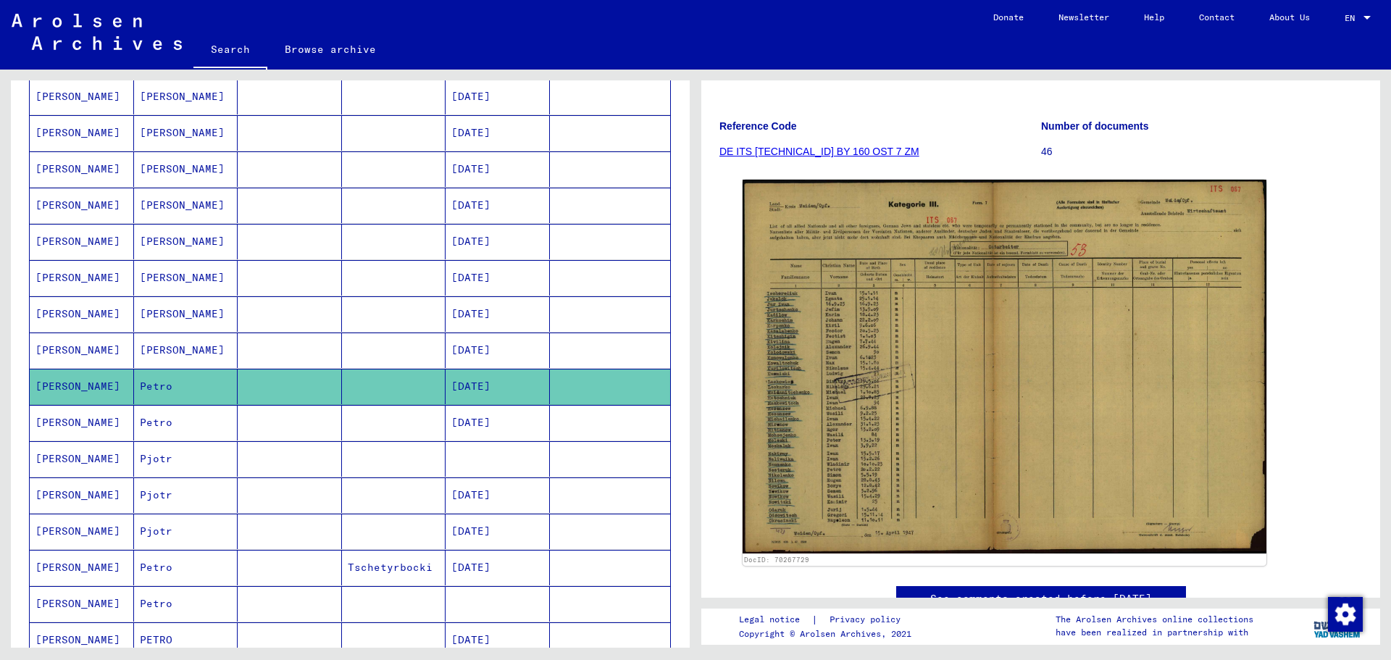
click at [164, 419] on mat-cell "Petro" at bounding box center [186, 422] width 104 height 35
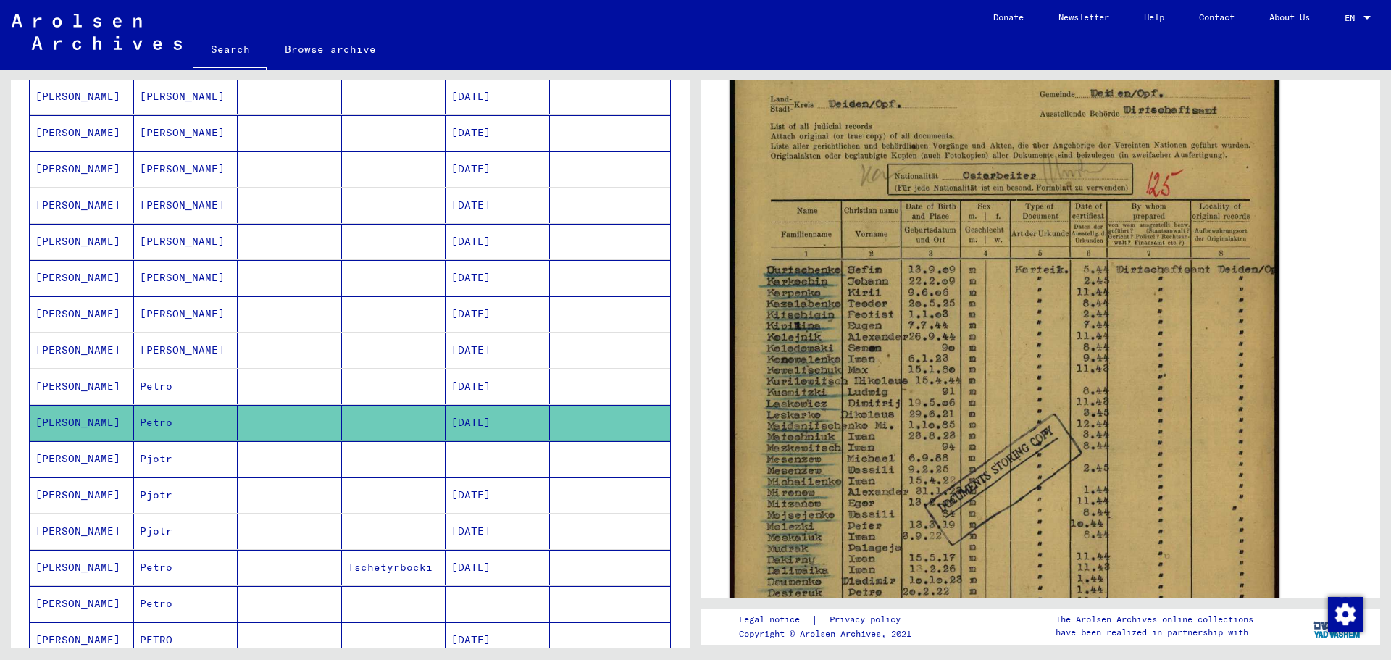
scroll to position [290, 0]
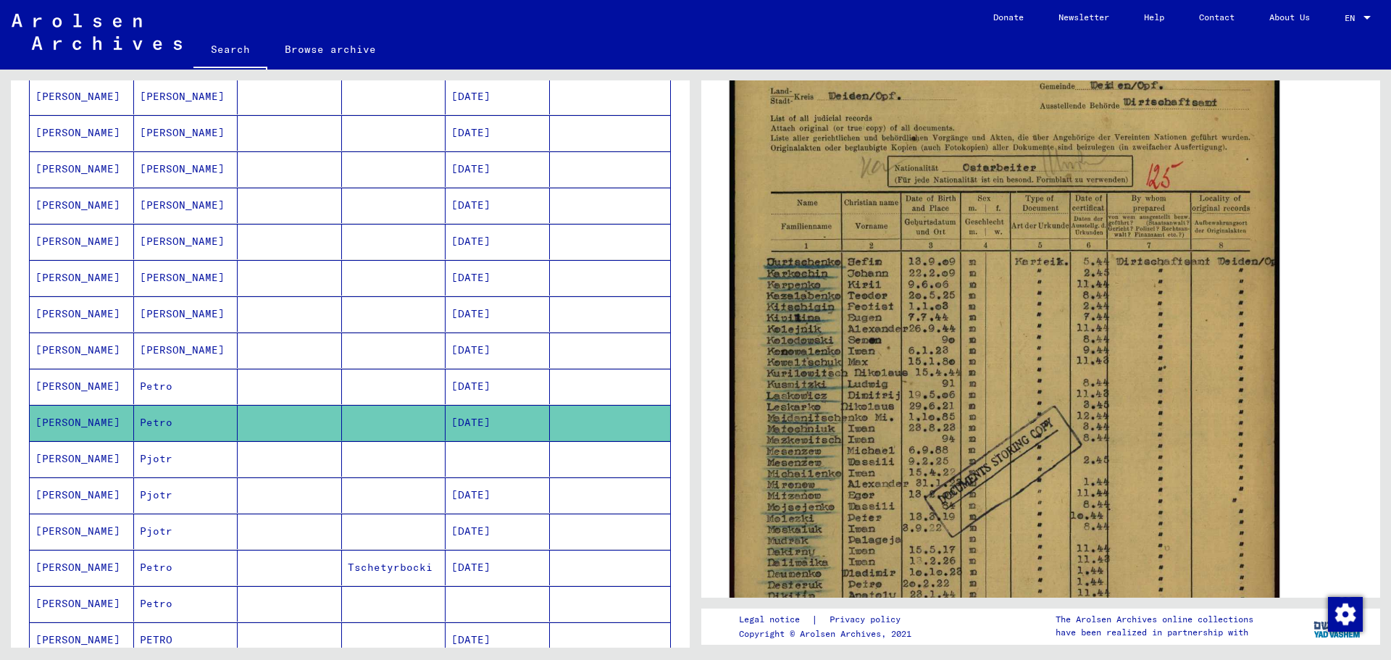
drag, startPoint x: 891, startPoint y: 268, endPoint x: 810, endPoint y: 225, distance: 91.7
click at [810, 225] on img at bounding box center [1004, 404] width 550 height 777
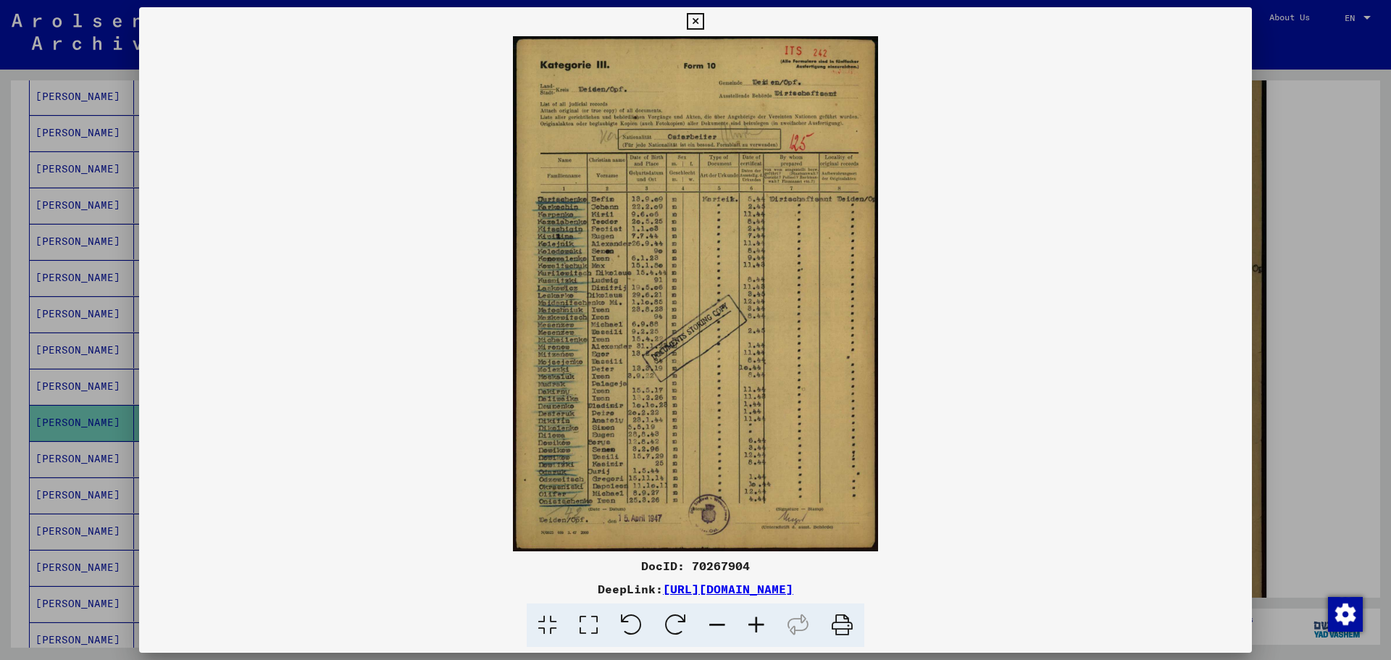
click at [585, 624] on icon at bounding box center [588, 625] width 41 height 44
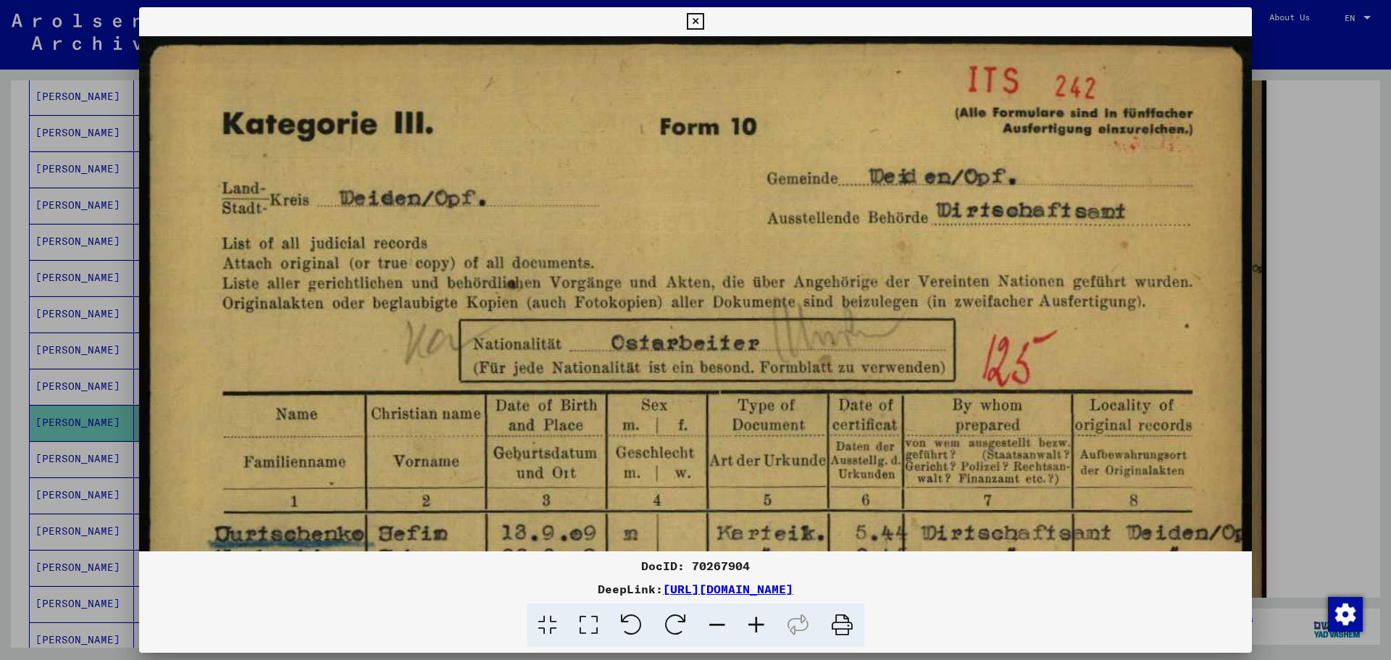
click at [702, 20] on icon at bounding box center [695, 21] width 17 height 17
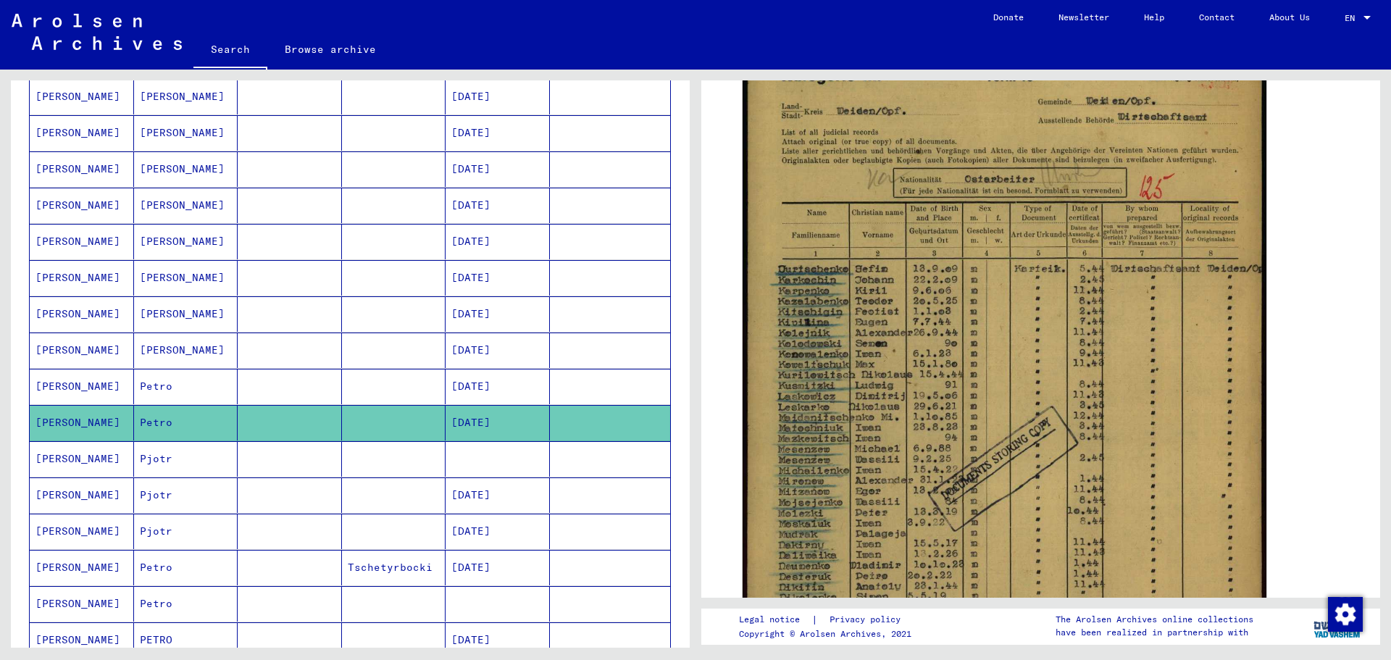
click at [201, 346] on mat-cell "[PERSON_NAME]" at bounding box center [186, 349] width 104 height 35
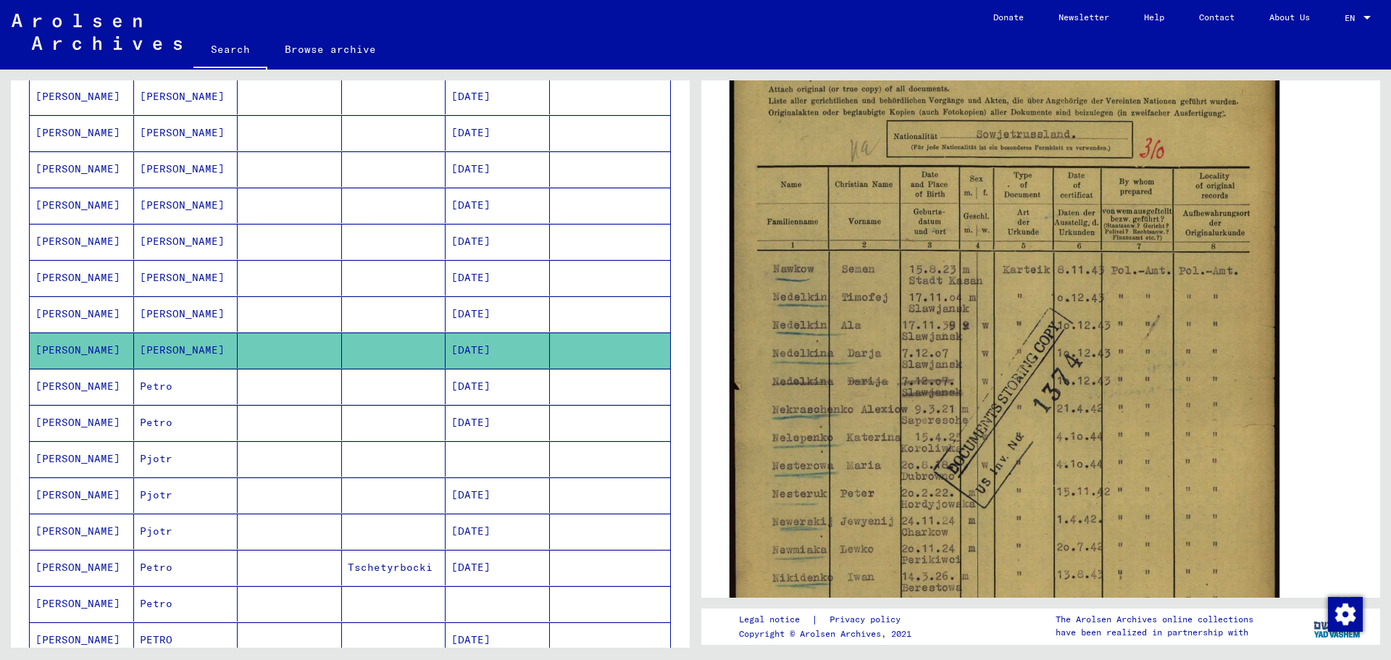
scroll to position [362, 0]
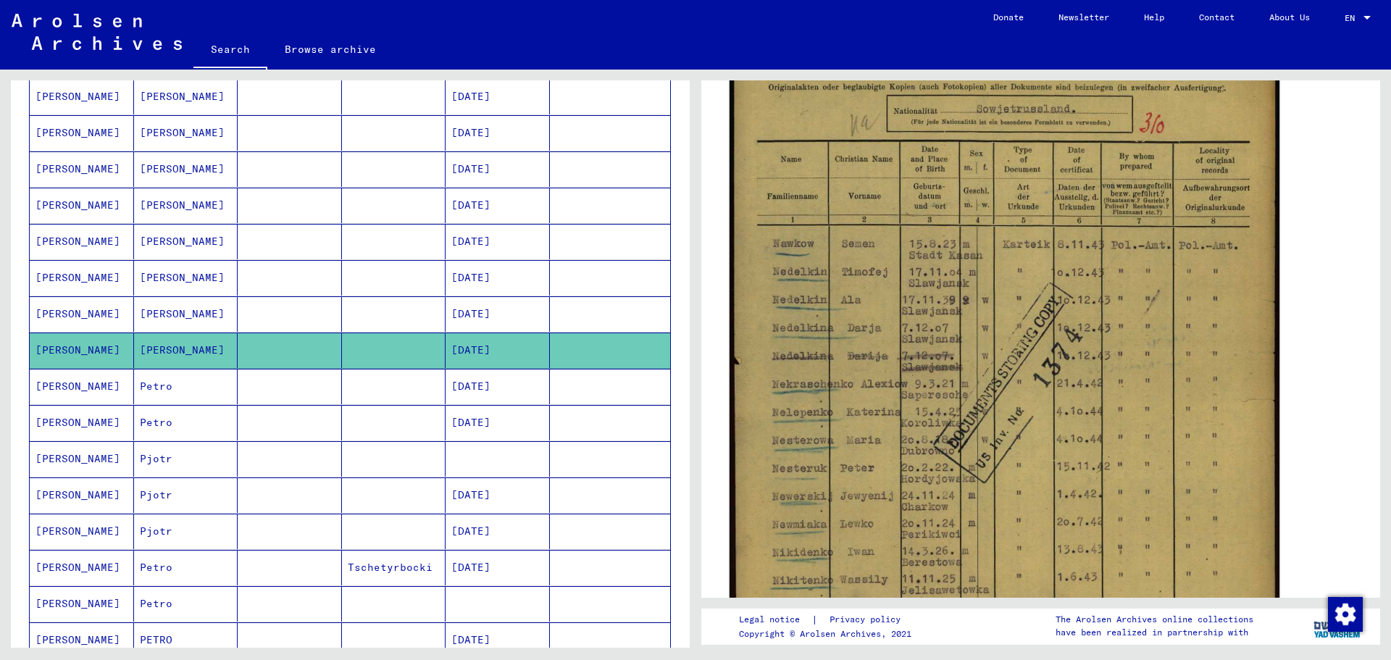
drag, startPoint x: 902, startPoint y: 302, endPoint x: 853, endPoint y: 275, distance: 56.1
click at [853, 275] on img at bounding box center [1004, 333] width 550 height 780
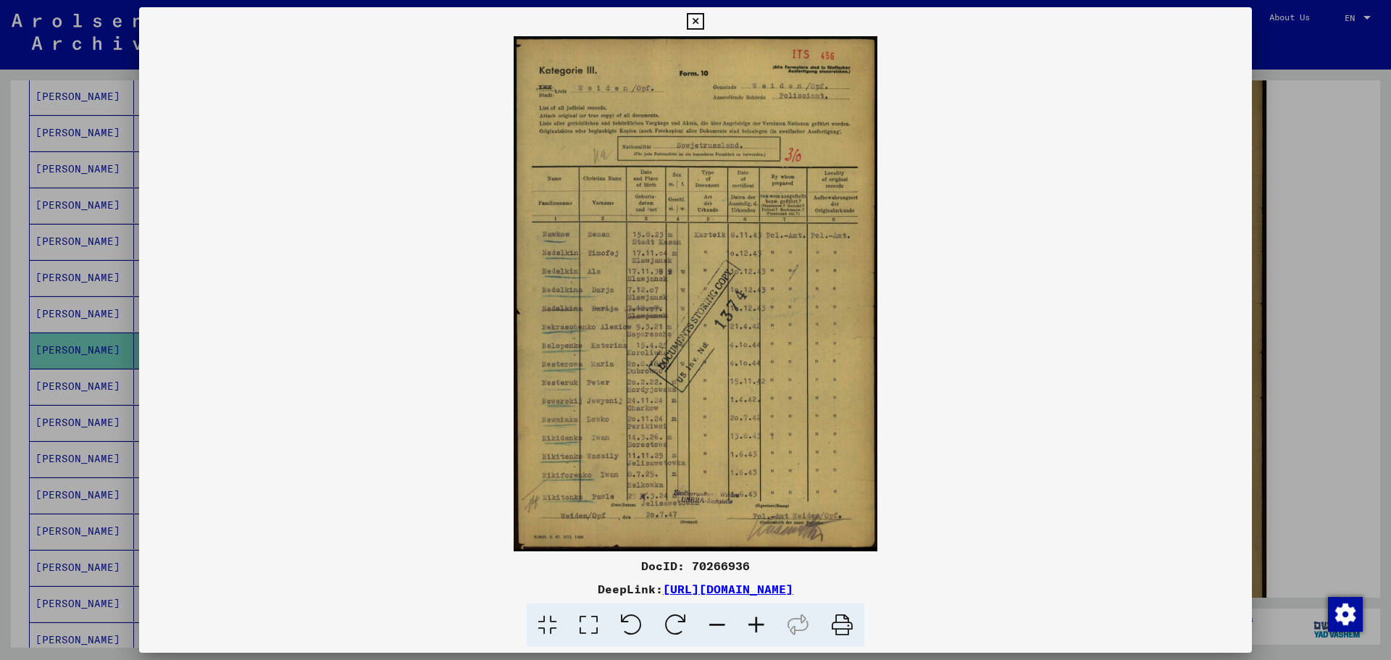
drag, startPoint x: 705, startPoint y: 261, endPoint x: 611, endPoint y: 397, distance: 165.0
click at [611, 397] on img at bounding box center [695, 293] width 1113 height 515
click at [593, 625] on icon at bounding box center [588, 625] width 41 height 44
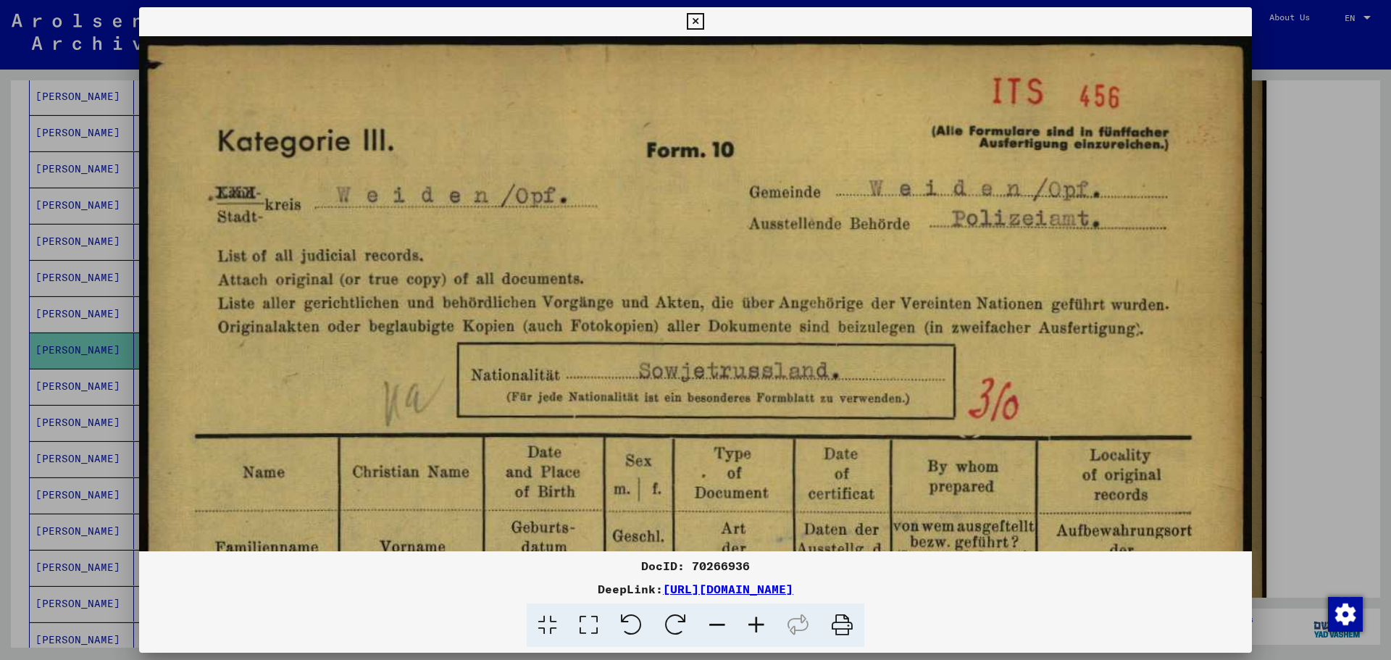
click at [690, 21] on icon at bounding box center [695, 21] width 17 height 17
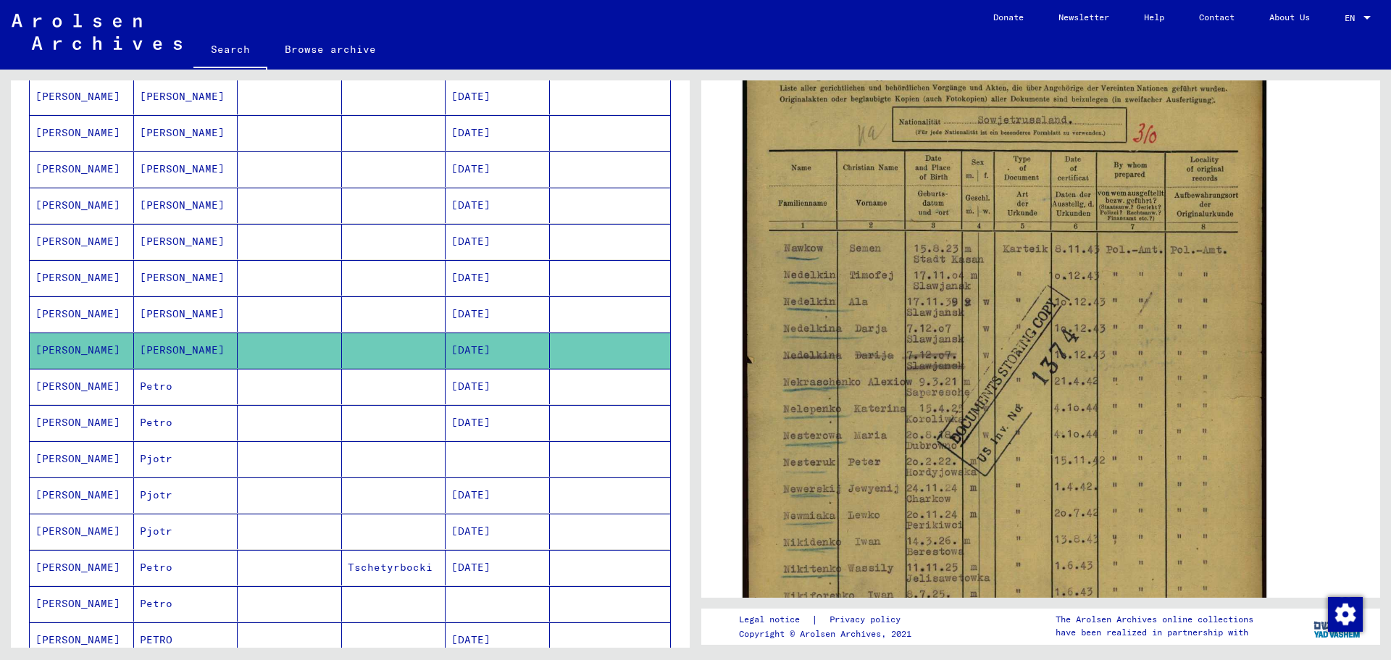
click at [254, 233] on mat-cell at bounding box center [290, 241] width 104 height 35
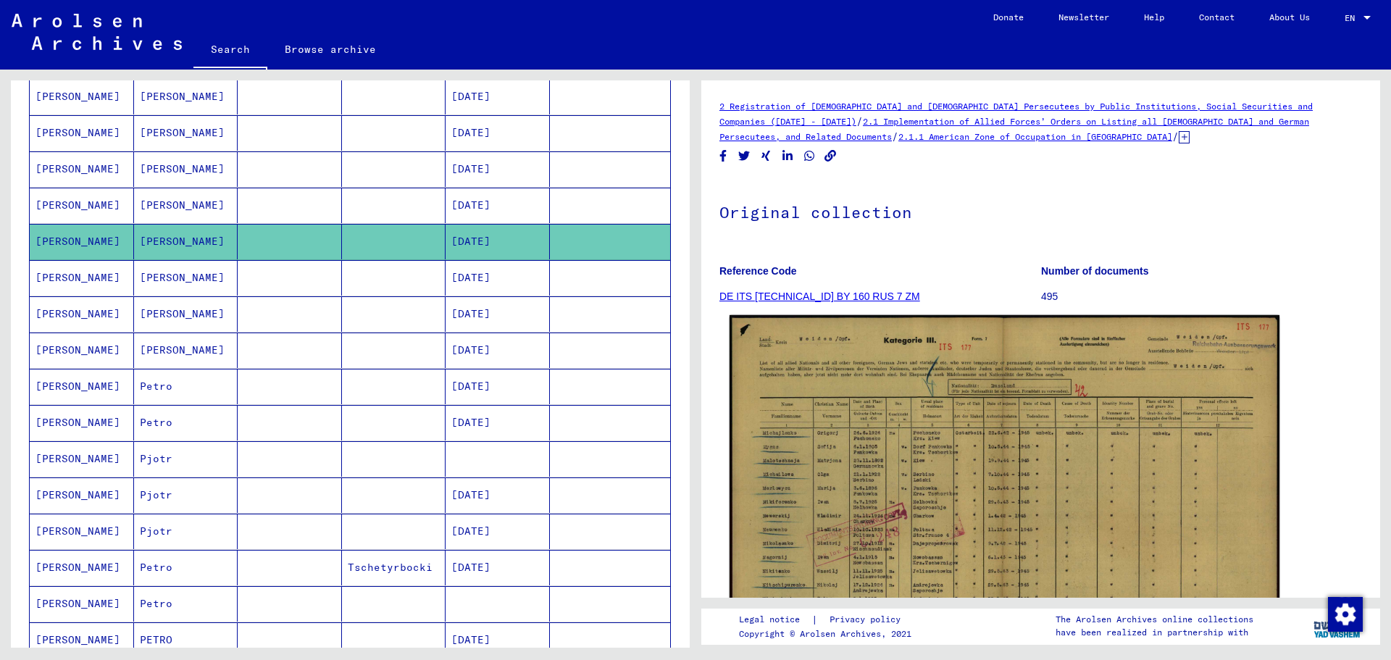
click at [912, 415] on img at bounding box center [1004, 510] width 550 height 390
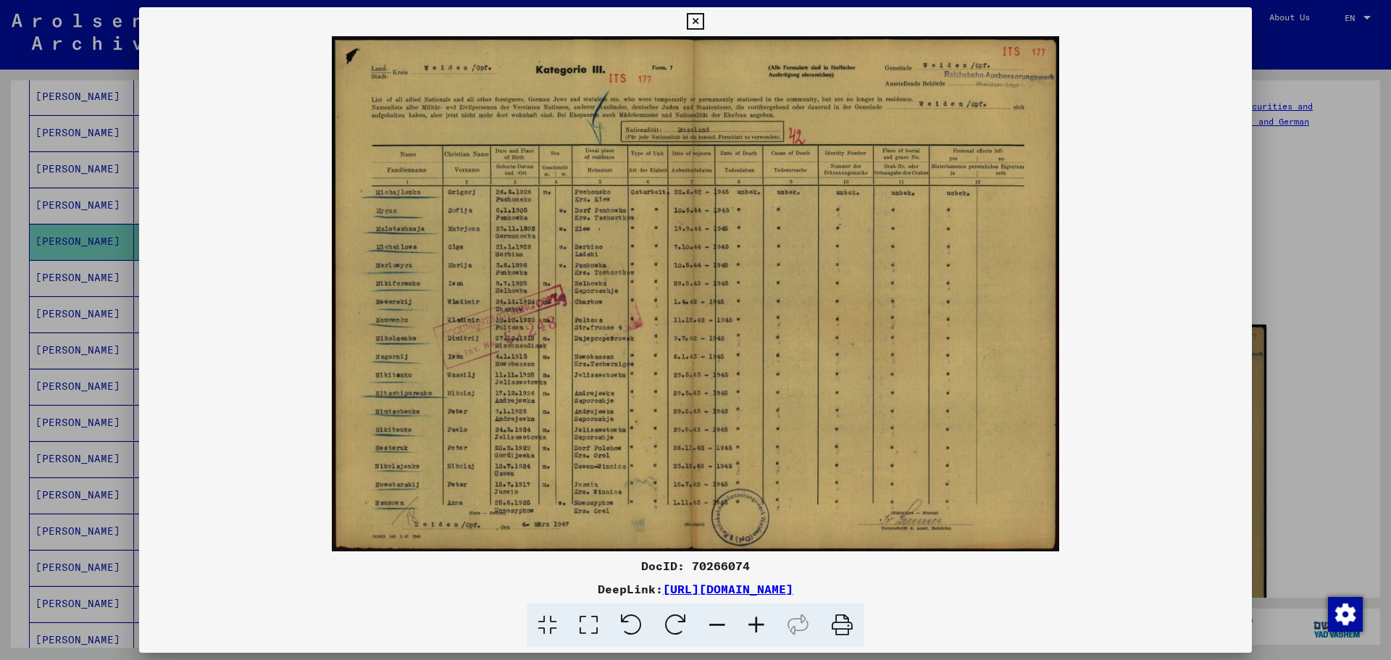
click at [575, 401] on img at bounding box center [695, 293] width 1113 height 515
click at [594, 623] on icon at bounding box center [588, 625] width 41 height 44
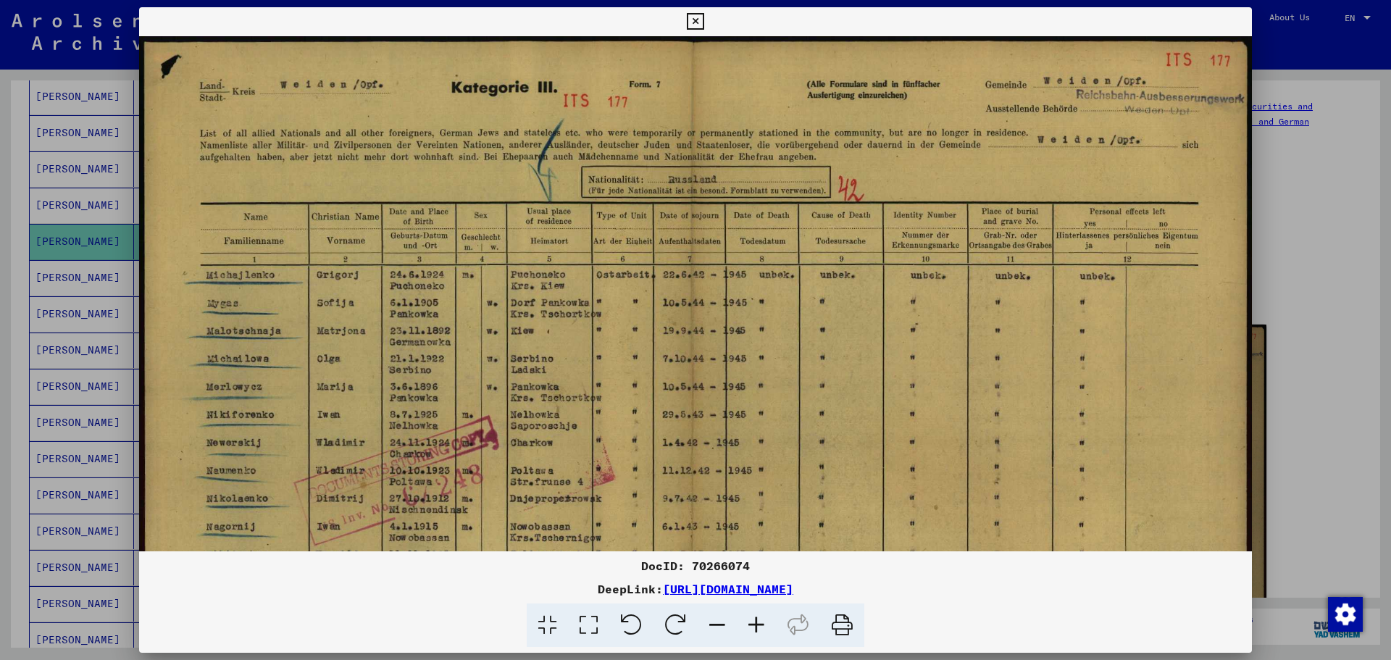
click at [522, 324] on img at bounding box center [695, 430] width 1113 height 788
click at [699, 15] on icon at bounding box center [695, 21] width 17 height 17
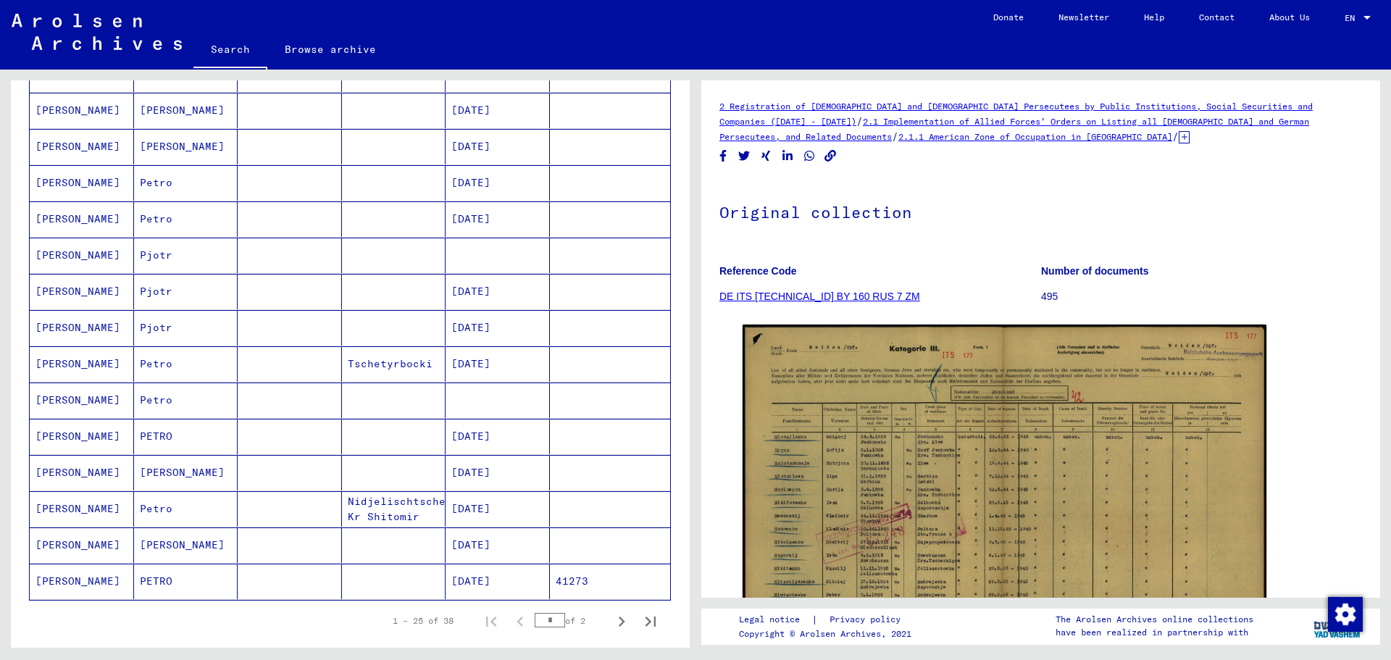
scroll to position [652, 0]
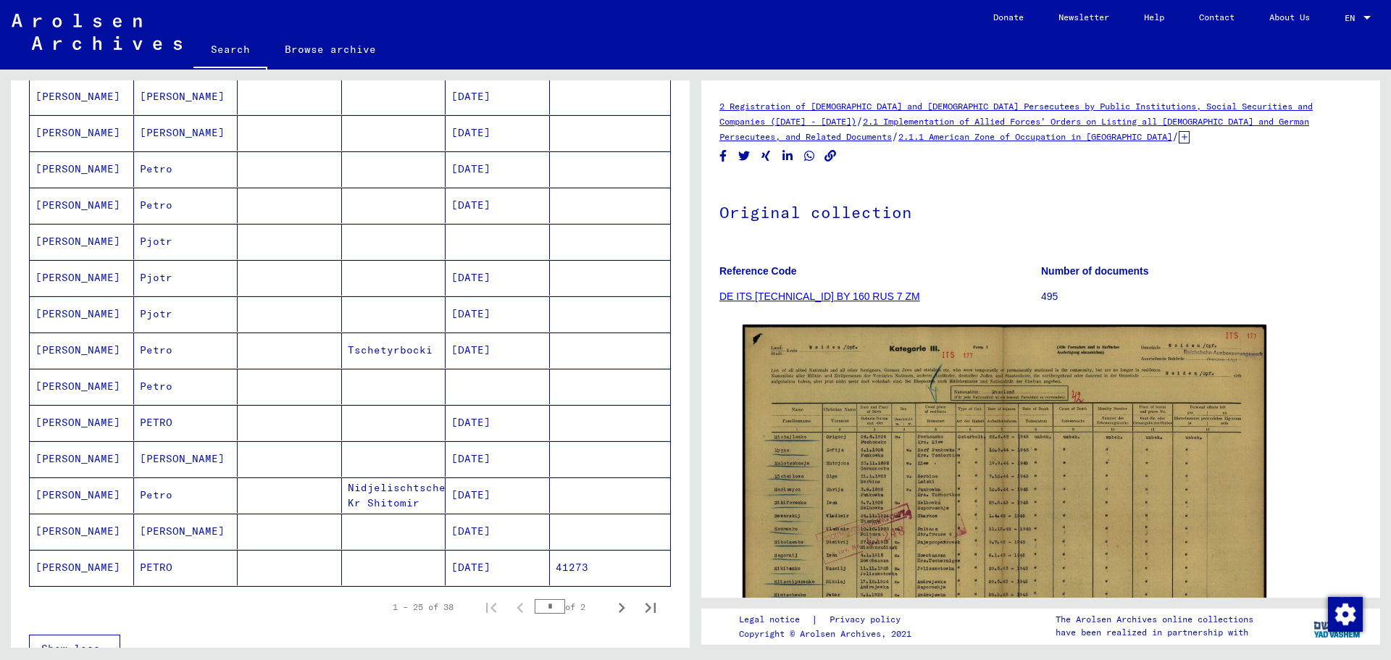
click at [391, 351] on mat-cell "Tschetyrbocki" at bounding box center [394, 349] width 104 height 35
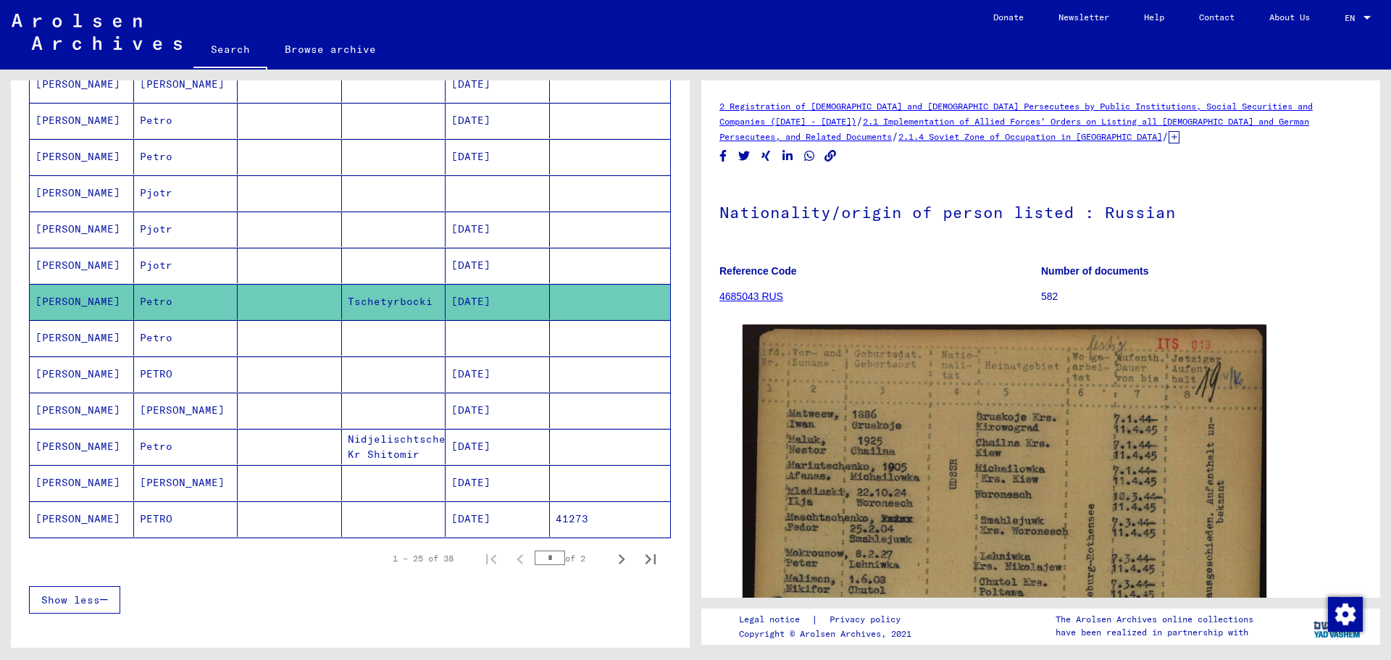
scroll to position [724, 0]
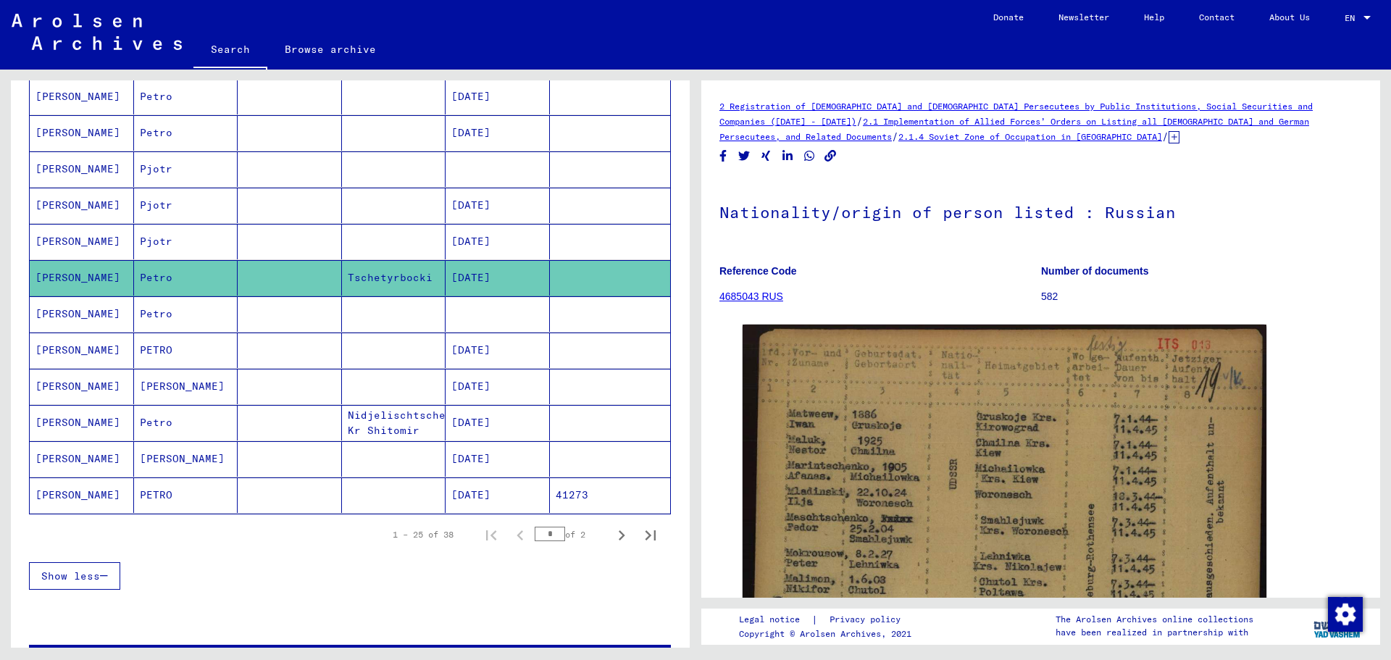
click at [293, 386] on mat-cell at bounding box center [290, 386] width 104 height 35
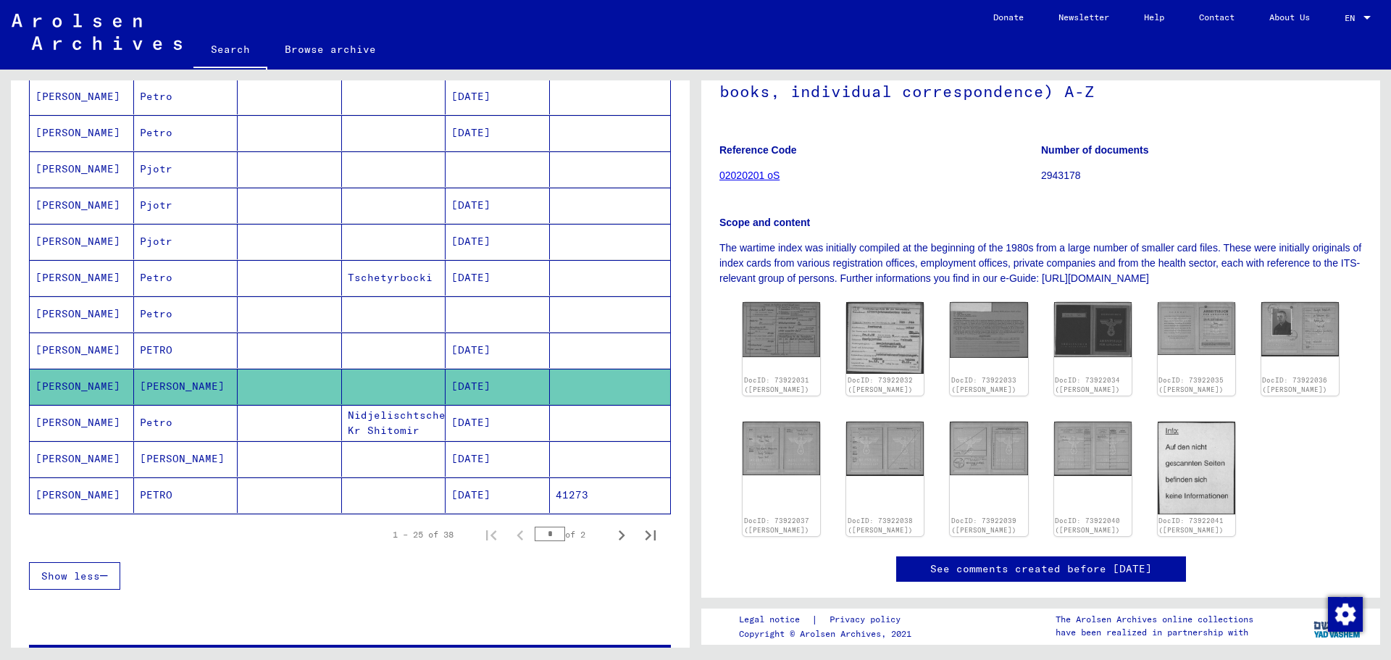
scroll to position [217, 0]
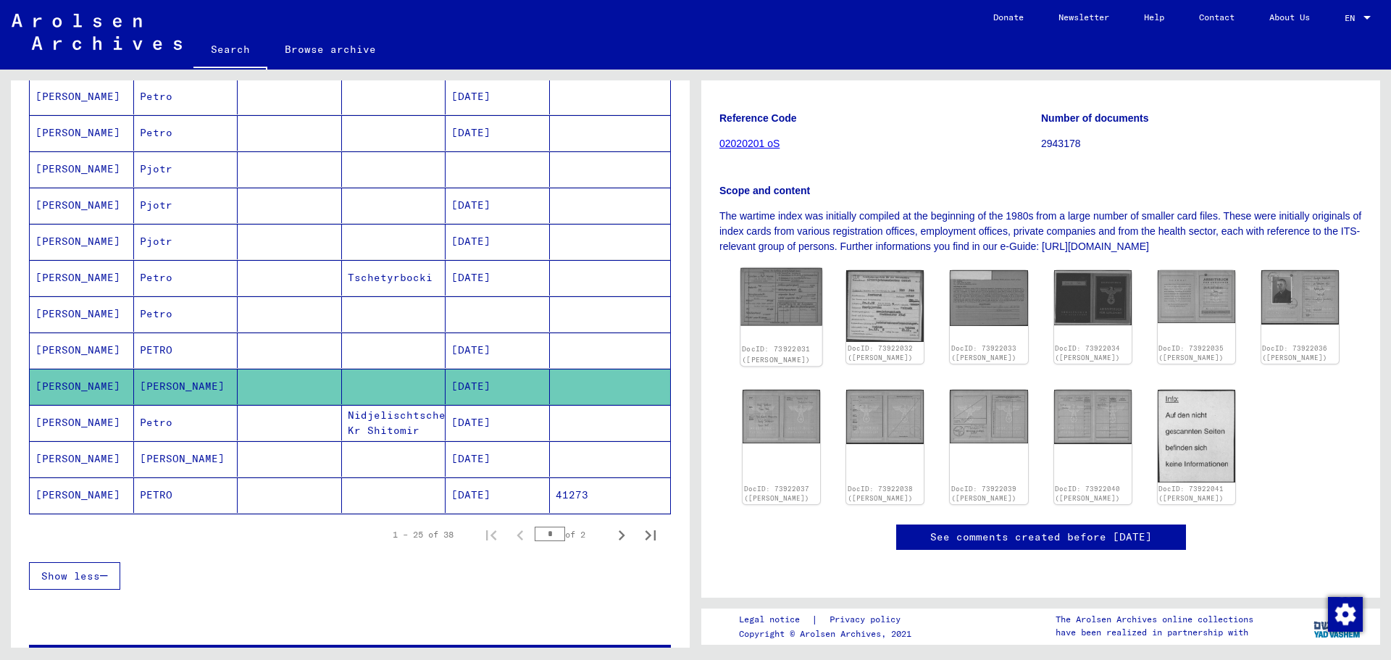
click at [771, 268] on img at bounding box center [781, 296] width 82 height 57
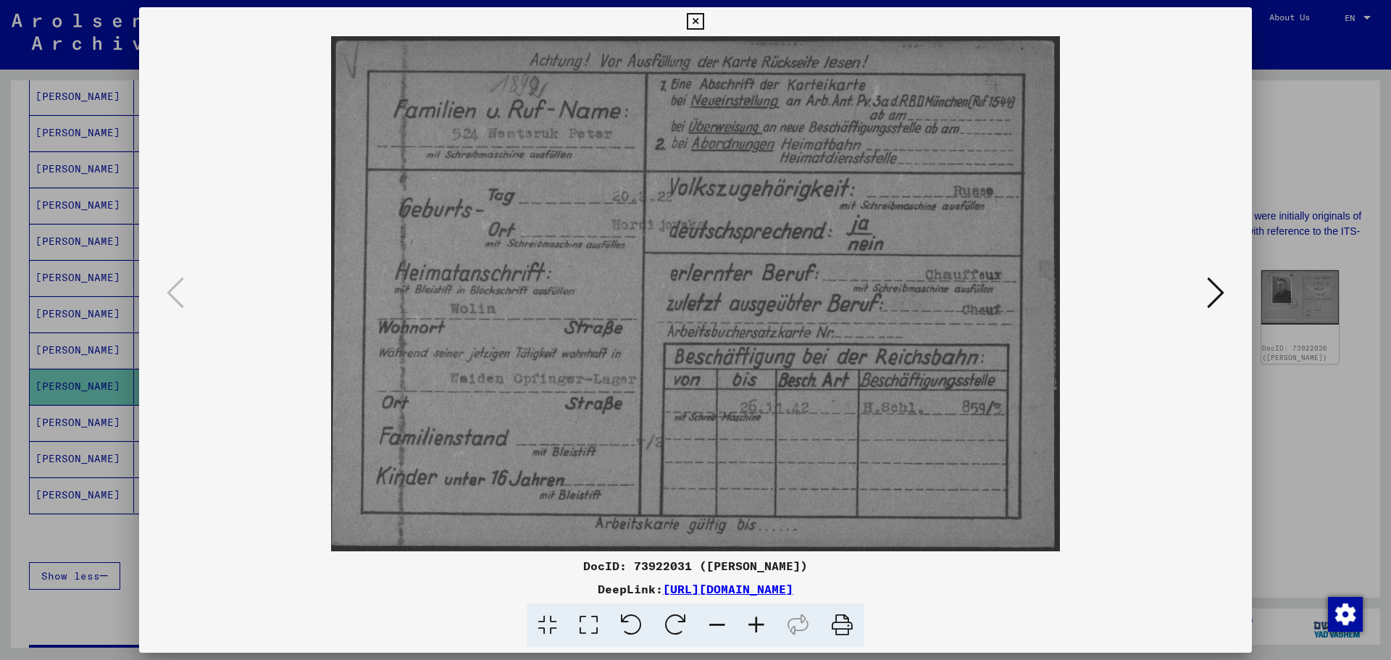
click at [1216, 293] on icon at bounding box center [1215, 292] width 17 height 35
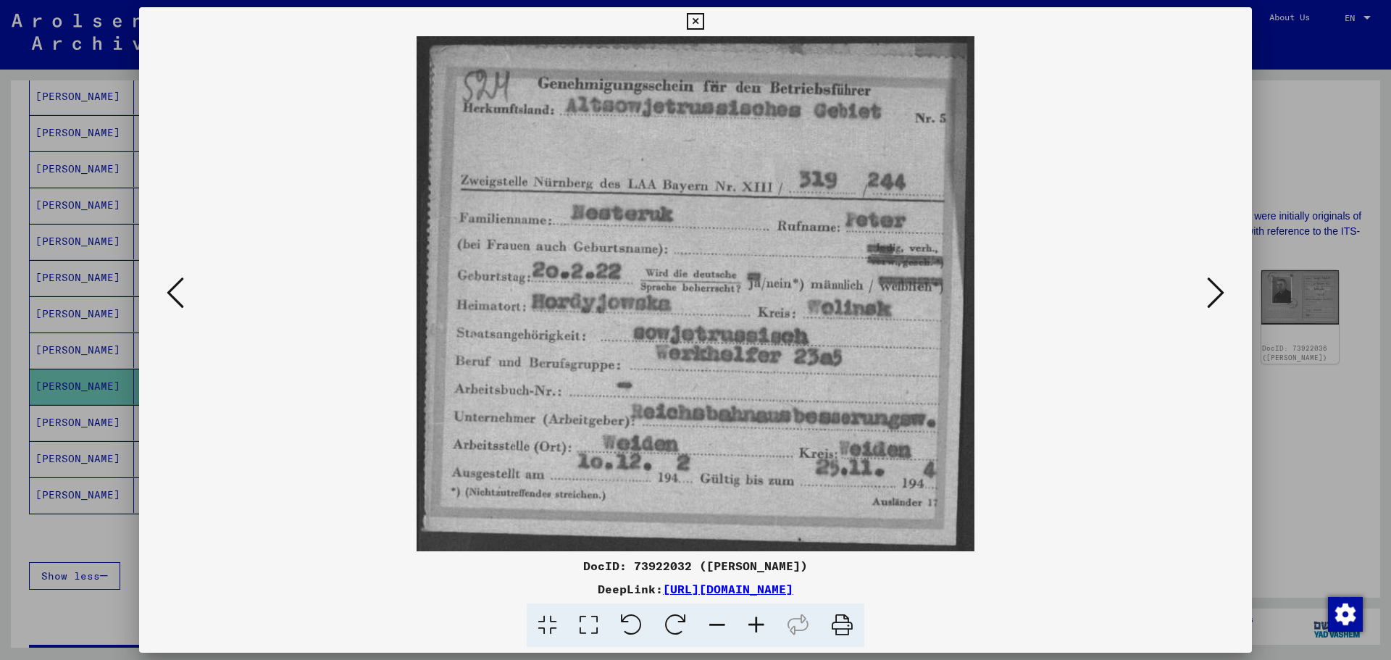
click at [1205, 298] on button at bounding box center [1215, 293] width 26 height 41
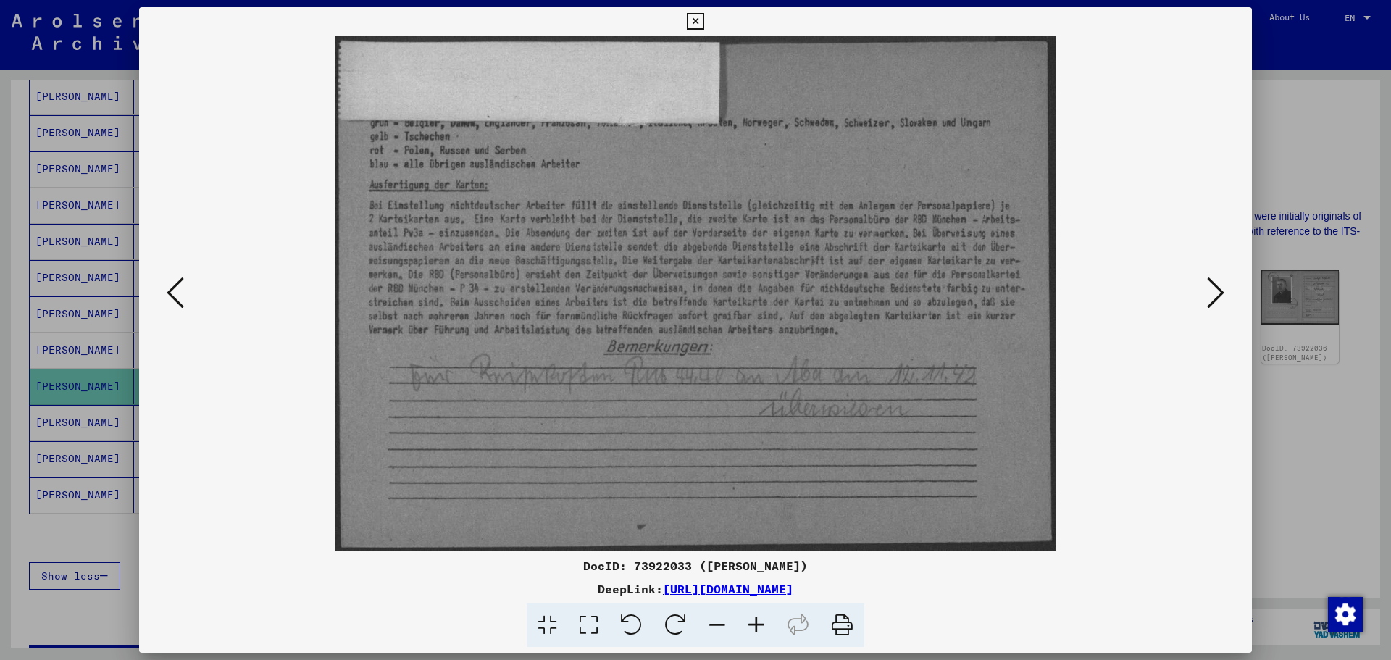
drag, startPoint x: 658, startPoint y: 233, endPoint x: 586, endPoint y: 630, distance: 403.5
click at [586, 630] on icon at bounding box center [588, 625] width 41 height 44
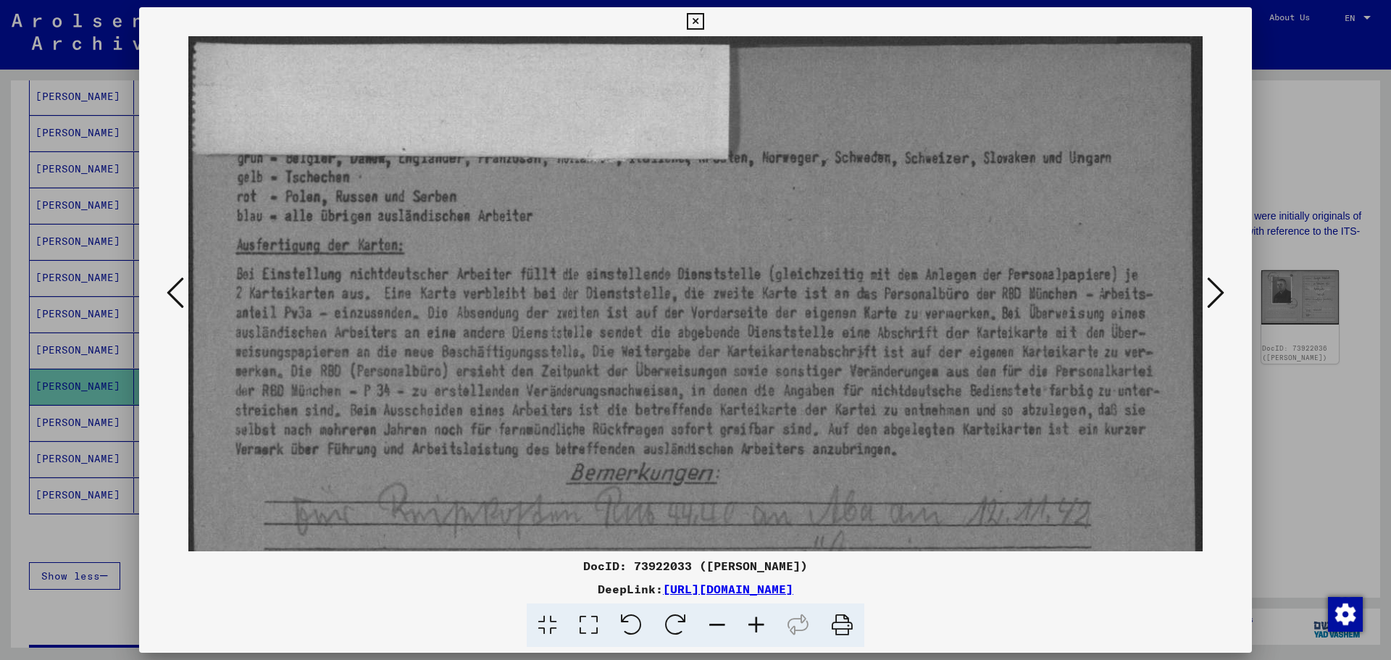
click at [1005, 341] on img at bounding box center [695, 398] width 1014 height 725
click at [1212, 284] on icon at bounding box center [1215, 292] width 17 height 35
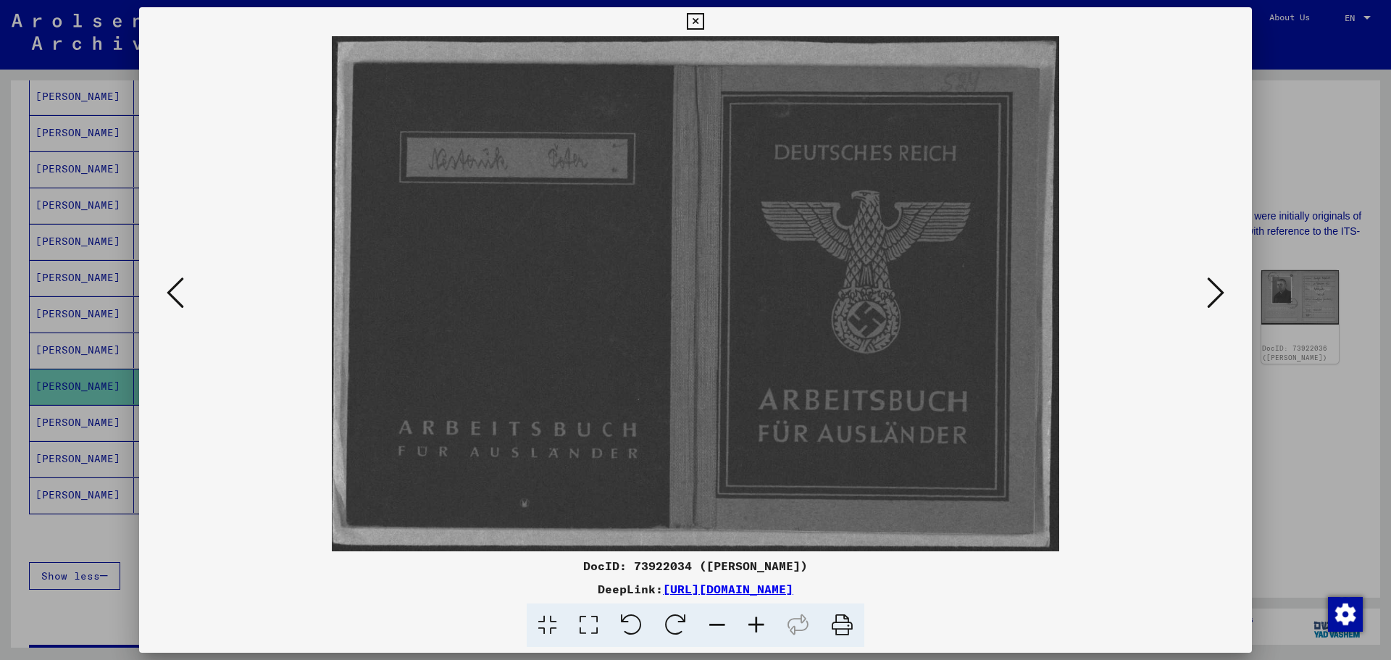
click at [766, 304] on img at bounding box center [695, 293] width 1014 height 515
drag, startPoint x: 593, startPoint y: 627, endPoint x: 594, endPoint y: 613, distance: 13.8
click at [593, 627] on icon at bounding box center [588, 625] width 41 height 44
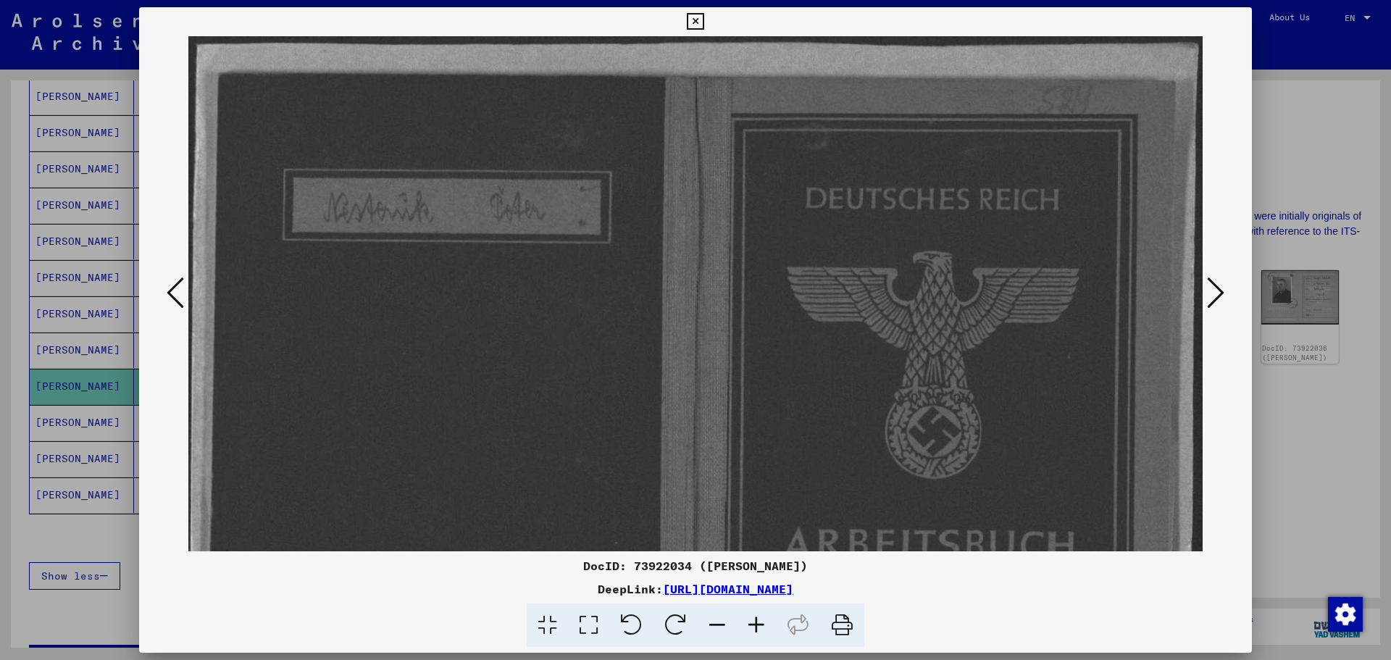
click at [1025, 381] on img at bounding box center [695, 395] width 1014 height 719
click at [1221, 294] on icon at bounding box center [1215, 292] width 17 height 35
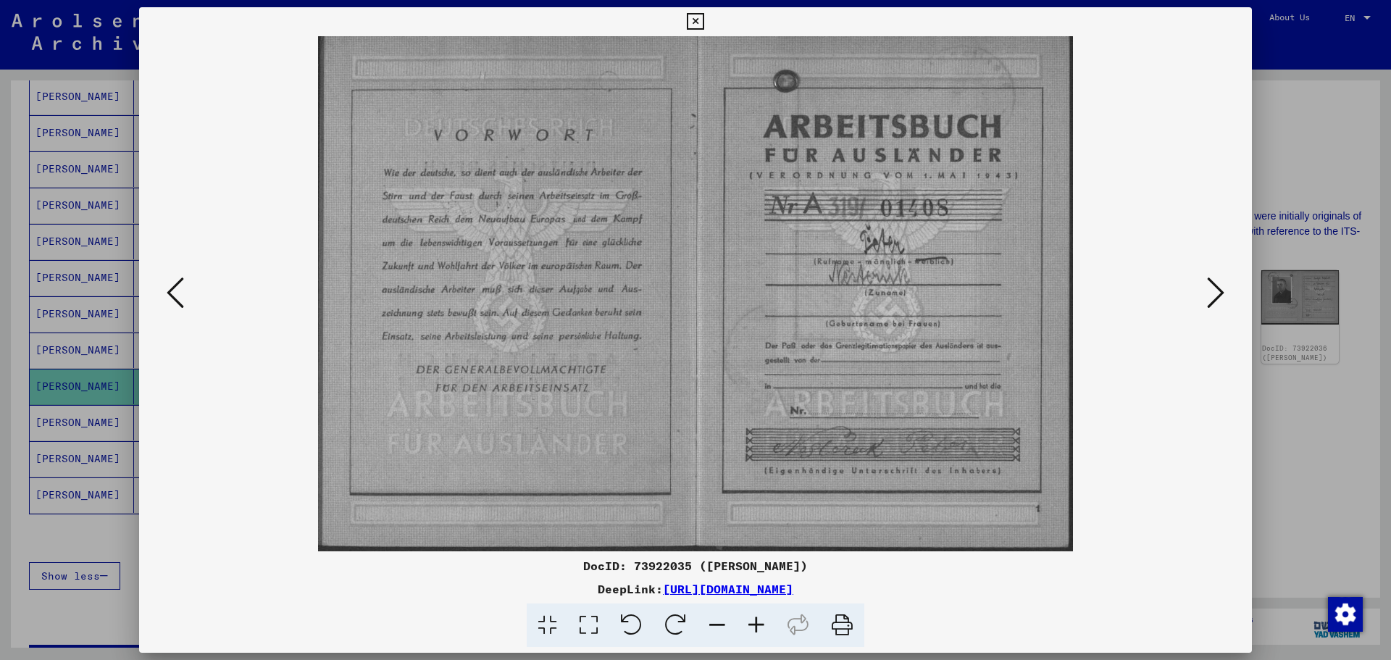
drag, startPoint x: 640, startPoint y: 217, endPoint x: 608, endPoint y: 350, distance: 137.2
click at [598, 313] on img at bounding box center [695, 293] width 1014 height 515
click at [582, 621] on icon at bounding box center [588, 625] width 41 height 44
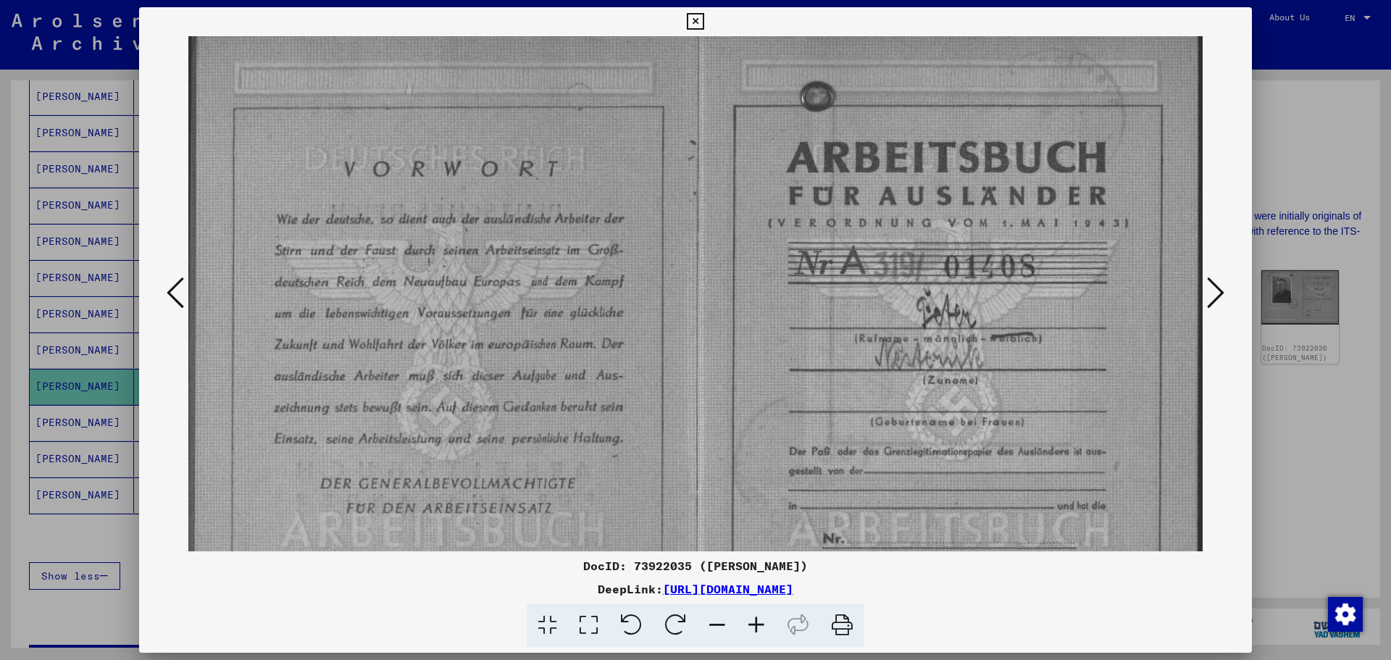
click at [840, 145] on img at bounding box center [695, 382] width 1014 height 692
click at [1216, 293] on icon at bounding box center [1215, 292] width 17 height 35
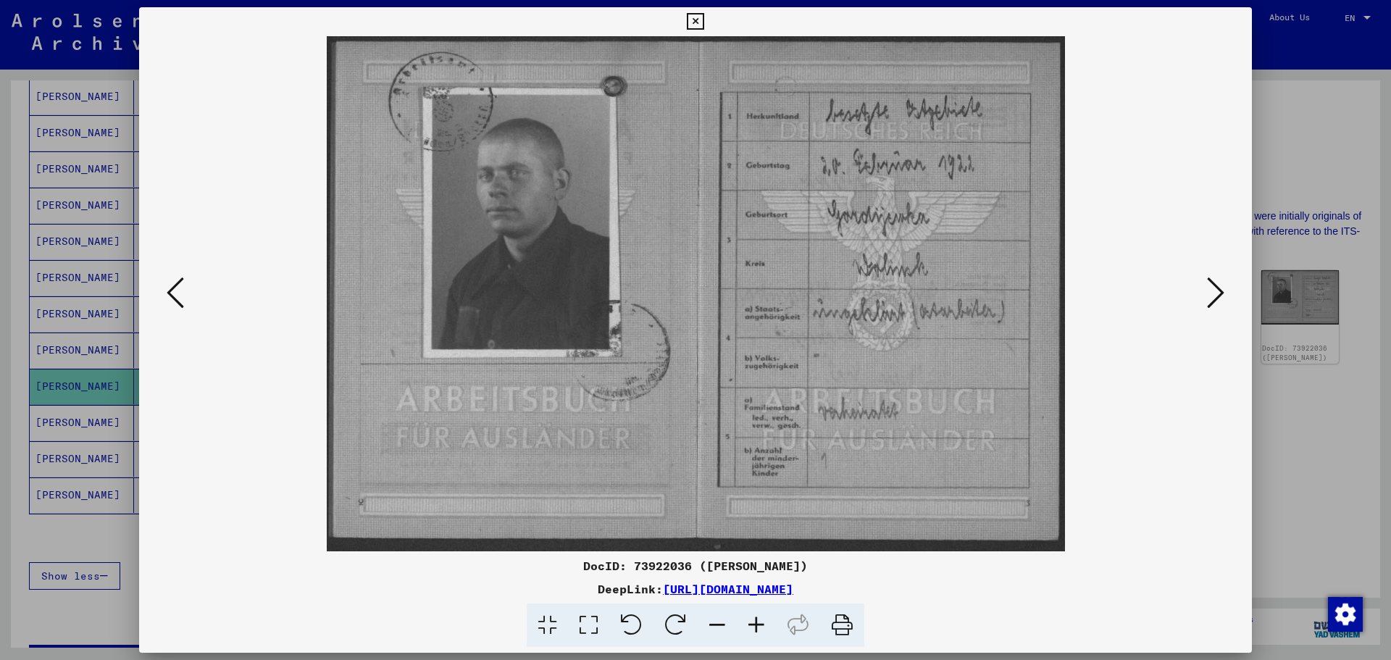
click at [668, 269] on img at bounding box center [695, 293] width 1014 height 515
click at [587, 618] on icon at bounding box center [588, 625] width 41 height 44
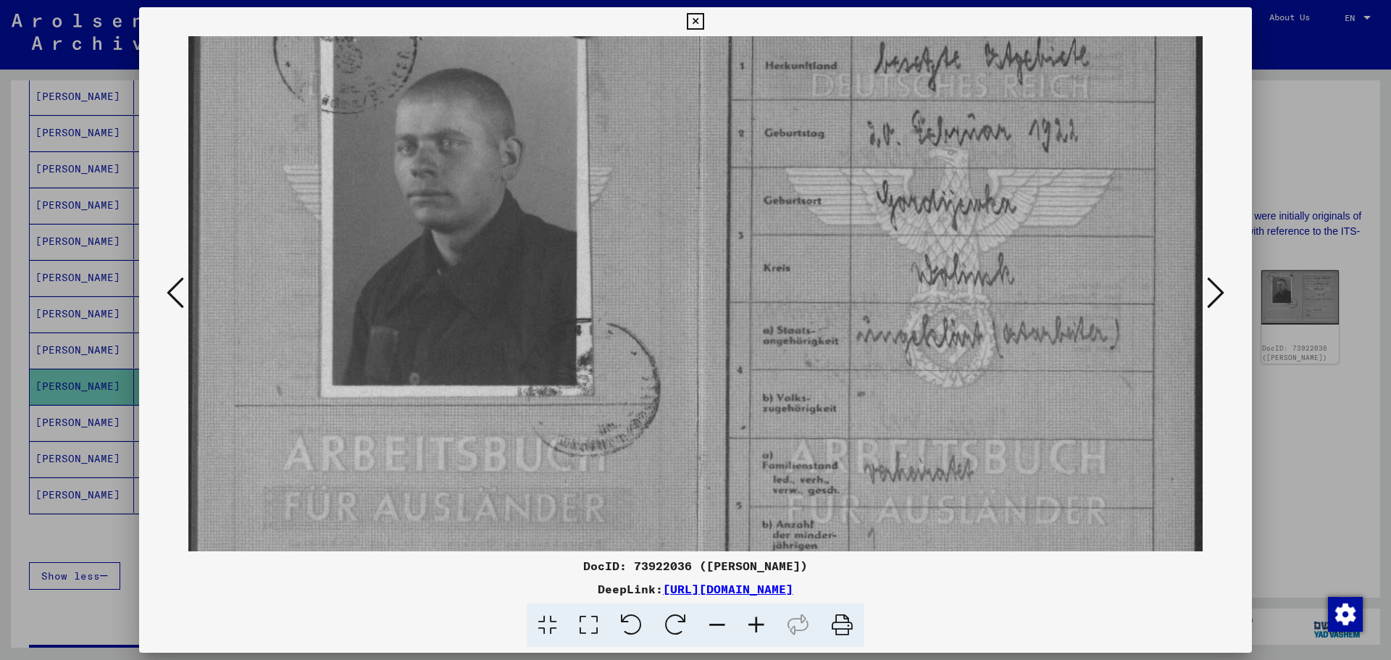
scroll to position [75, 0]
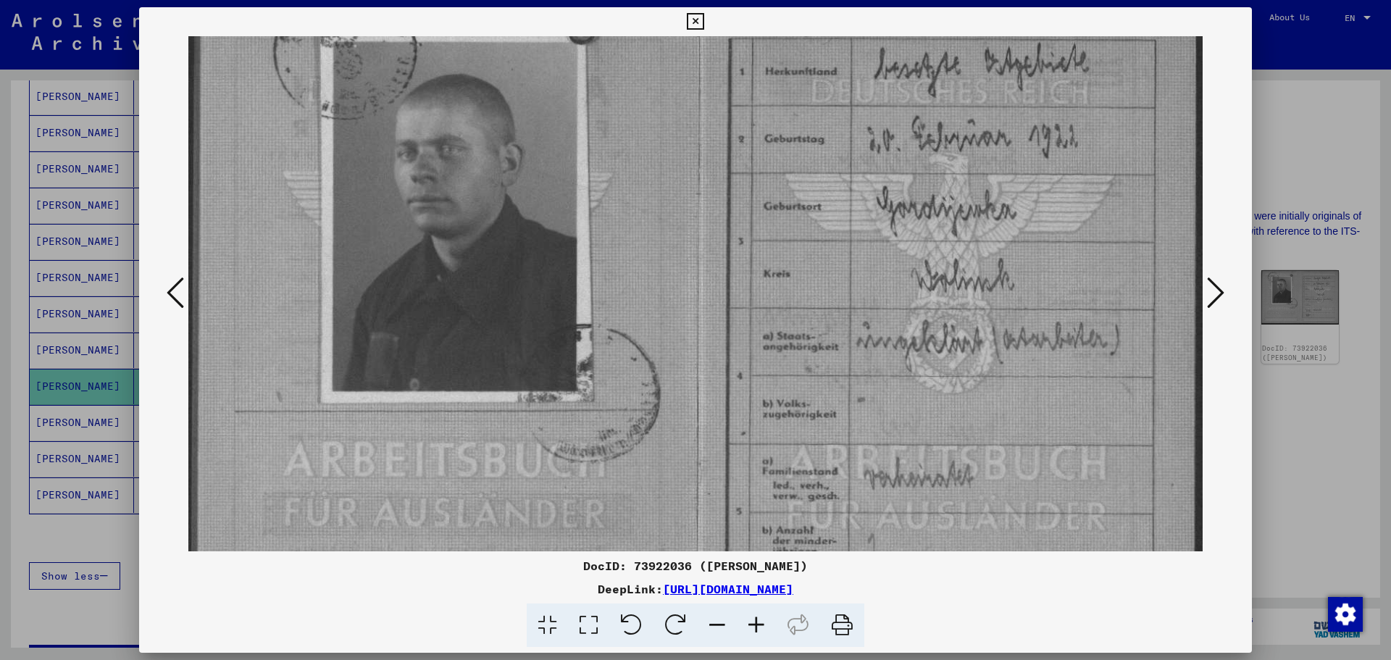
drag, startPoint x: 690, startPoint y: 322, endPoint x: 653, endPoint y: 238, distance: 92.5
click at [653, 238] on img at bounding box center [695, 316] width 1014 height 708
click at [945, 267] on img at bounding box center [695, 316] width 1014 height 708
click at [1218, 290] on icon at bounding box center [1215, 292] width 17 height 35
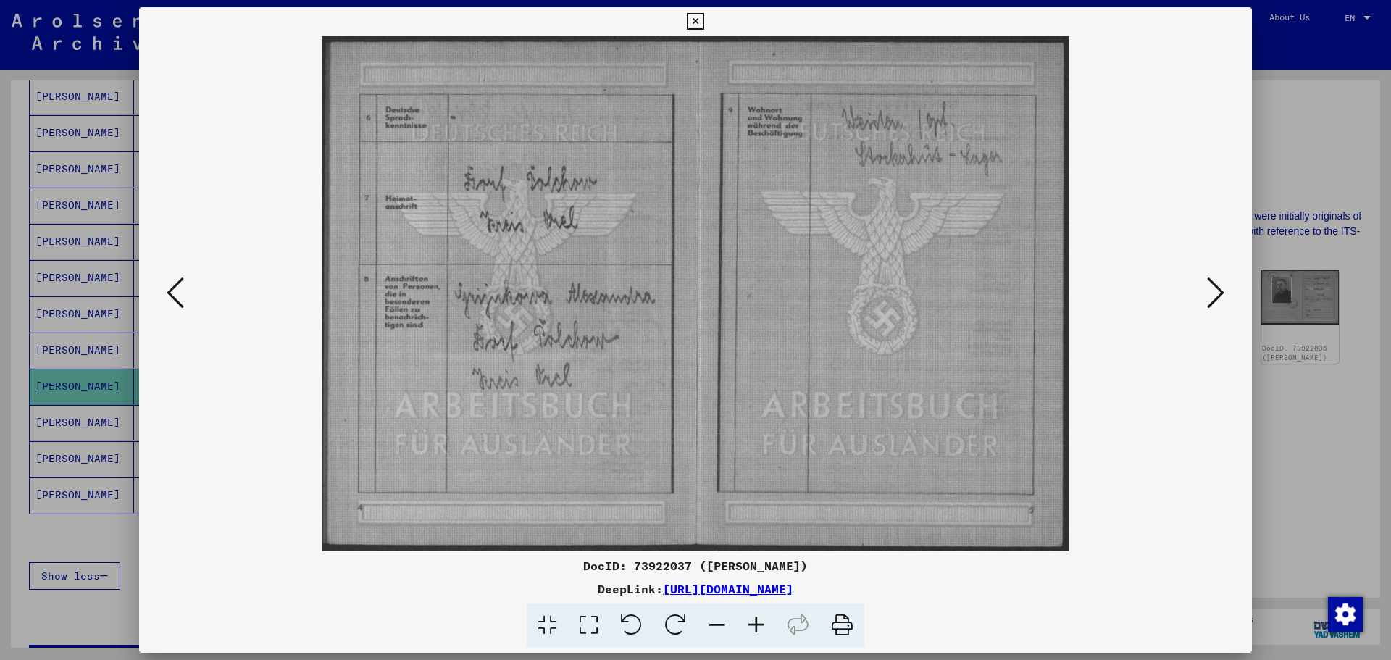
click at [568, 309] on img at bounding box center [695, 293] width 1014 height 515
click at [590, 619] on icon at bounding box center [588, 625] width 41 height 44
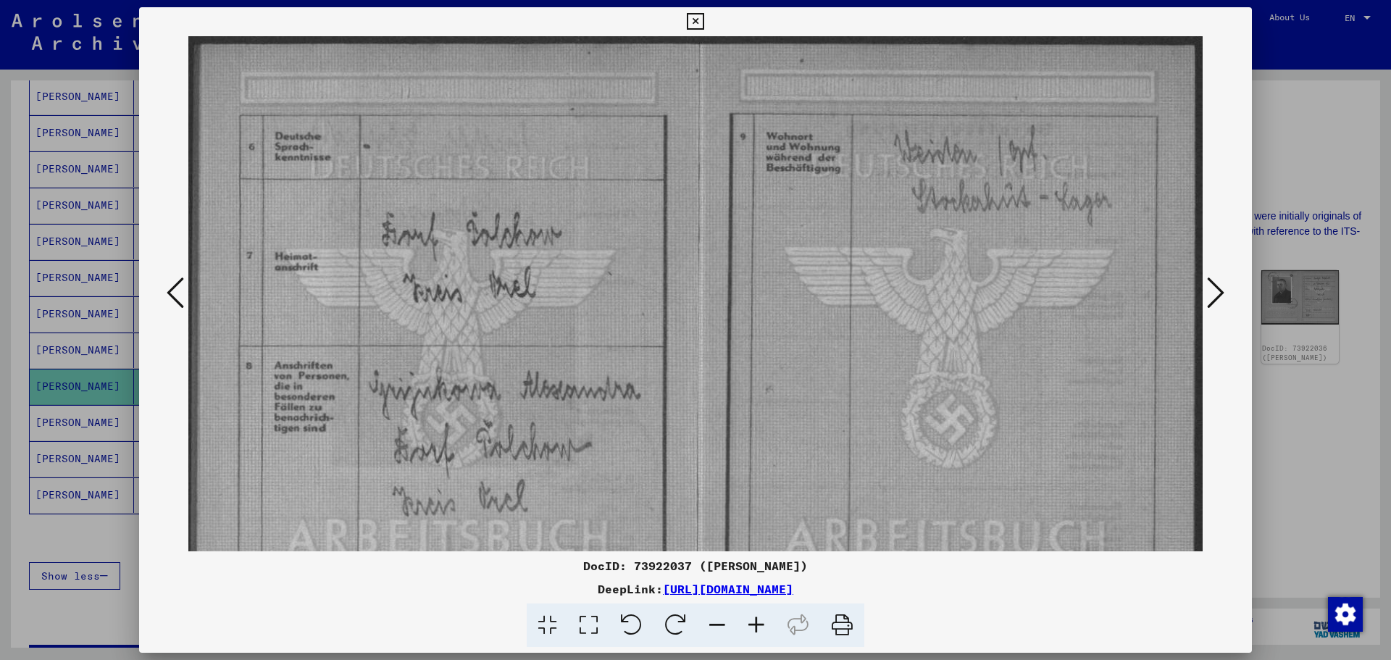
drag, startPoint x: 754, startPoint y: 125, endPoint x: 768, endPoint y: 137, distance: 18.0
click at [754, 125] on img at bounding box center [695, 385] width 1014 height 699
click at [1213, 282] on icon at bounding box center [1215, 292] width 17 height 35
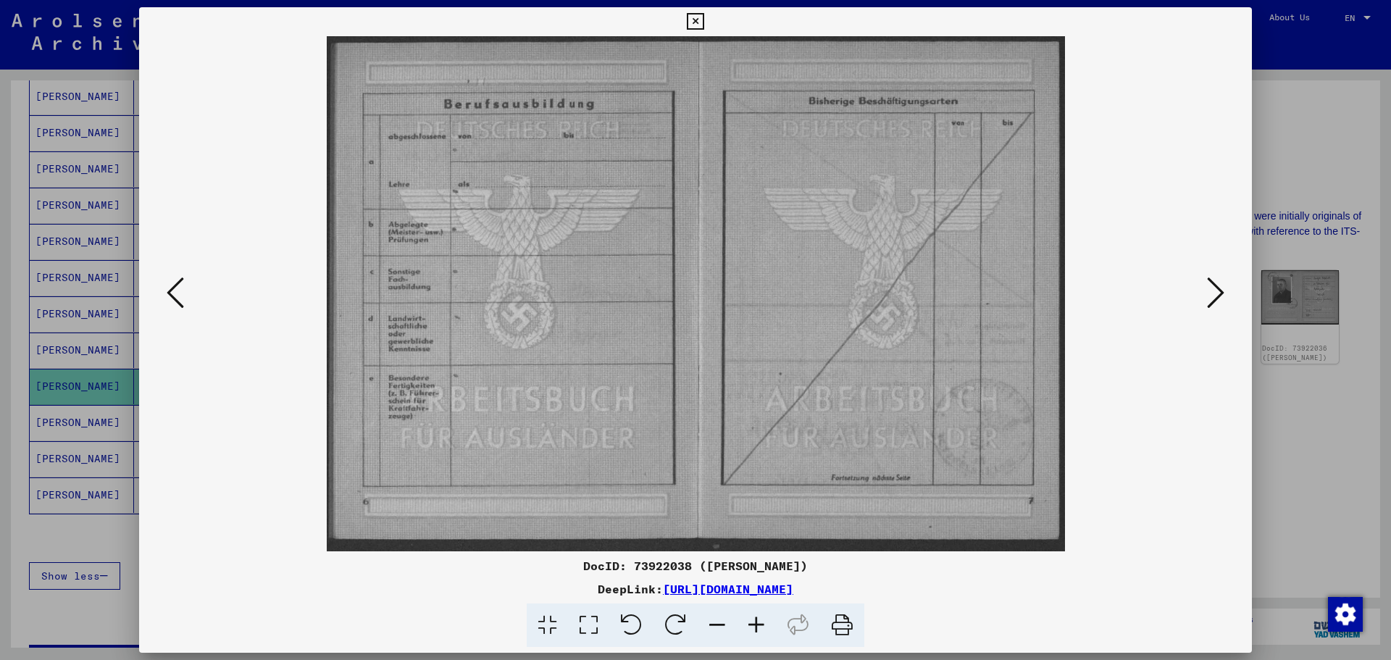
click at [1213, 293] on icon at bounding box center [1215, 292] width 17 height 35
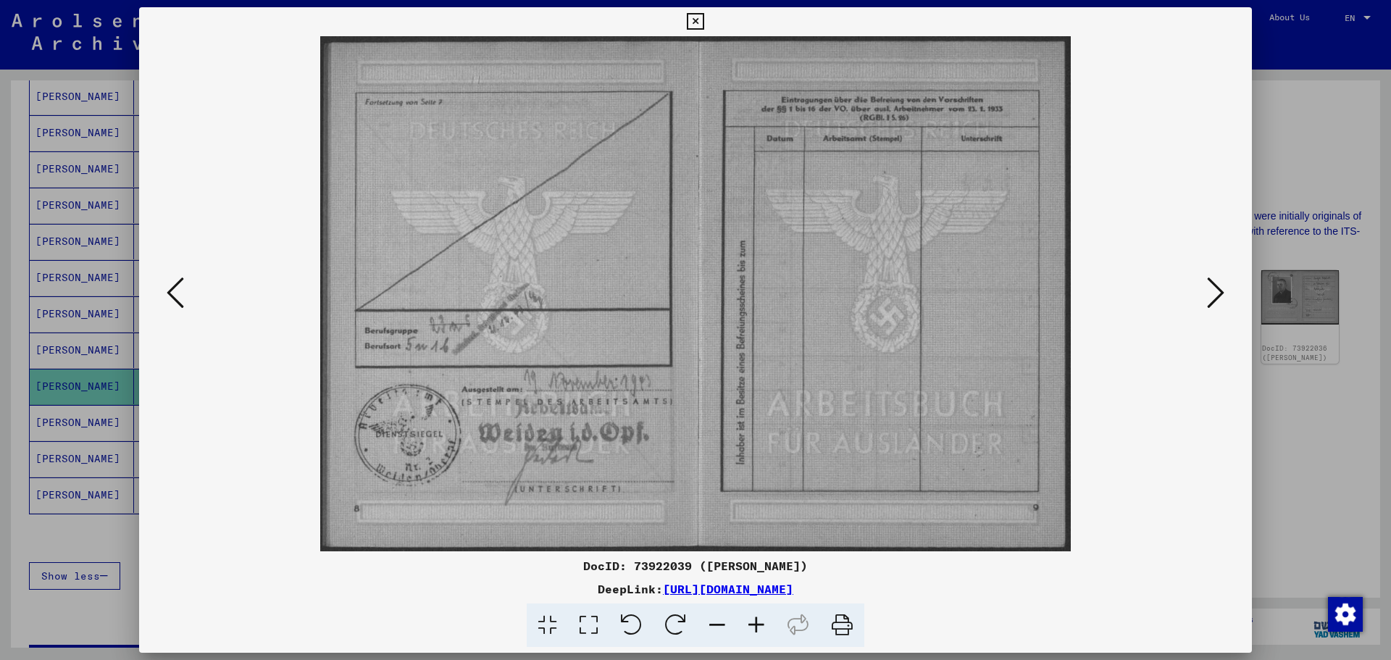
click at [573, 254] on img at bounding box center [695, 293] width 1014 height 515
click at [593, 624] on icon at bounding box center [588, 625] width 41 height 44
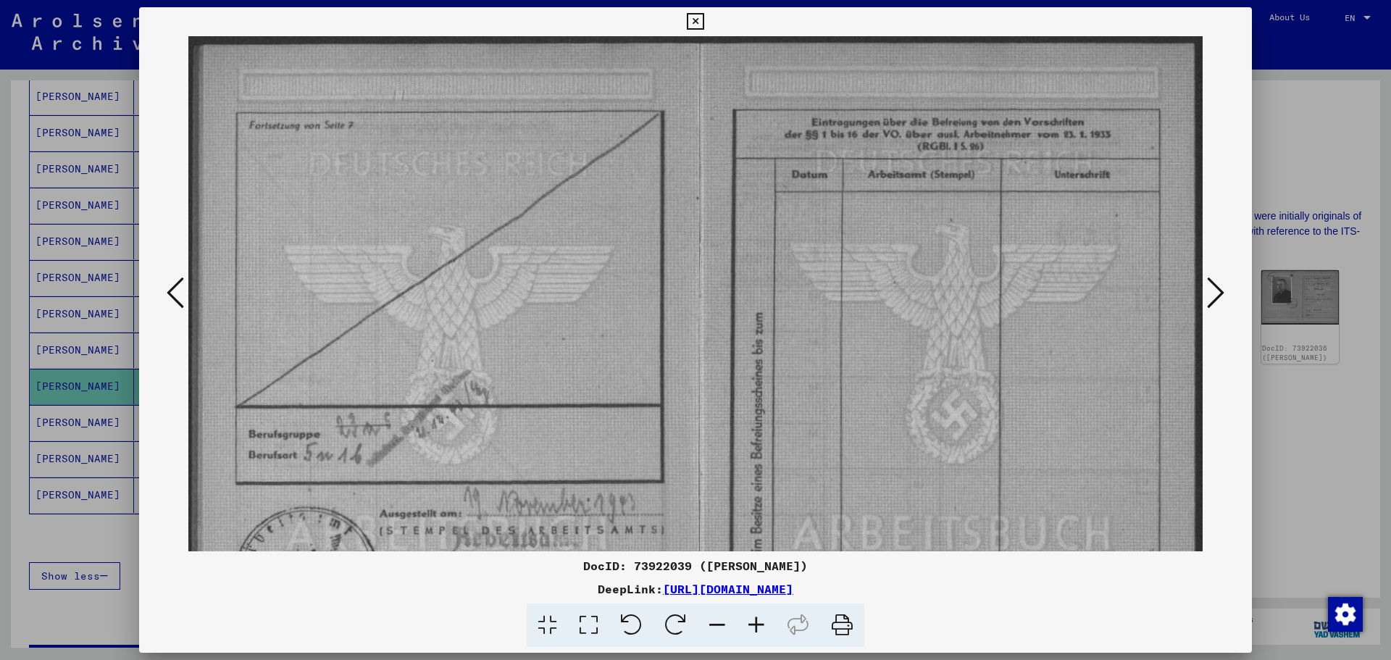
click at [834, 269] on img at bounding box center [695, 384] width 1014 height 696
click at [1226, 292] on button at bounding box center [1215, 293] width 26 height 41
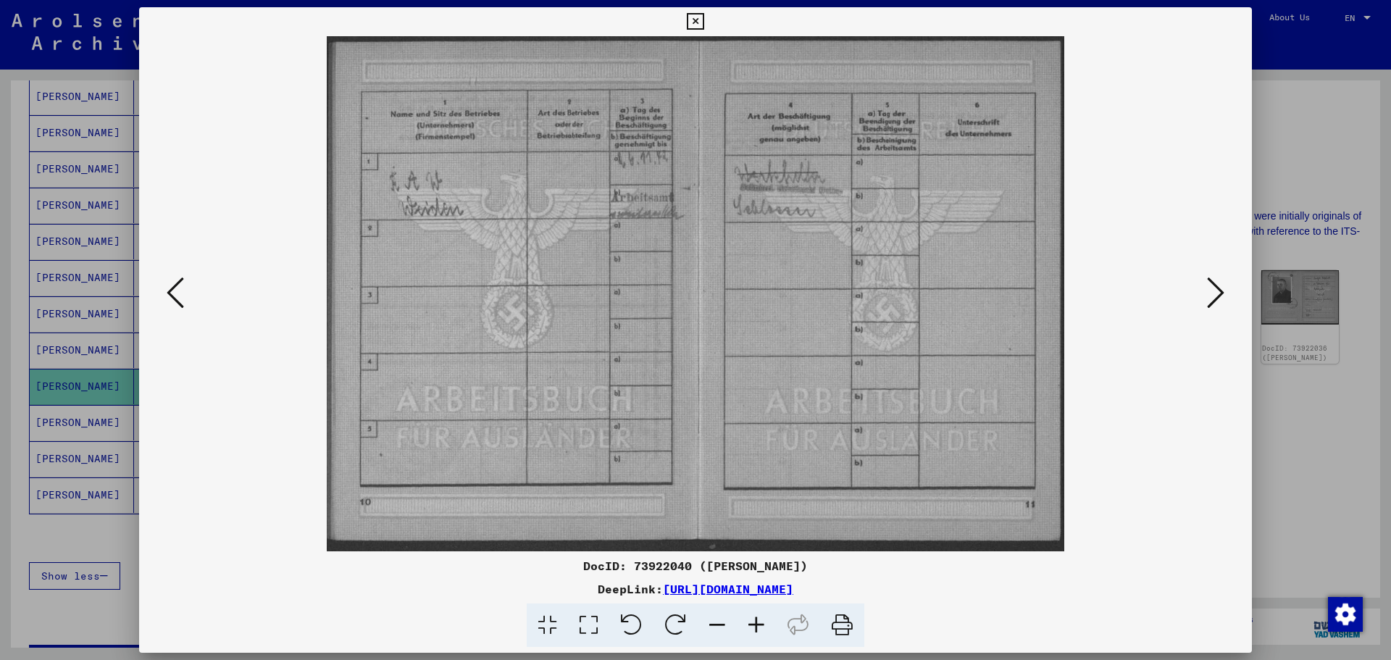
click at [629, 242] on img at bounding box center [695, 293] width 1014 height 515
click at [595, 628] on icon at bounding box center [588, 625] width 41 height 44
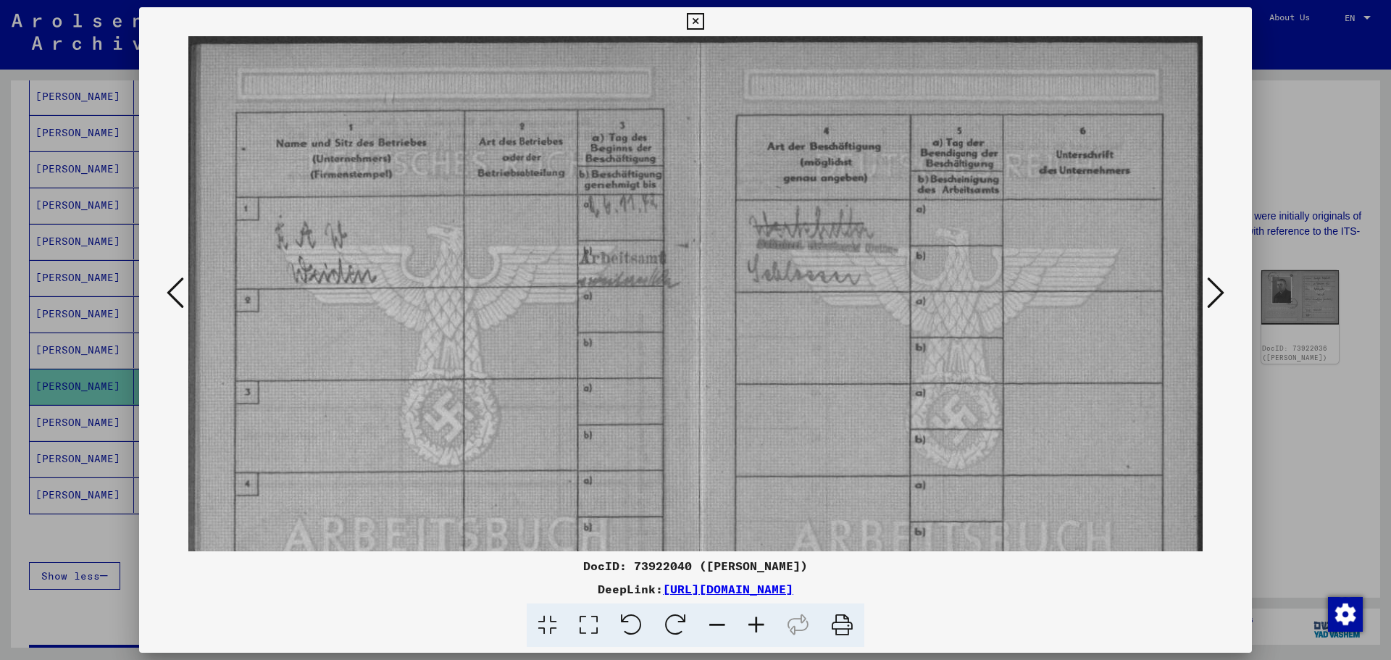
click at [633, 356] on img at bounding box center [695, 390] width 1014 height 708
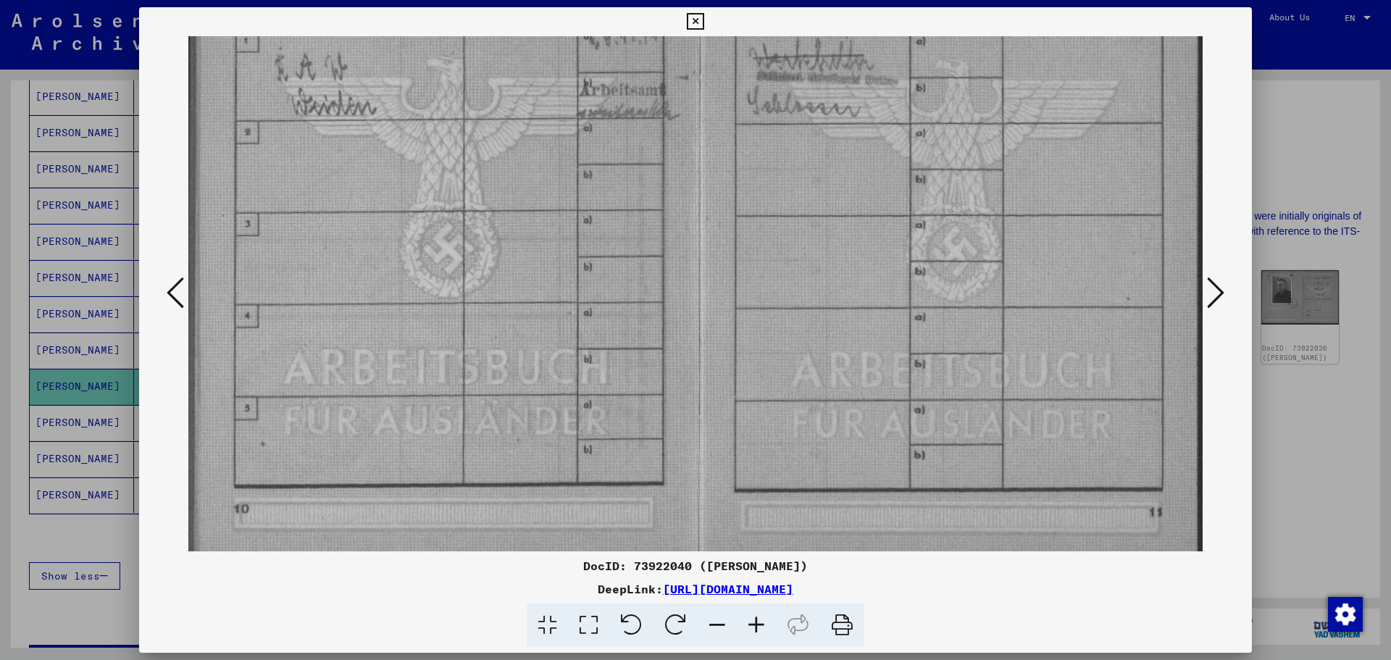
scroll to position [193, 0]
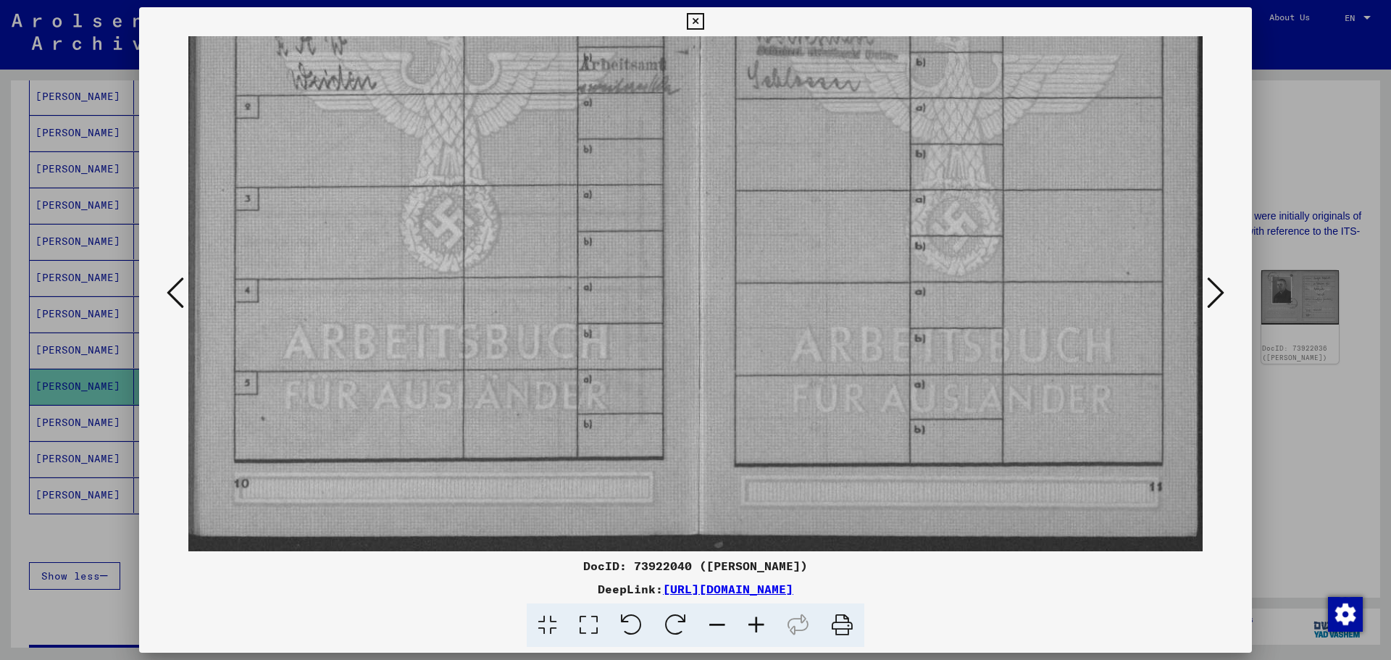
drag, startPoint x: 571, startPoint y: 343, endPoint x: 564, endPoint y: 142, distance: 200.8
click at [572, 125] on img at bounding box center [695, 197] width 1014 height 708
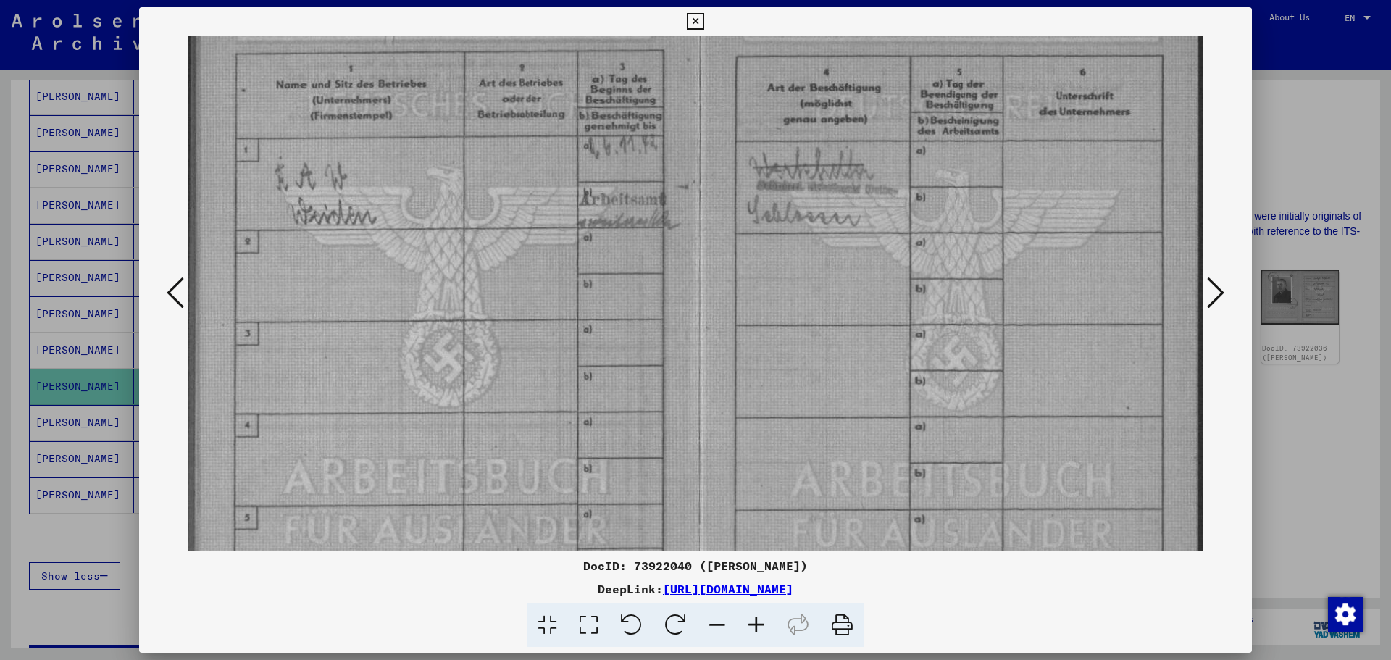
scroll to position [57, 0]
drag, startPoint x: 542, startPoint y: 201, endPoint x: 547, endPoint y: 338, distance: 137.0
click at [547, 338] on img at bounding box center [695, 334] width 1014 height 708
click at [668, 211] on img at bounding box center [695, 334] width 1014 height 708
click at [1213, 285] on icon at bounding box center [1215, 292] width 17 height 35
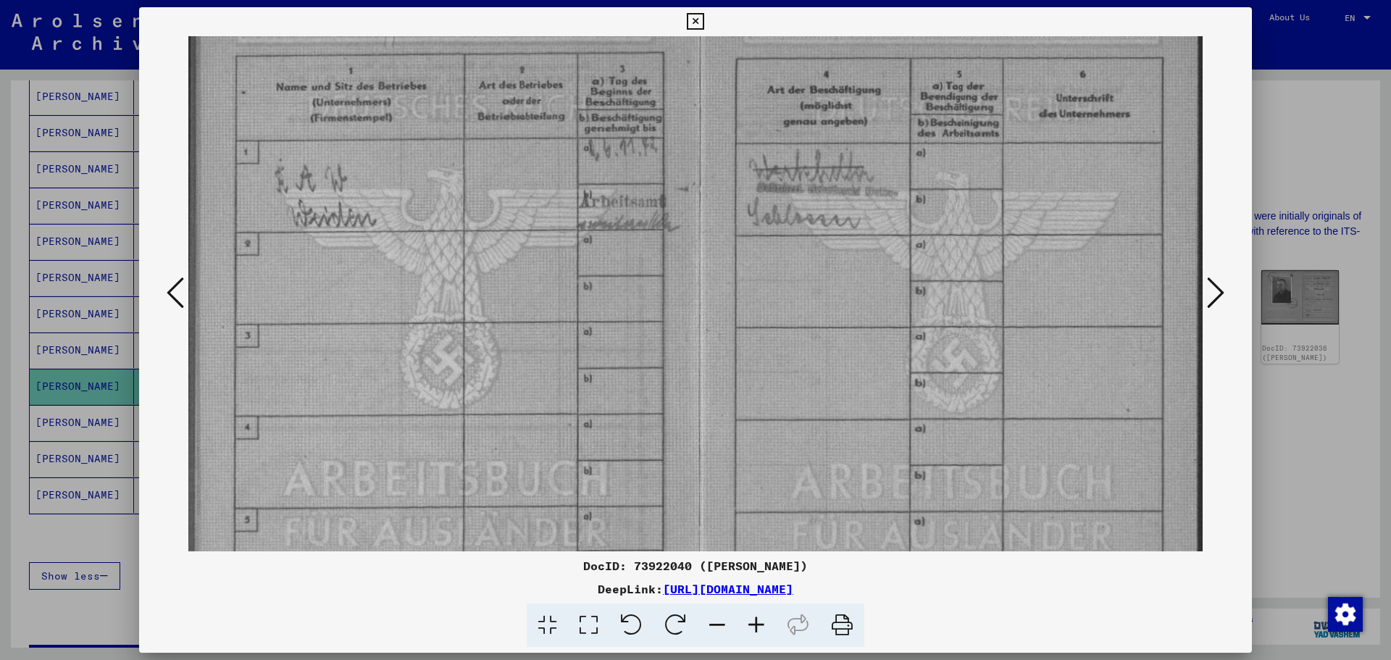
scroll to position [0, 0]
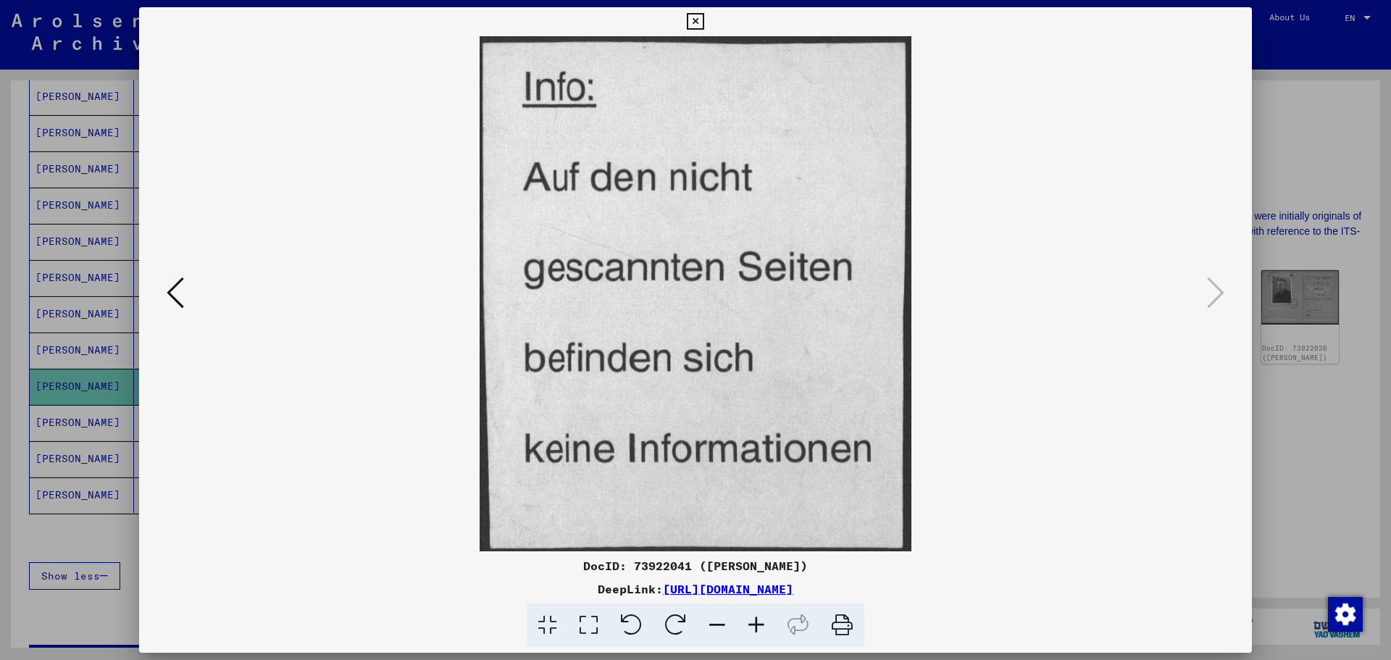
click at [590, 624] on icon at bounding box center [588, 625] width 41 height 44
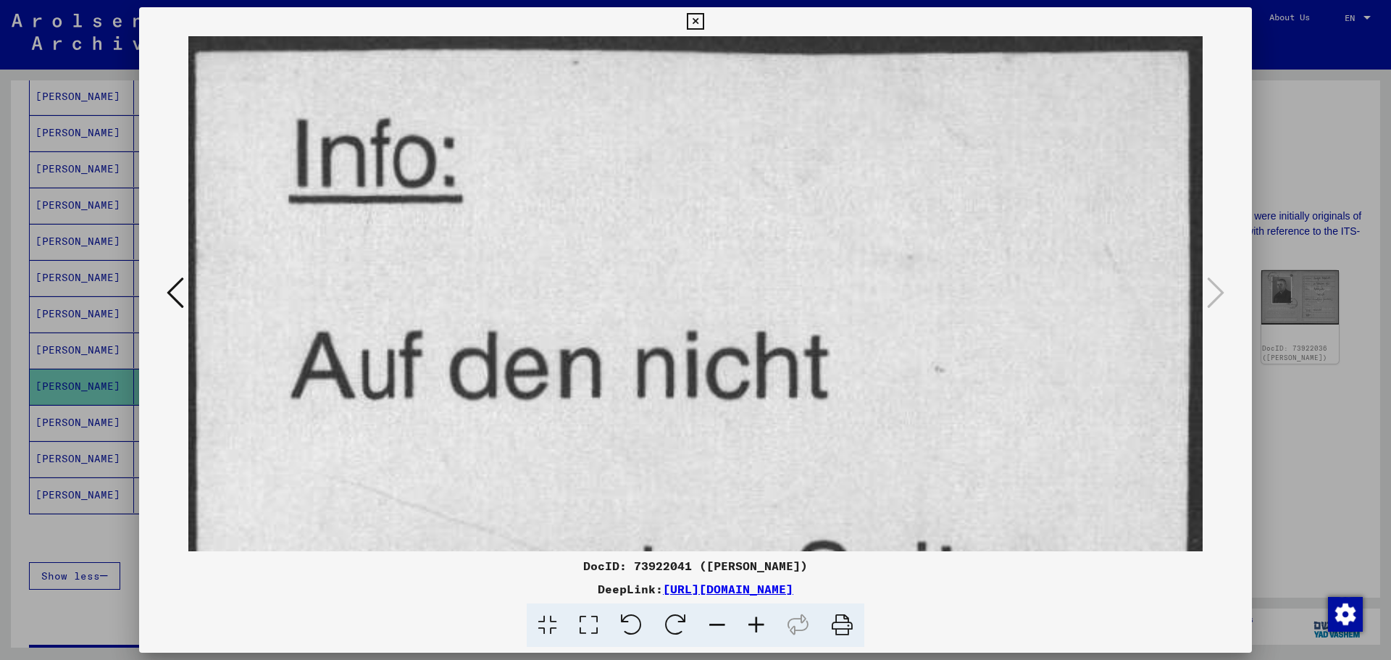
click at [796, 144] on img at bounding box center [695, 640] width 1014 height 1208
click at [925, 284] on img at bounding box center [695, 640] width 1014 height 1208
click at [595, 628] on icon at bounding box center [588, 625] width 41 height 44
click at [850, 210] on img at bounding box center [695, 640] width 1014 height 1208
click at [689, 23] on icon at bounding box center [695, 21] width 17 height 17
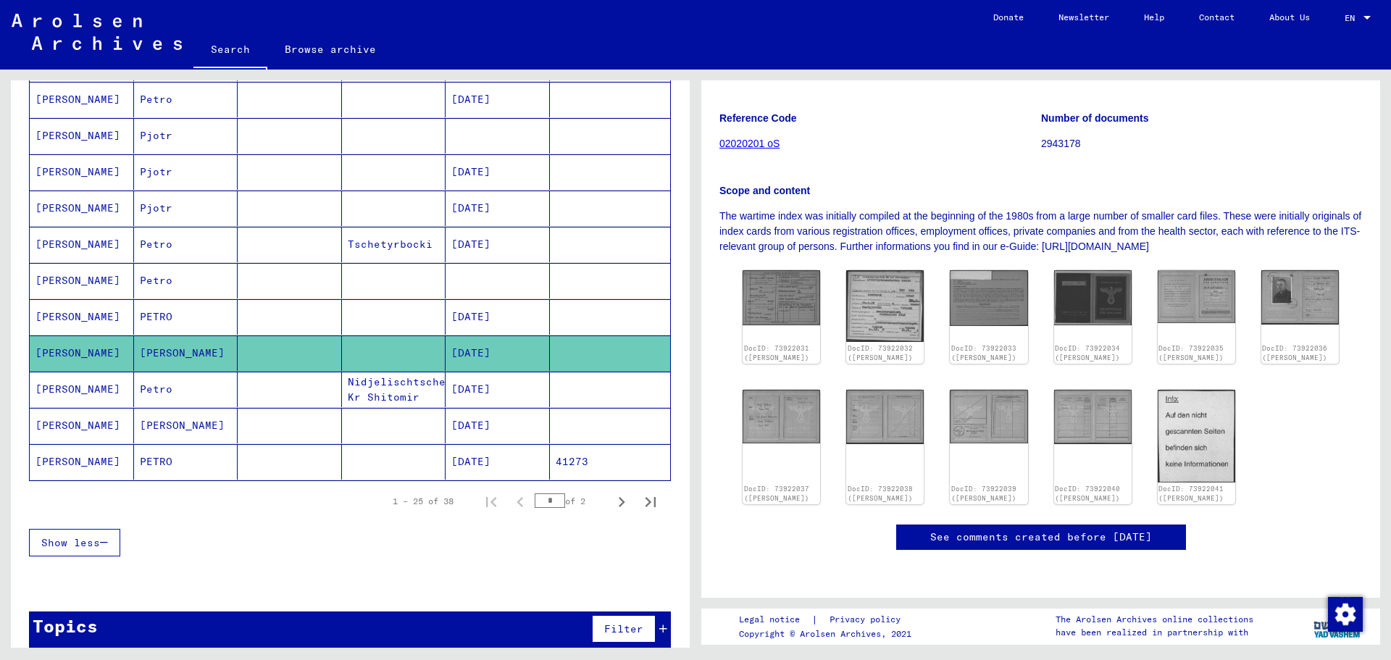
scroll to position [774, 0]
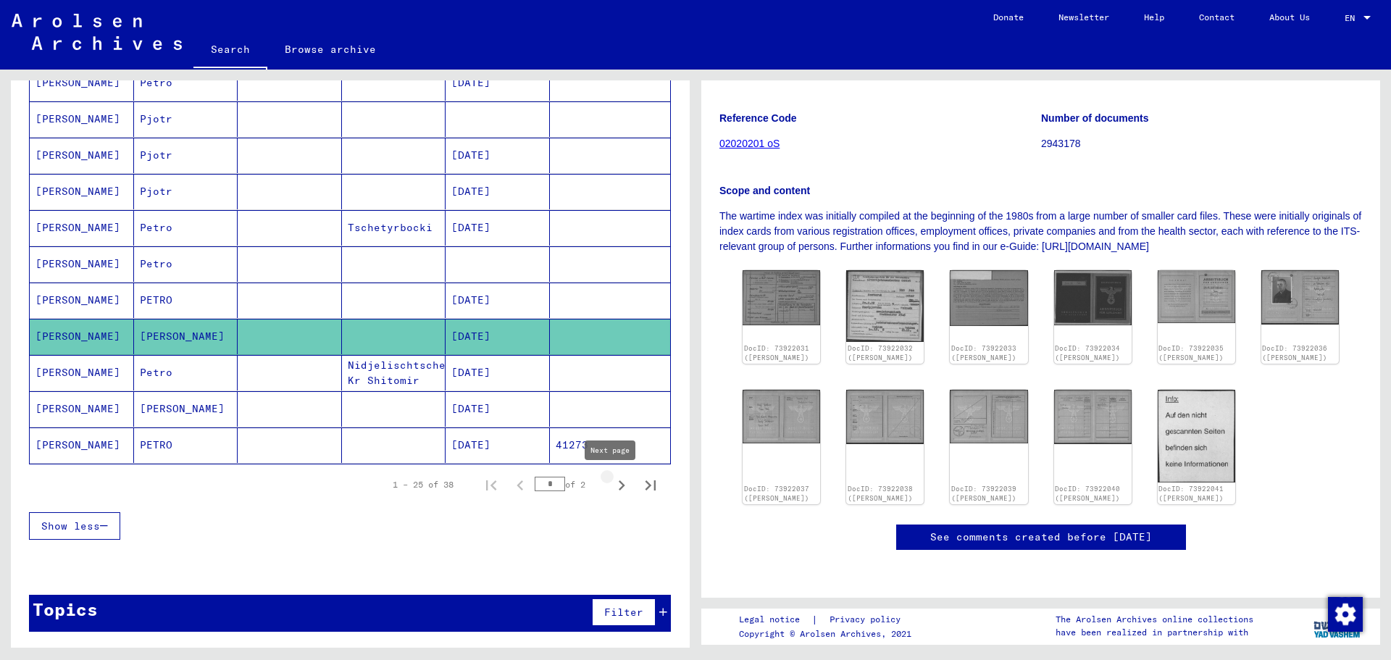
click at [613, 483] on icon "Next page" at bounding box center [621, 485] width 20 height 20
type input "*"
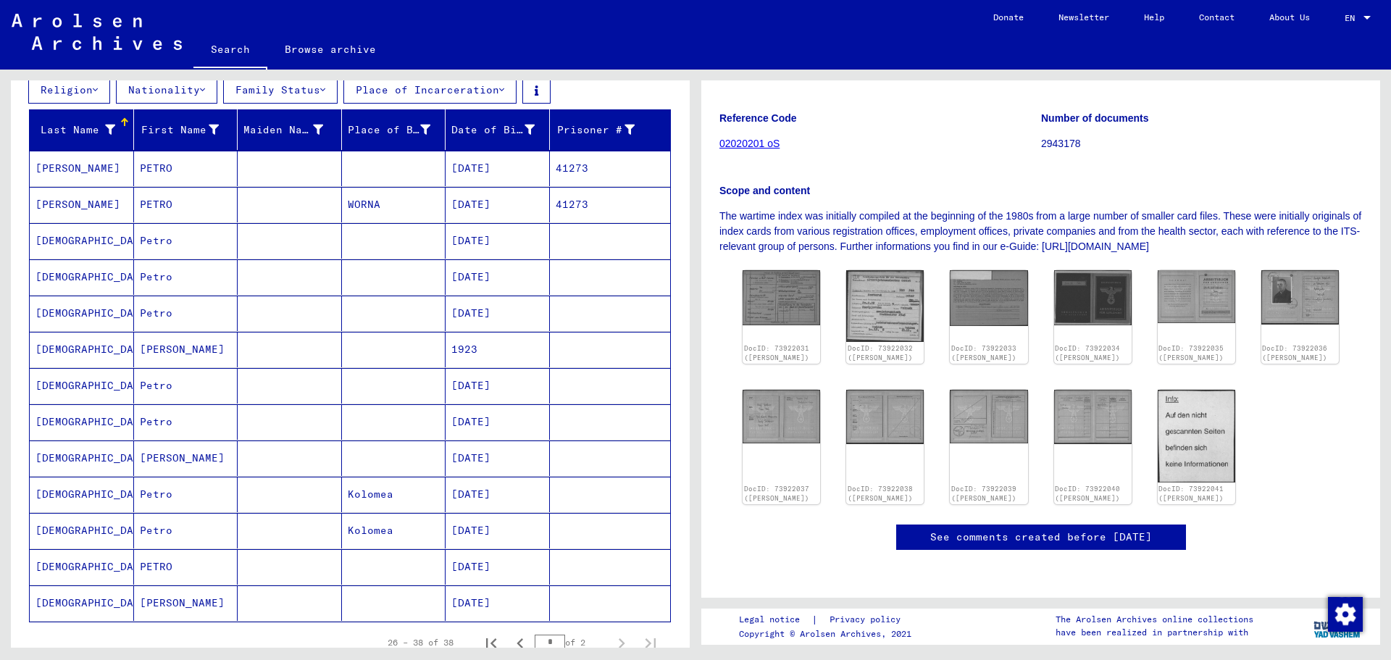
scroll to position [217, 0]
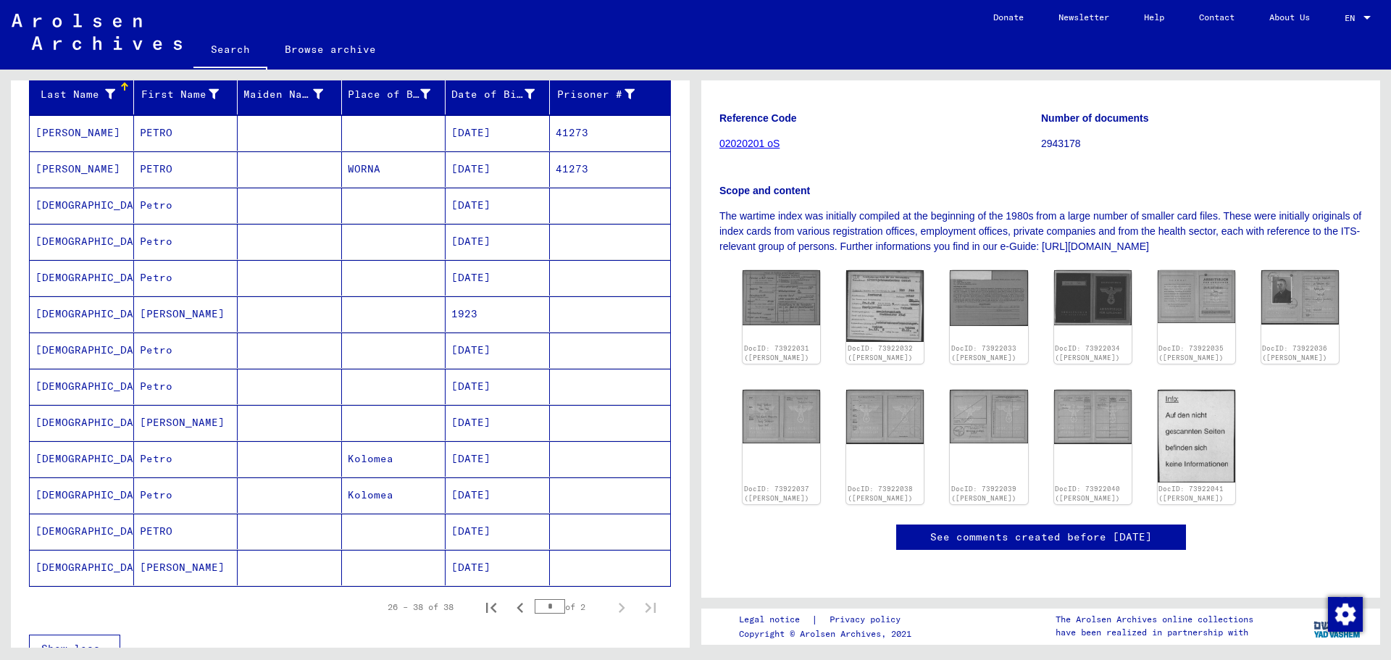
click at [313, 204] on mat-cell at bounding box center [290, 205] width 104 height 35
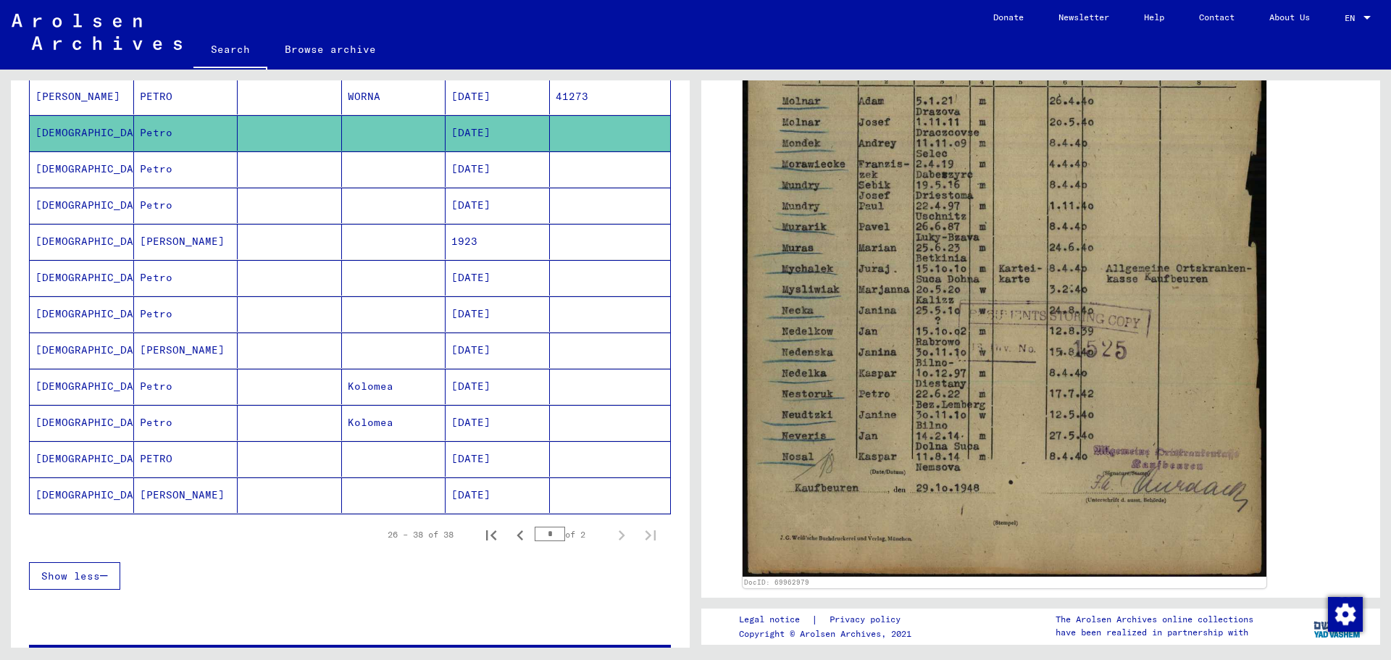
scroll to position [340, 0]
